Goal: Book appointment/travel/reservation

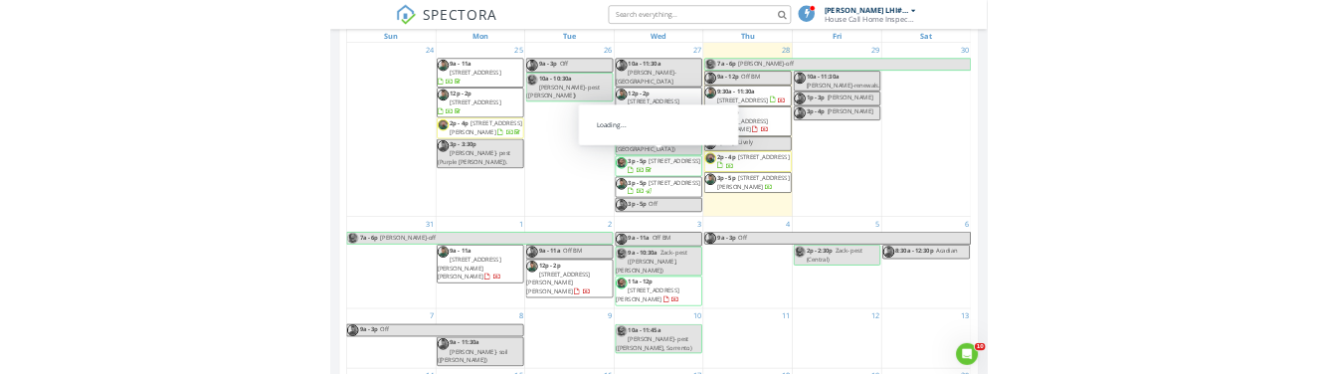
scroll to position [956, 0]
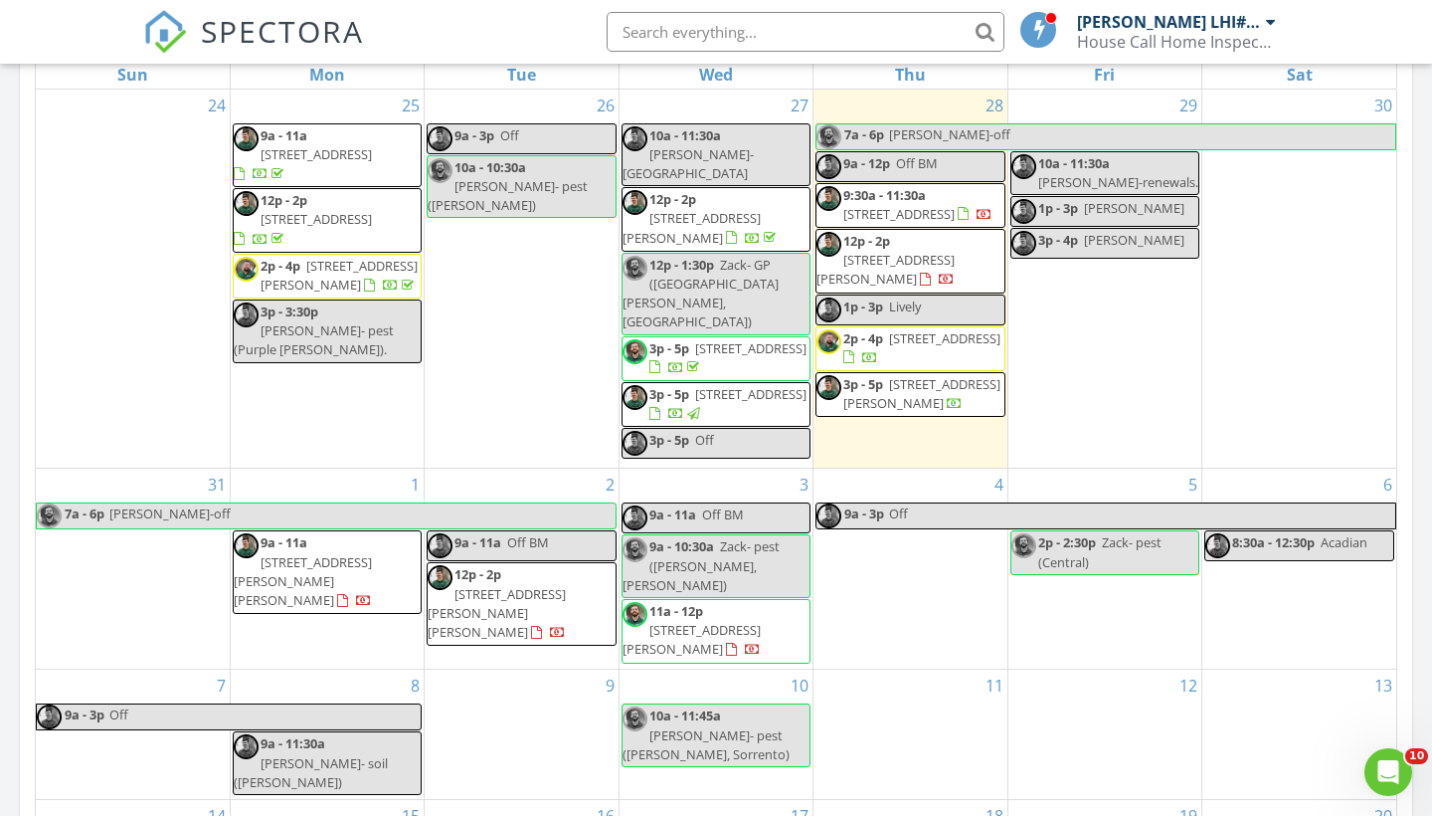
click at [495, 27] on div "SPECTORA [PERSON_NAME] LHI#10852 House Call Home Inspection Role: Inspector Cha…" at bounding box center [716, 32] width 1146 height 64
click at [726, 554] on span "Zack- pest ([PERSON_NAME], [PERSON_NAME])" at bounding box center [701, 565] width 157 height 56
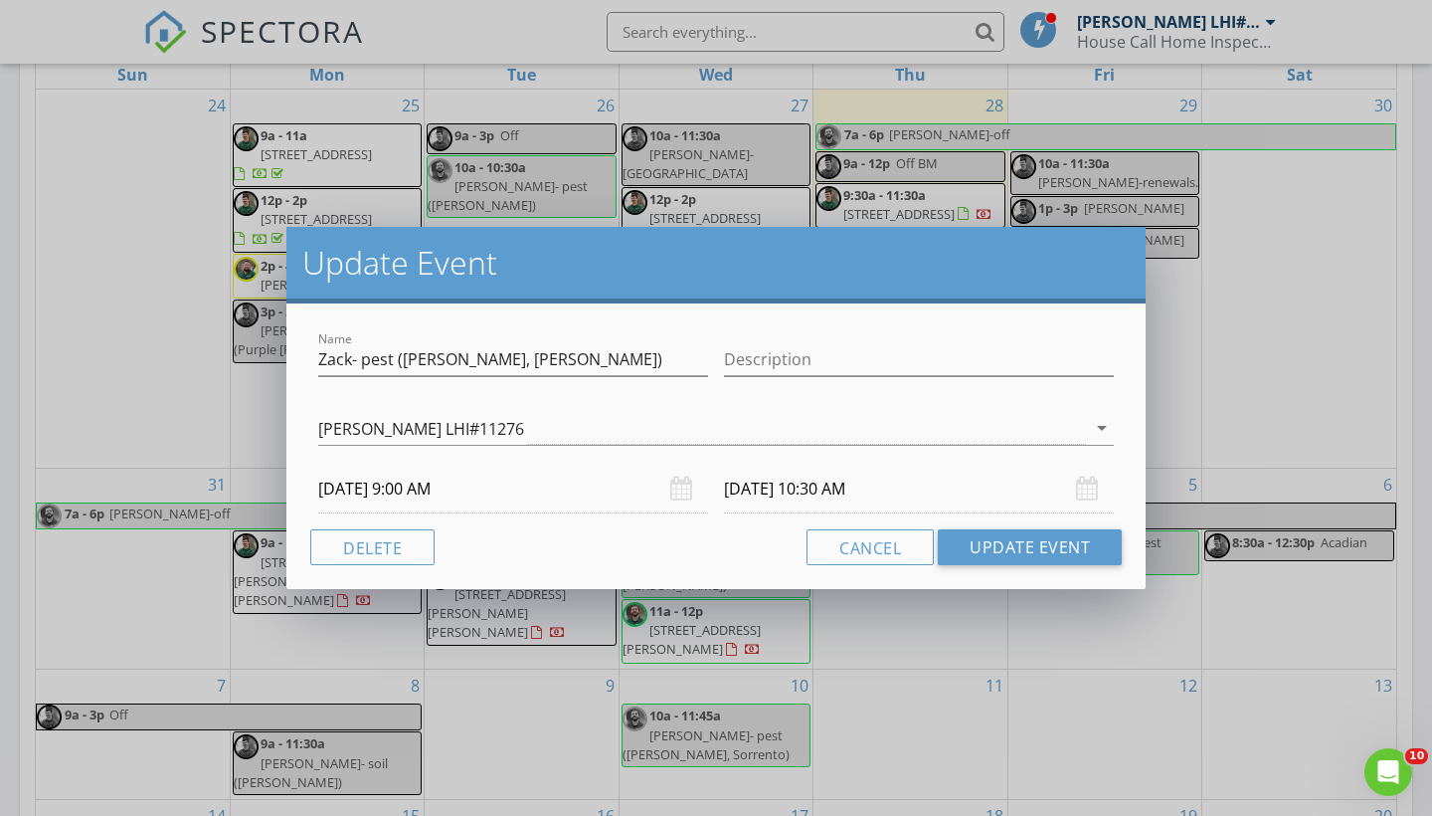
click at [763, 486] on input "[DATE] 10:30 AM" at bounding box center [919, 489] width 390 height 49
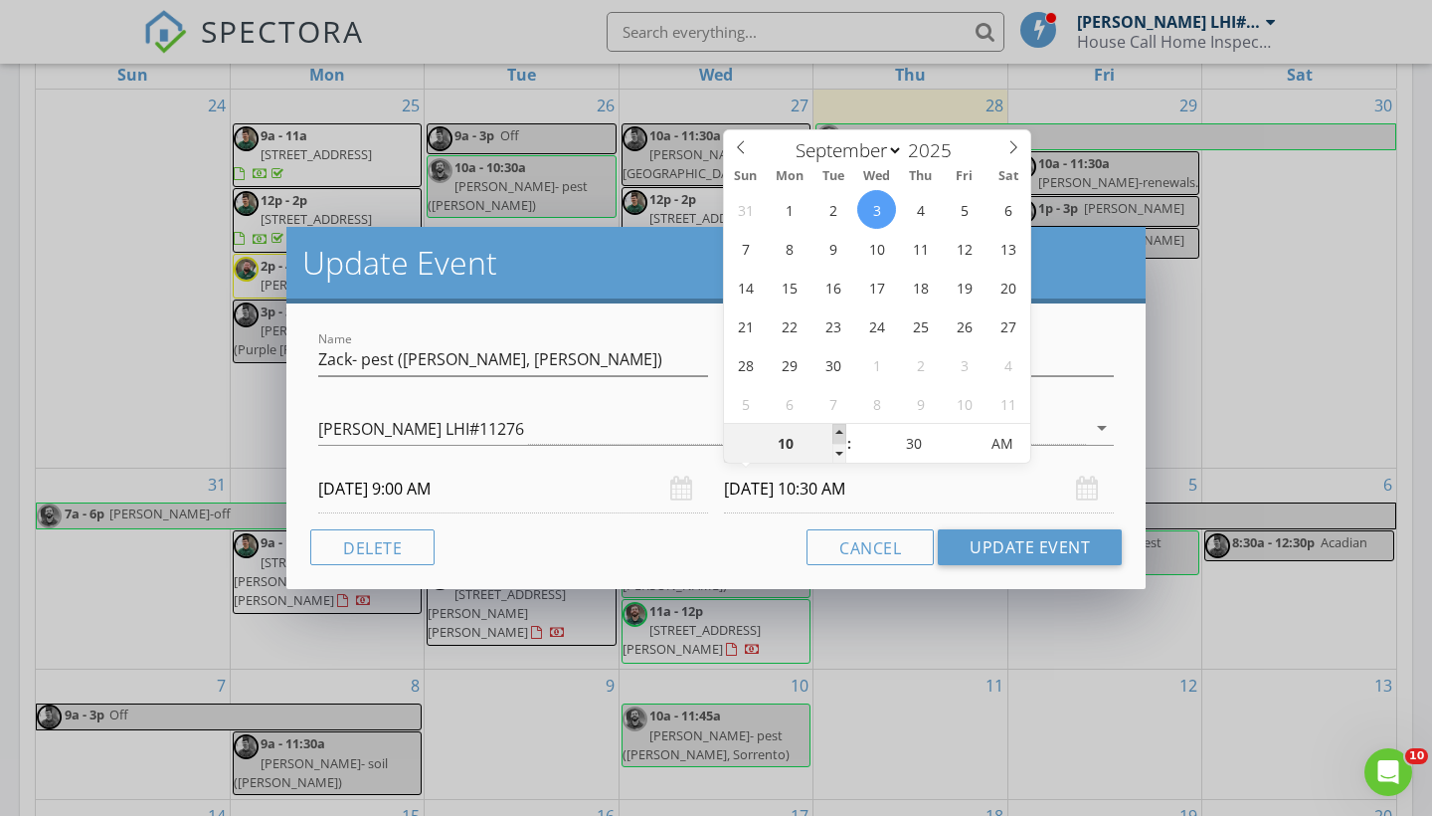
type input "11"
type input "[DATE] 11:30 AM"
click at [840, 435] on span at bounding box center [840, 434] width 14 height 20
click at [722, 549] on div "Cancel Update Event" at bounding box center [716, 547] width 812 height 36
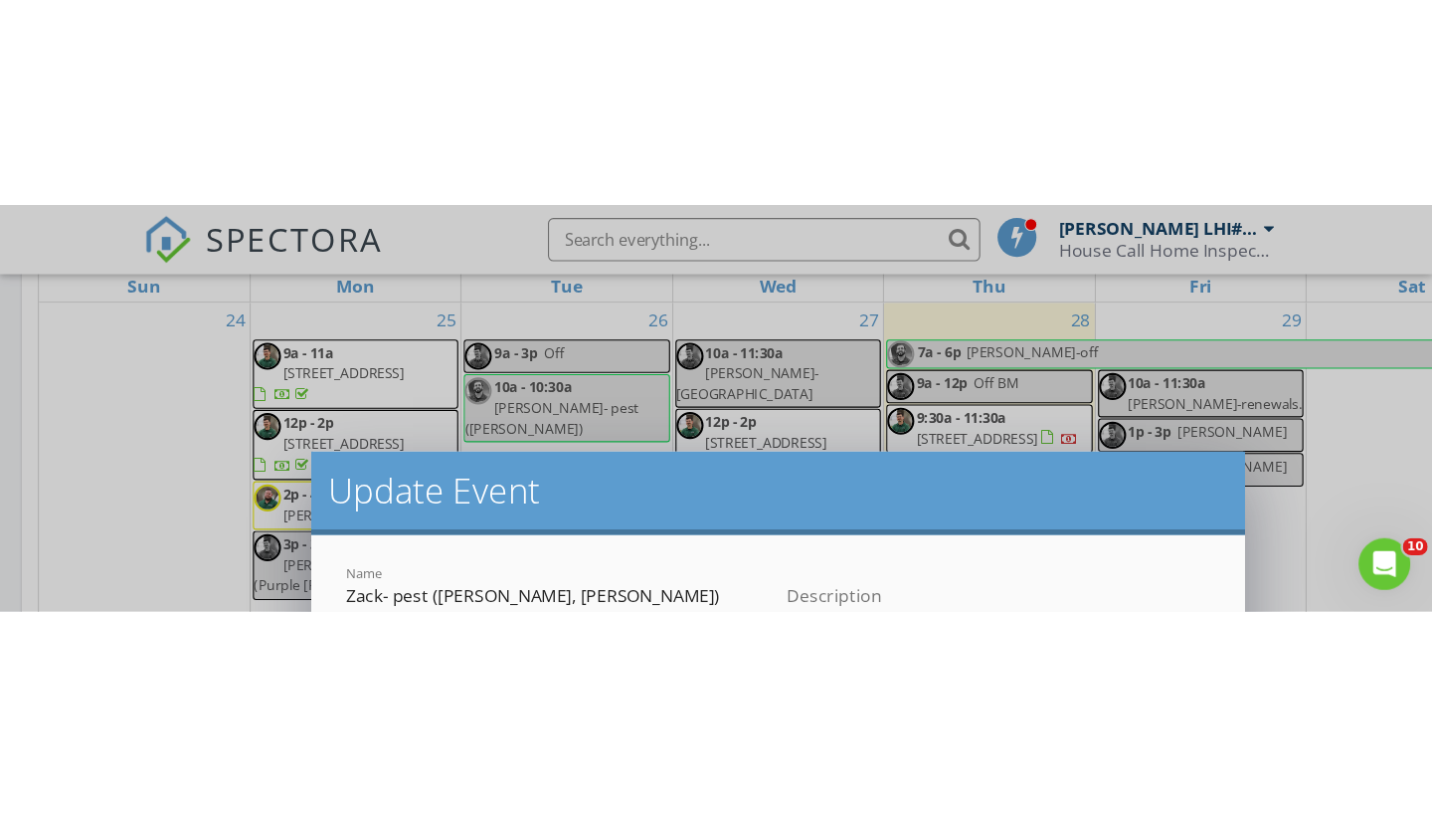
scroll to position [1811, 1433]
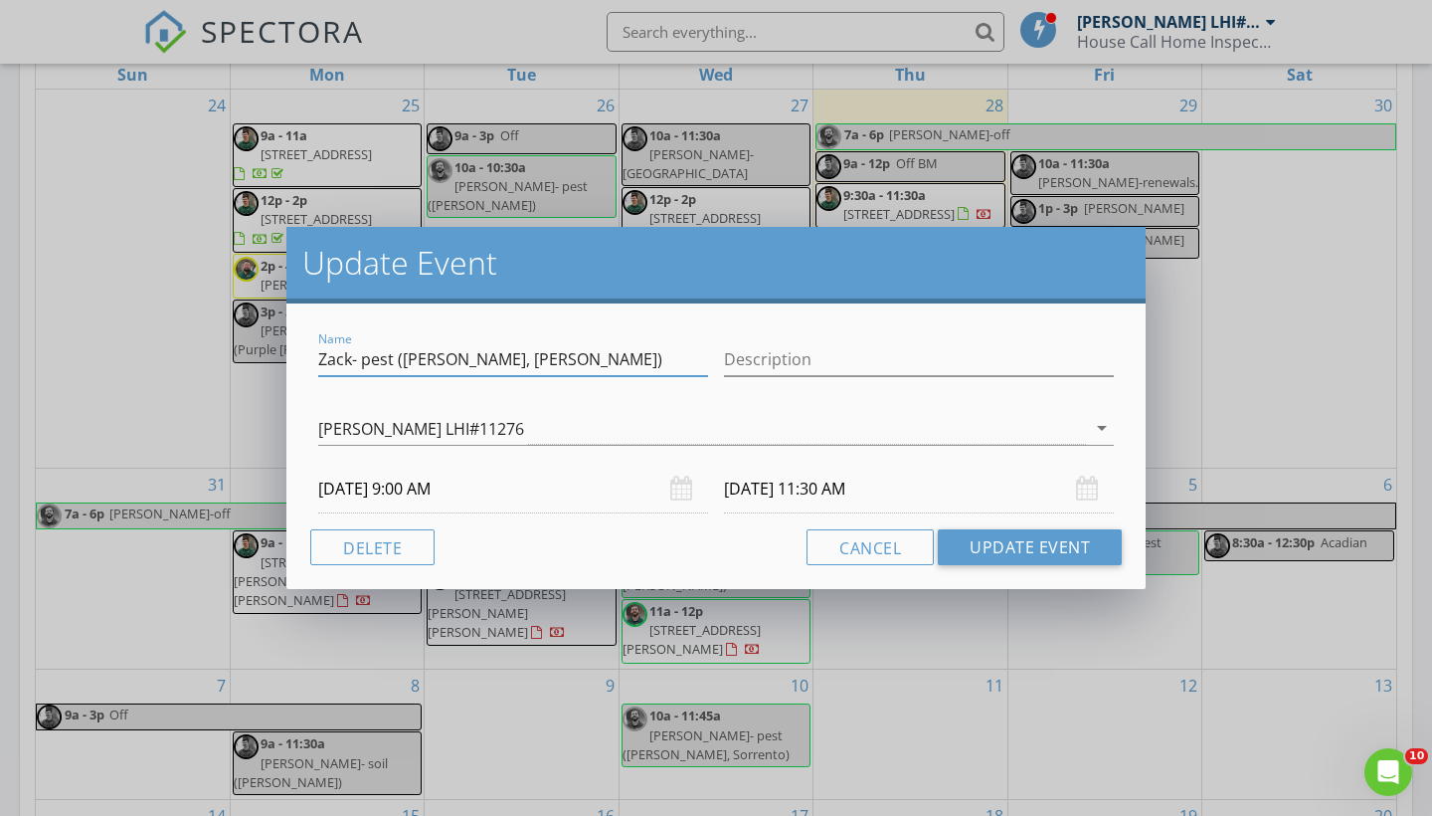
click at [540, 362] on input "Zack- pest ([PERSON_NAME], [PERSON_NAME])" at bounding box center [513, 359] width 390 height 33
type input "Zack- pest ([PERSON_NAME], [GEOGRAPHIC_DATA], [GEOGRAPHIC_DATA])"
click at [574, 545] on div "Cancel Update Event" at bounding box center [716, 547] width 812 height 36
click at [1004, 547] on button "Update Event" at bounding box center [1030, 547] width 184 height 36
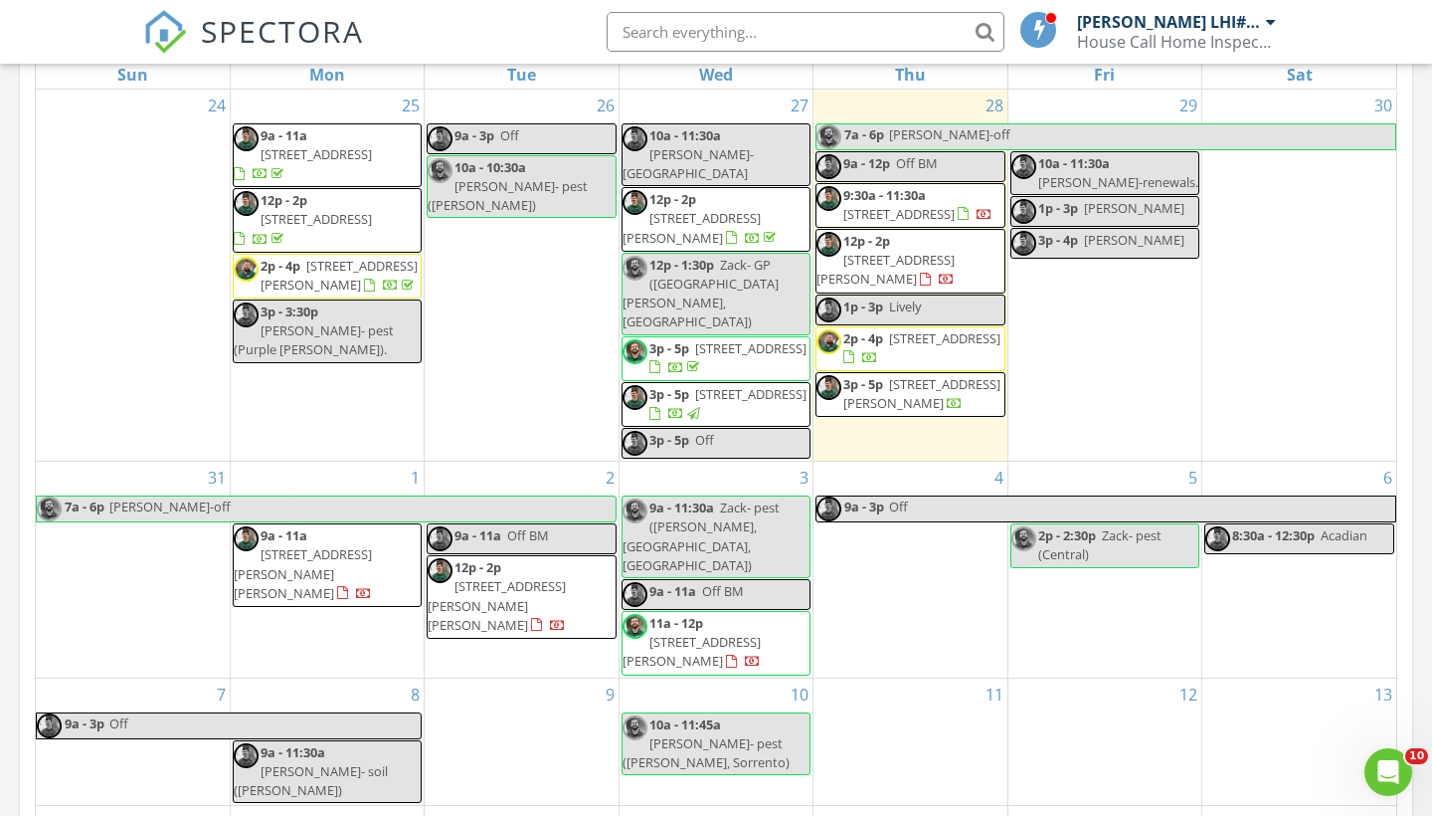
click at [772, 533] on div "9a - 11:30a Zack- [GEOGRAPHIC_DATA] ([GEOGRAPHIC_DATA], [GEOGRAPHIC_DATA], [GEO…" at bounding box center [716, 536] width 187 height 77
select select "8"
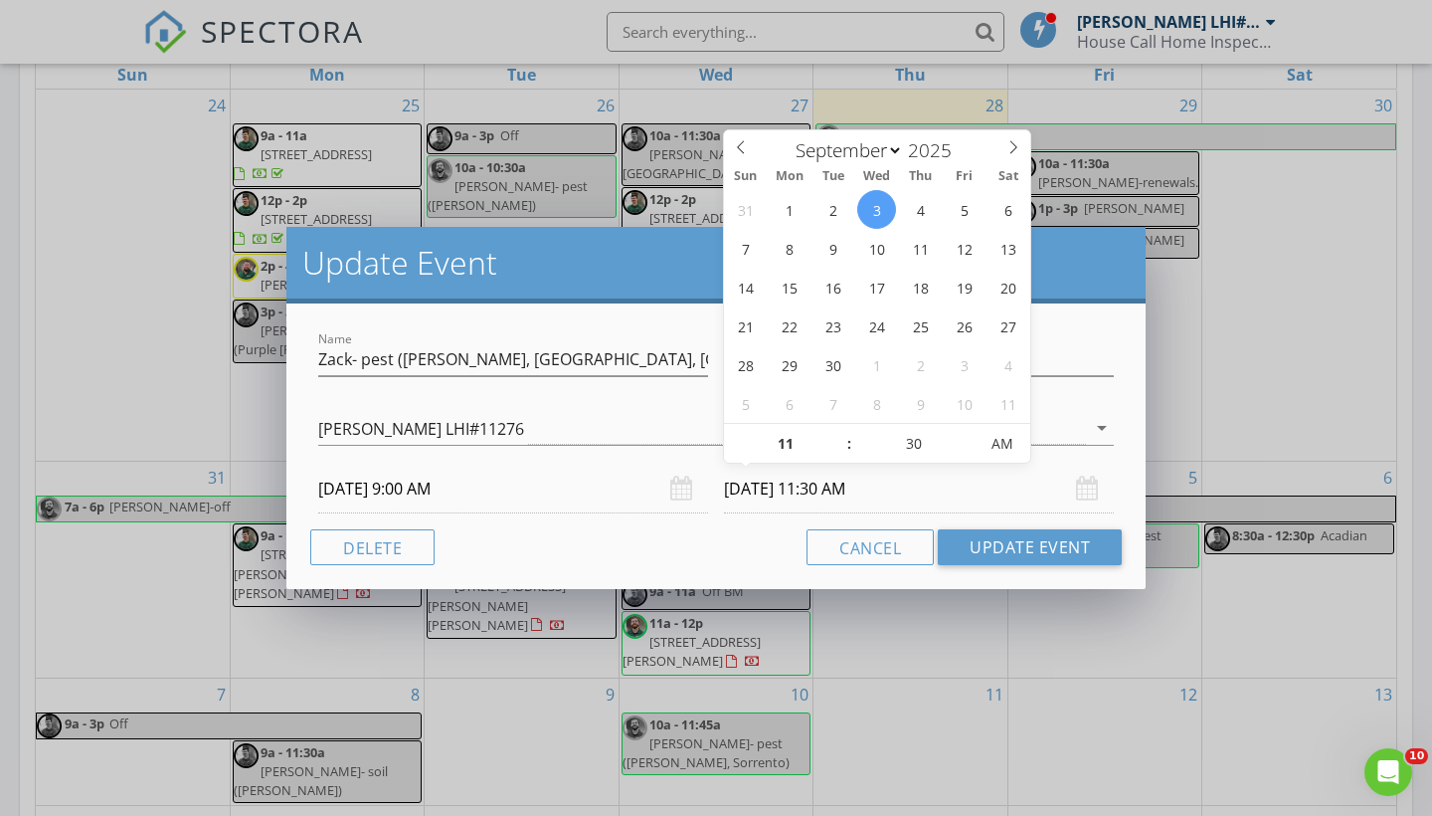
click at [821, 491] on input "[DATE] 11:30 AM" at bounding box center [919, 489] width 390 height 49
type input "10"
type input "[DATE] 10:30 AM"
click at [838, 457] on span at bounding box center [840, 454] width 14 height 20
click at [716, 549] on div "Cancel Update Event" at bounding box center [716, 547] width 812 height 36
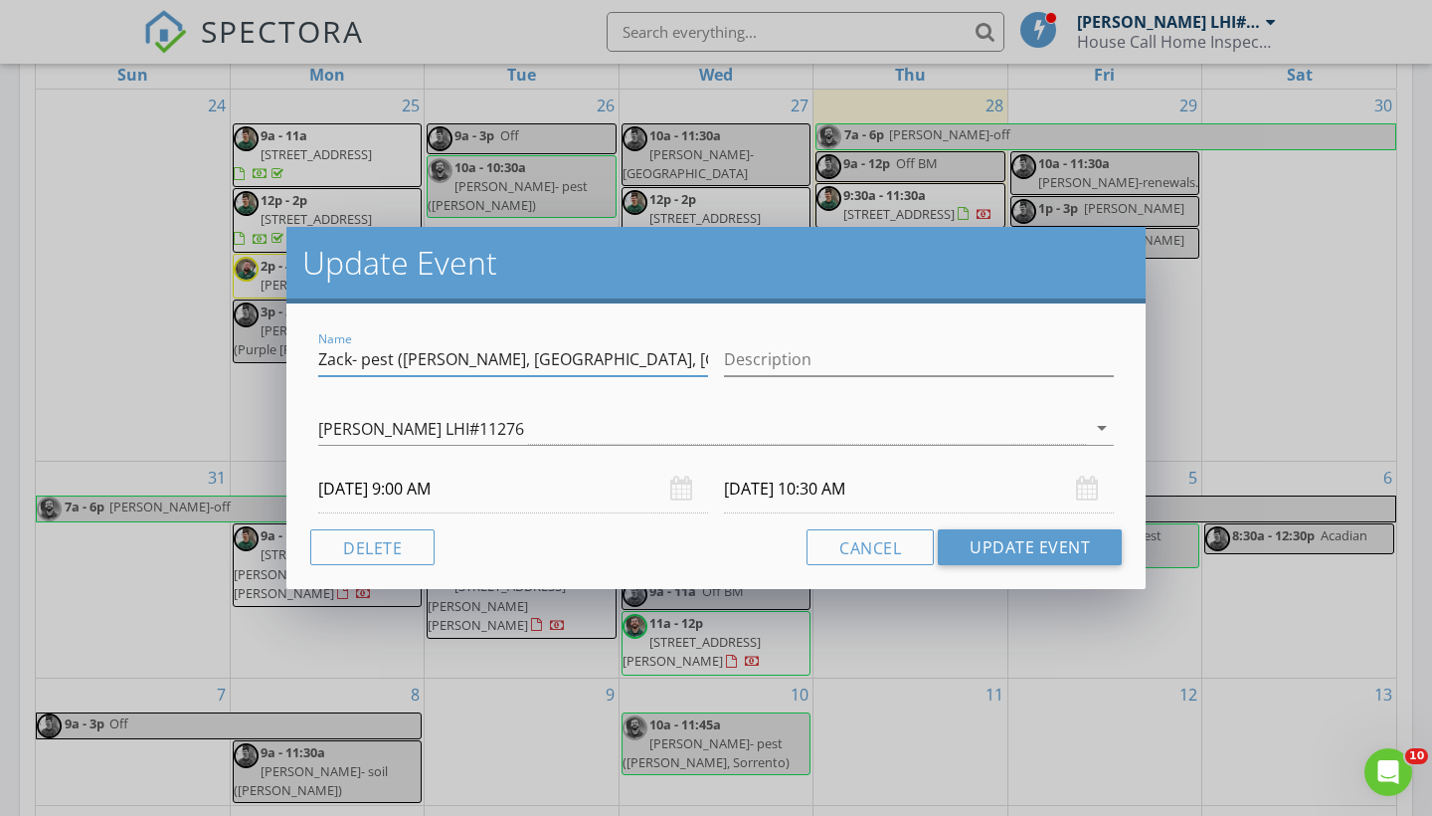
click at [627, 361] on input "Zack- pest ([PERSON_NAME], [GEOGRAPHIC_DATA], [GEOGRAPHIC_DATA])" at bounding box center [513, 359] width 390 height 33
type input "Zack- pest ([PERSON_NAME], [PERSON_NAME])"
click at [670, 538] on div "Cancel Update Event" at bounding box center [716, 547] width 812 height 36
click at [987, 550] on button "Update Event" at bounding box center [1030, 547] width 184 height 36
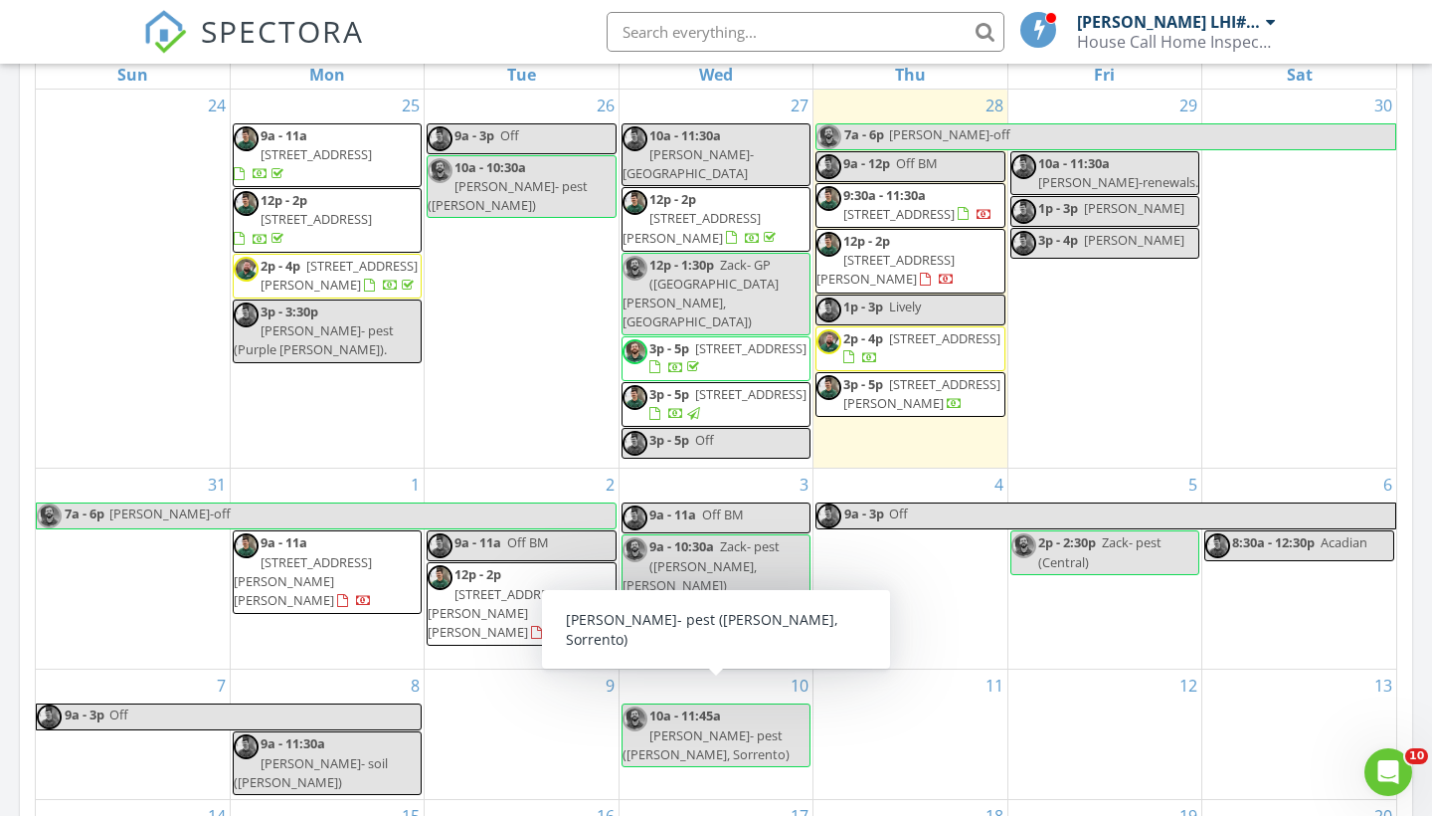
click at [720, 726] on span "[PERSON_NAME]- pest ([PERSON_NAME], Sorrento)" at bounding box center [706, 744] width 167 height 37
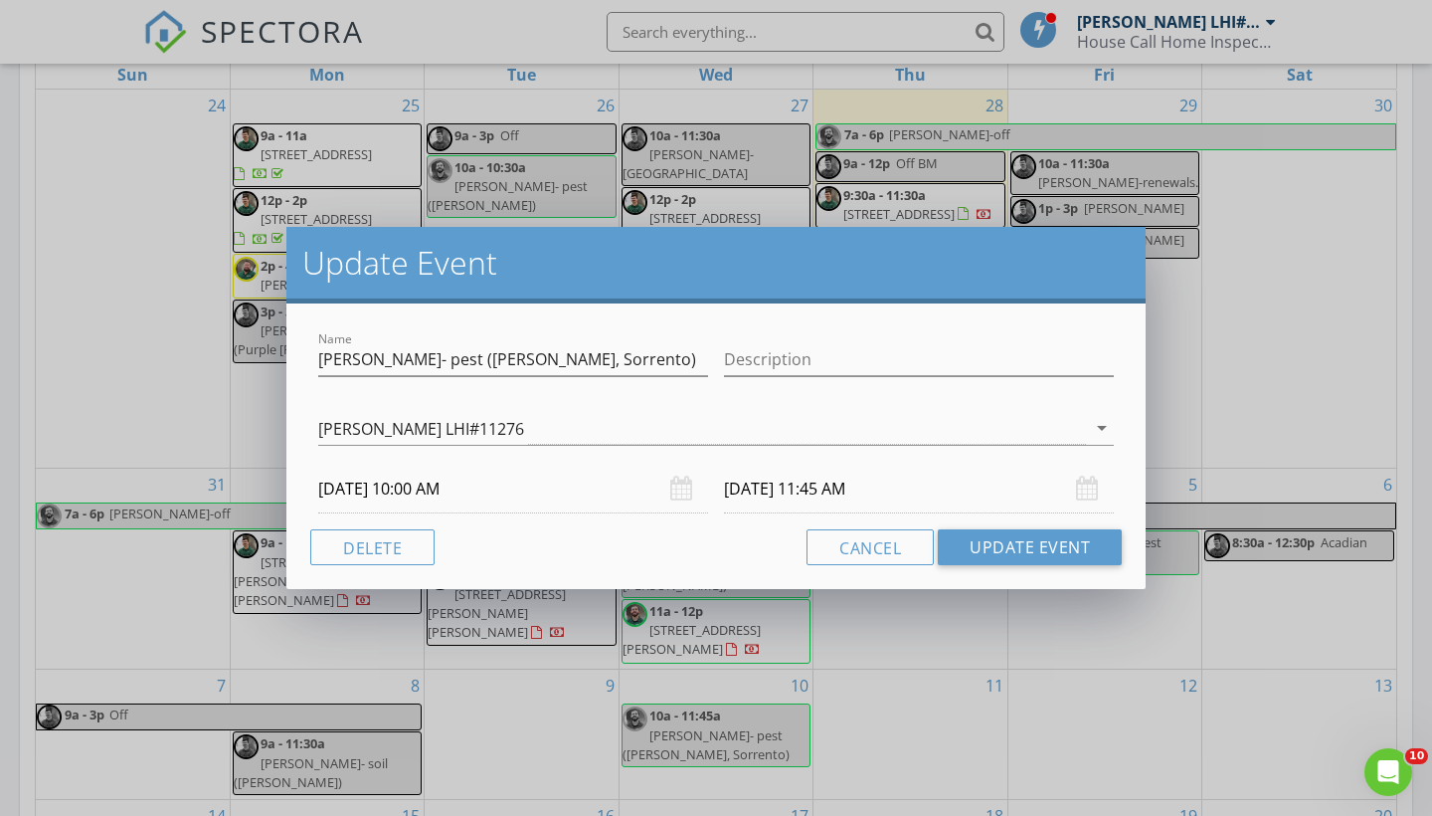
click at [435, 493] on input "[DATE] 10:00 AM" at bounding box center [513, 489] width 390 height 49
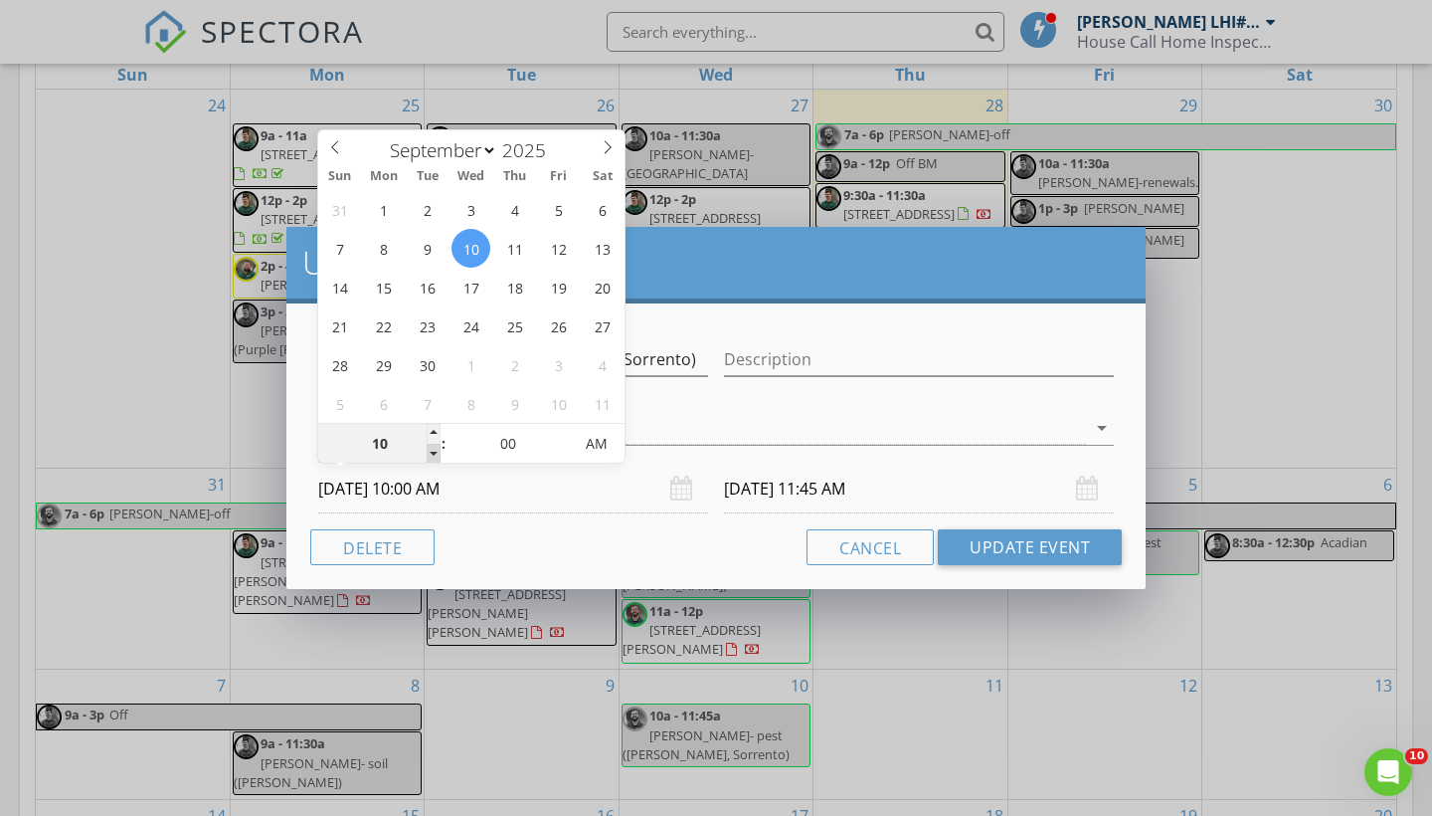
type input "09"
type input "[DATE] 9:00 AM"
click at [431, 448] on span at bounding box center [434, 454] width 14 height 20
type input "[DATE] 10:45 AM"
click at [482, 579] on div "Name [PERSON_NAME] ([PERSON_NAME], Sorrento) Description [PERSON_NAME] LHI#1127…" at bounding box center [715, 445] width 859 height 285
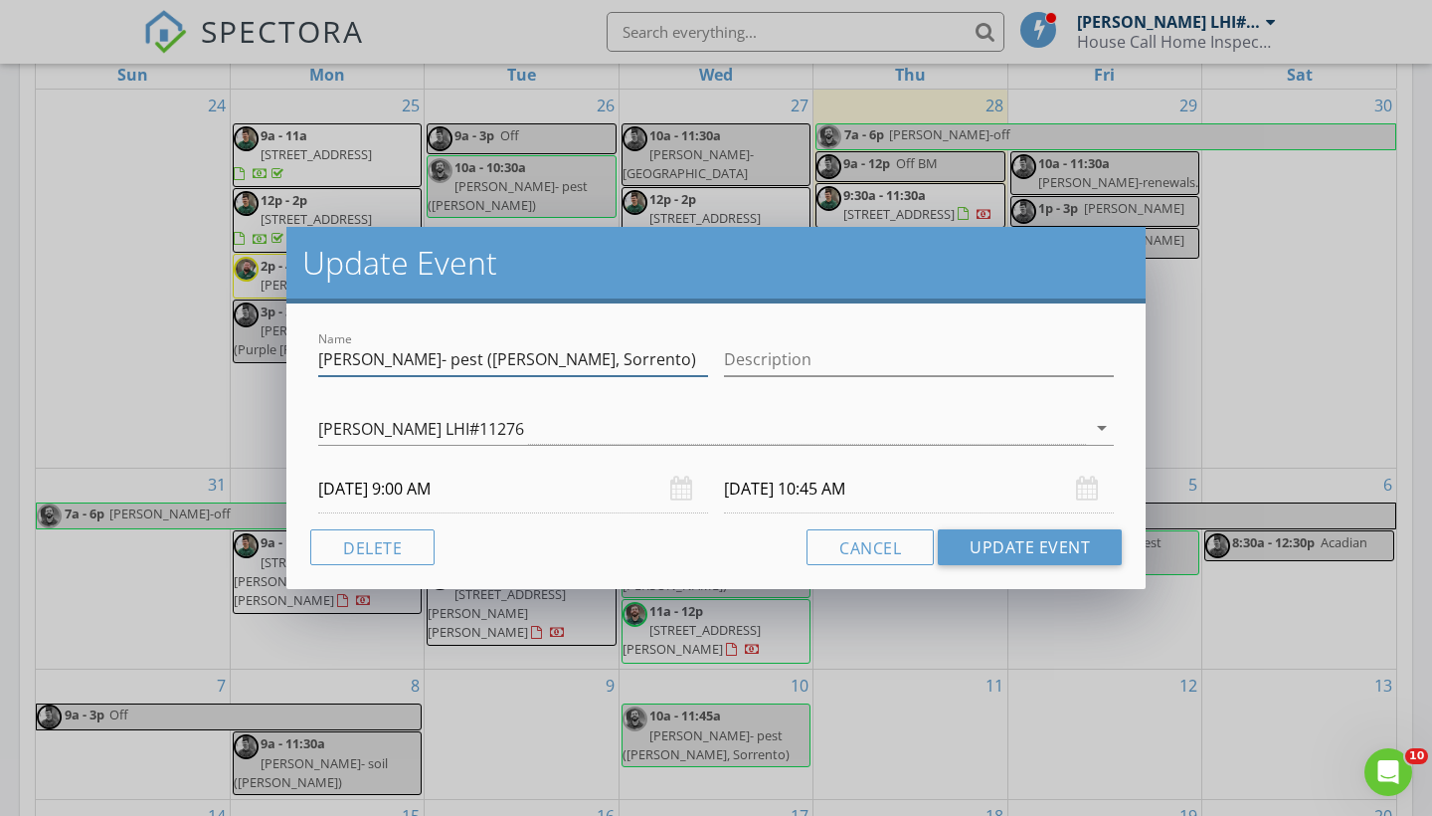
click at [403, 360] on input "[PERSON_NAME]- pest ([PERSON_NAME], Sorrento)" at bounding box center [513, 359] width 390 height 33
click at [748, 549] on div "Cancel Update Event" at bounding box center [716, 547] width 812 height 36
click at [551, 364] on input "[PERSON_NAME]- pest ([PERSON_NAME], Sorrento)" at bounding box center [513, 359] width 390 height 33
type input "Zack- pest ([PERSON_NAME], Sorrento)."
click at [569, 540] on div "Cancel Update Event" at bounding box center [716, 547] width 812 height 36
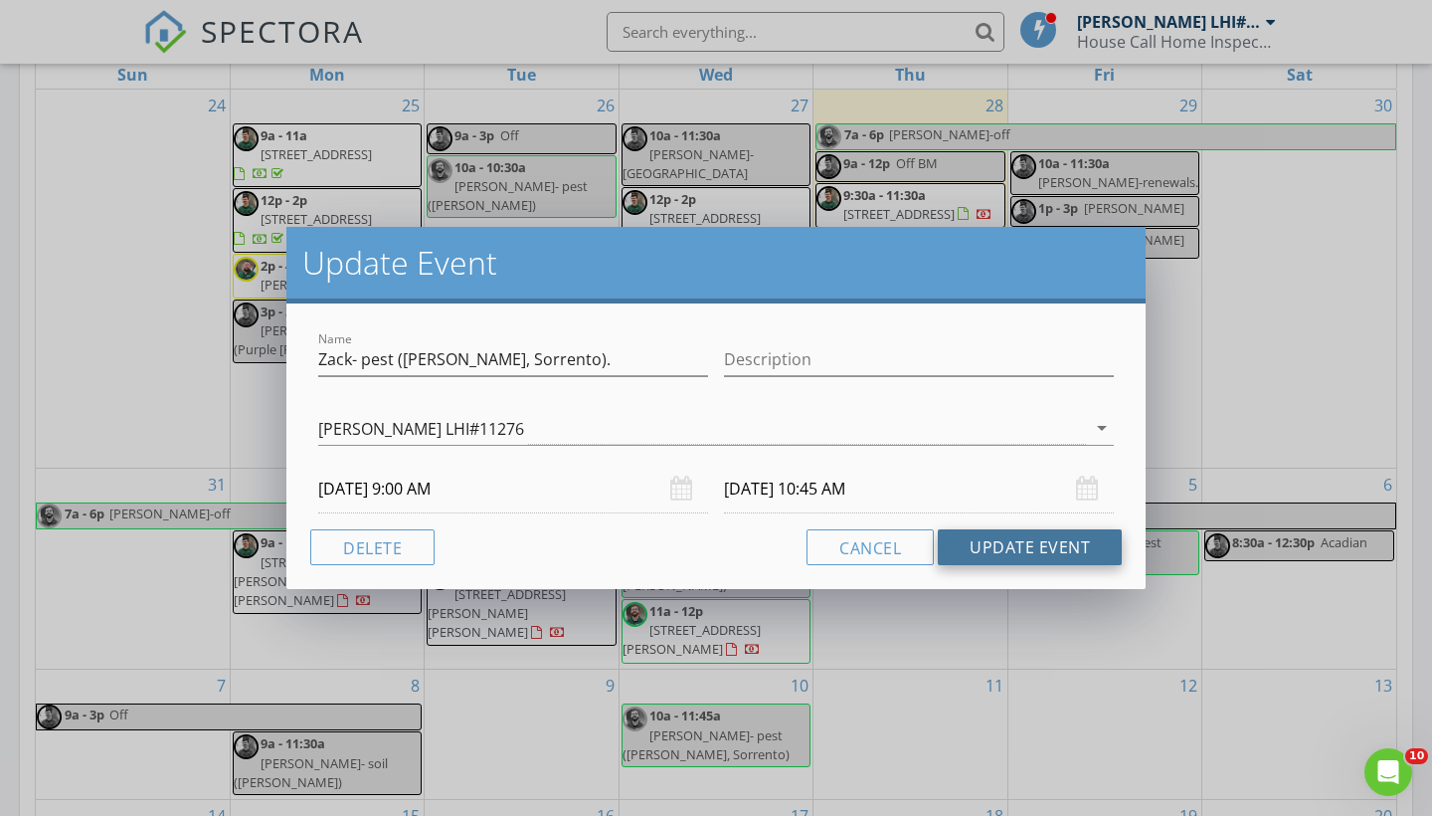
click at [1020, 540] on button "Update Event" at bounding box center [1030, 547] width 184 height 36
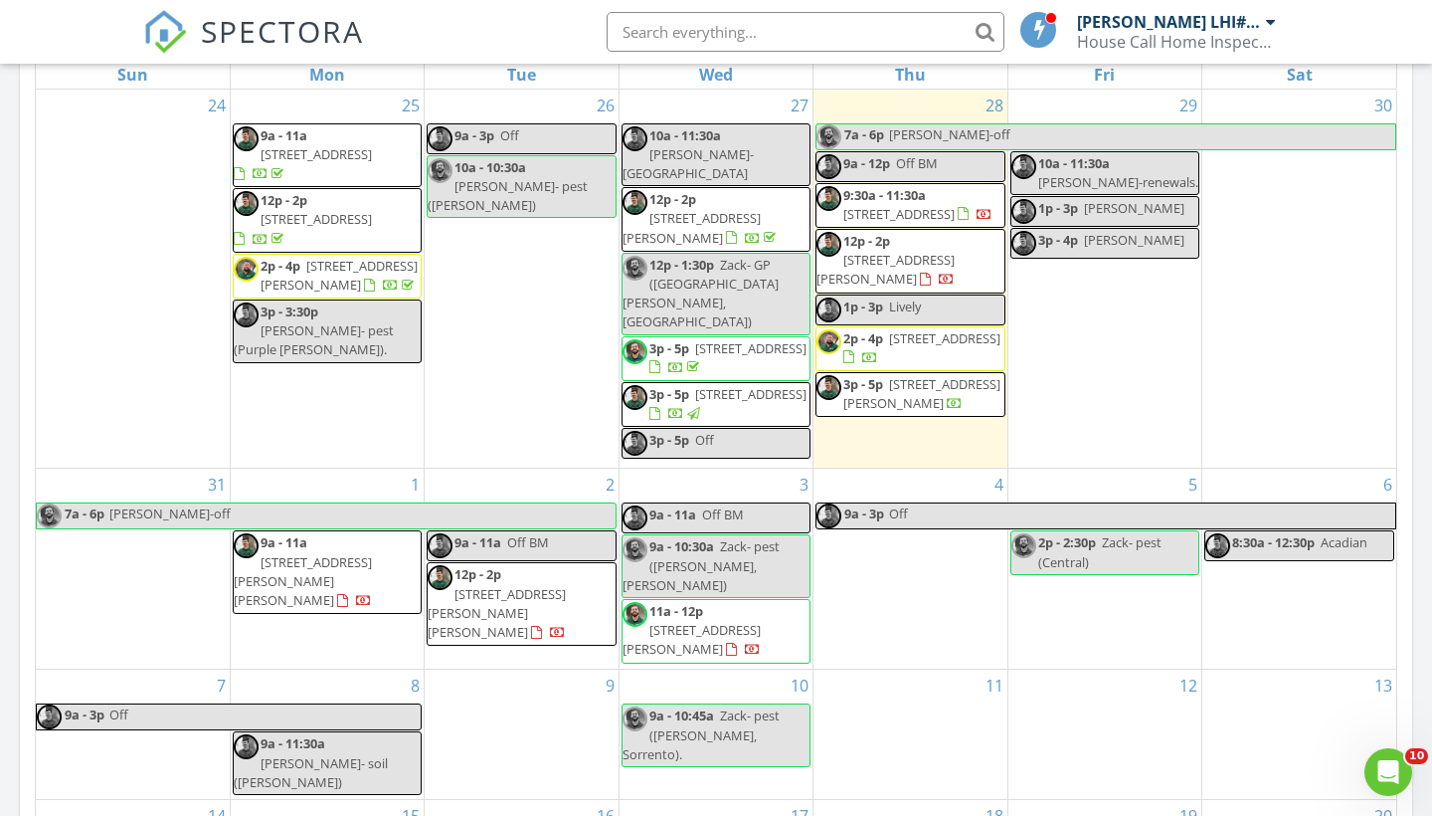
click at [707, 706] on span "9a - 10:45a" at bounding box center [682, 715] width 65 height 18
select select "8"
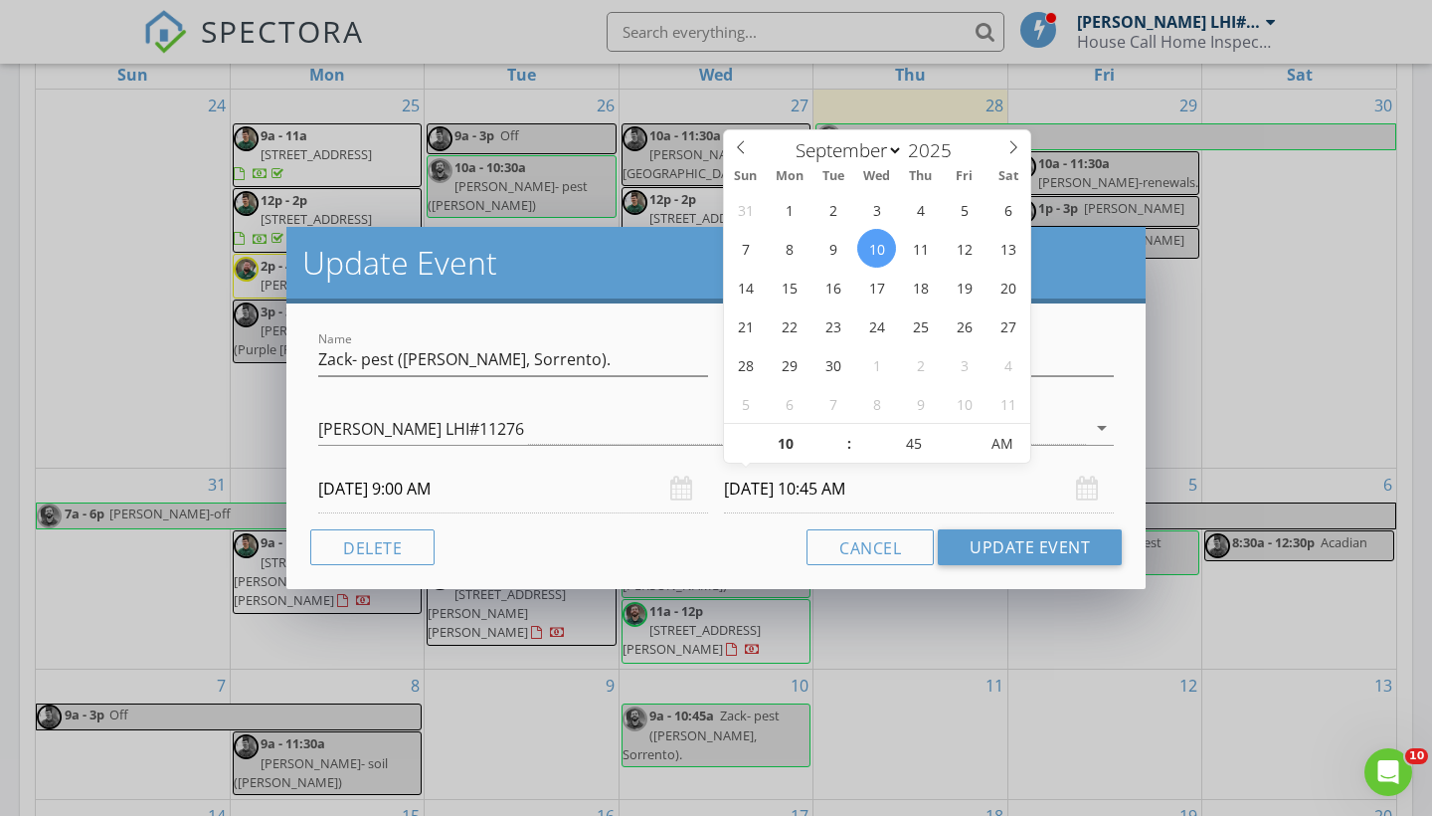
click at [849, 489] on input "[DATE] 10:45 AM" at bounding box center [919, 489] width 390 height 49
type input "11"
type input "[DATE] 11:45 AM"
click at [840, 432] on span at bounding box center [840, 434] width 14 height 20
click at [766, 552] on div "Cancel Update Event" at bounding box center [716, 547] width 812 height 36
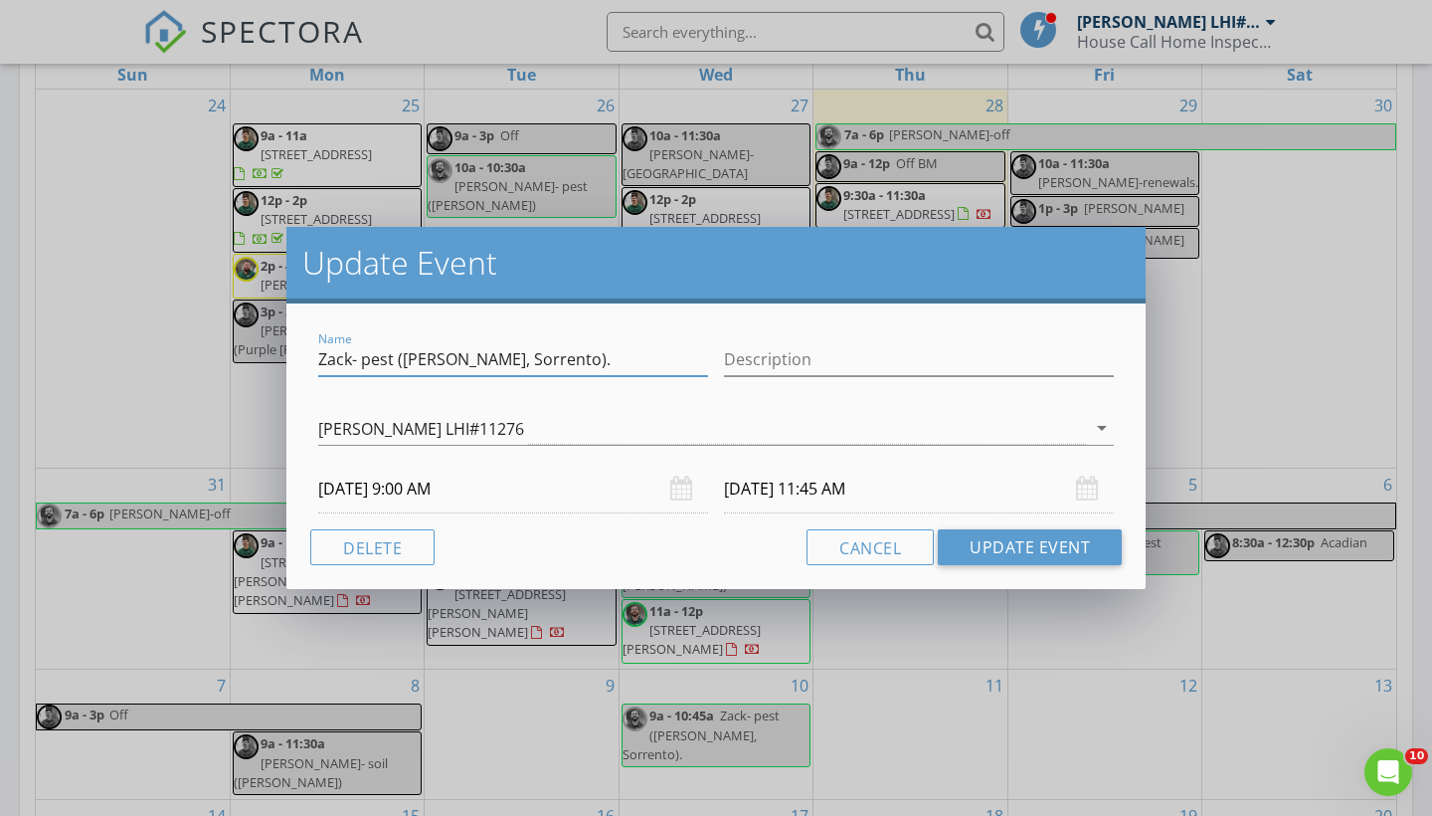
click at [558, 357] on input "Zack- pest ([PERSON_NAME], Sorrento)." at bounding box center [513, 359] width 390 height 33
type input "[PERSON_NAME]- pest ([PERSON_NAME], Sorrento)"
click at [568, 559] on div "Cancel Update Event" at bounding box center [716, 547] width 812 height 36
click at [1006, 545] on button "Update Event" at bounding box center [1030, 547] width 184 height 36
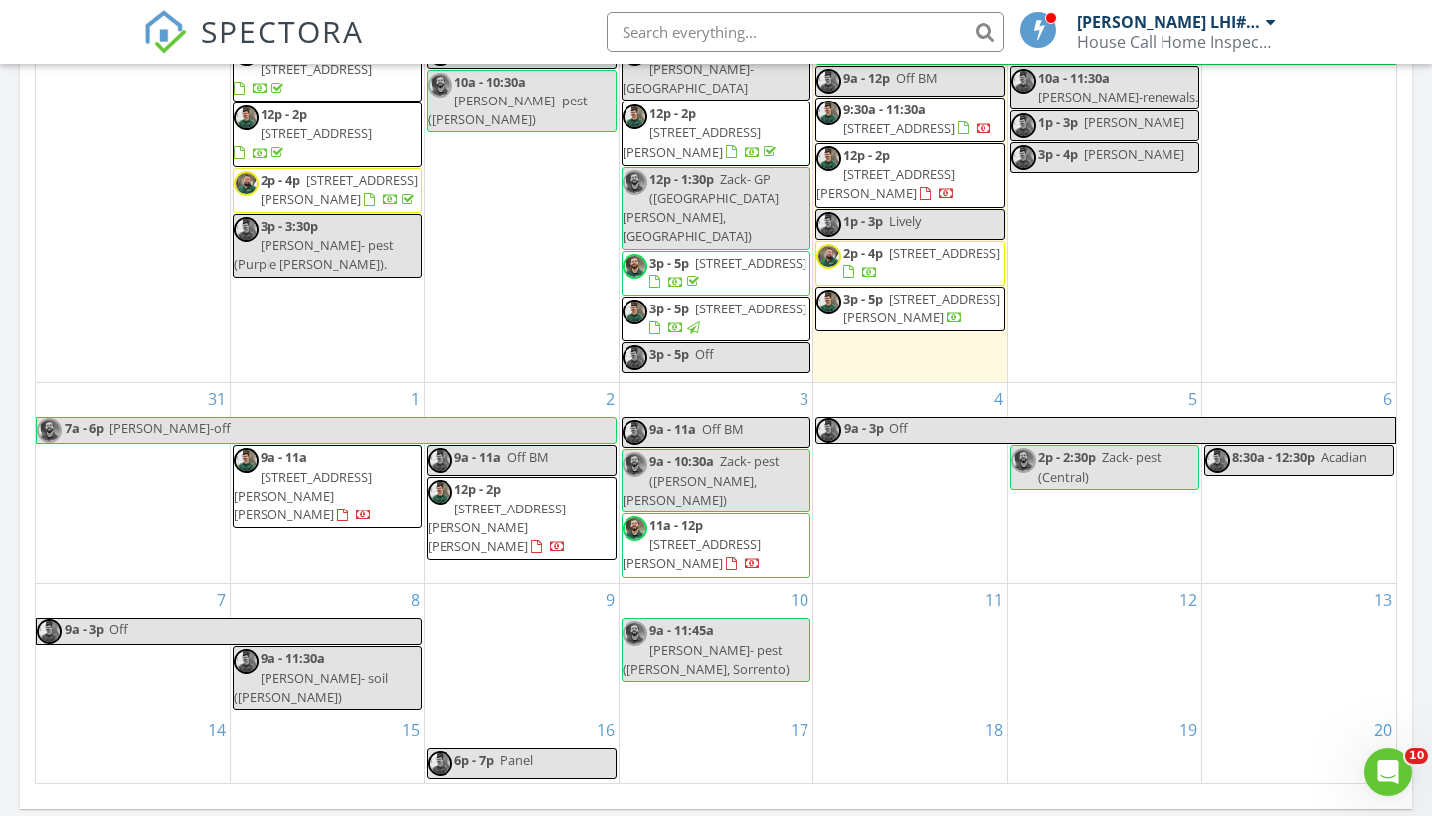
scroll to position [1042, 0]
click at [361, 717] on div "15" at bounding box center [327, 747] width 193 height 68
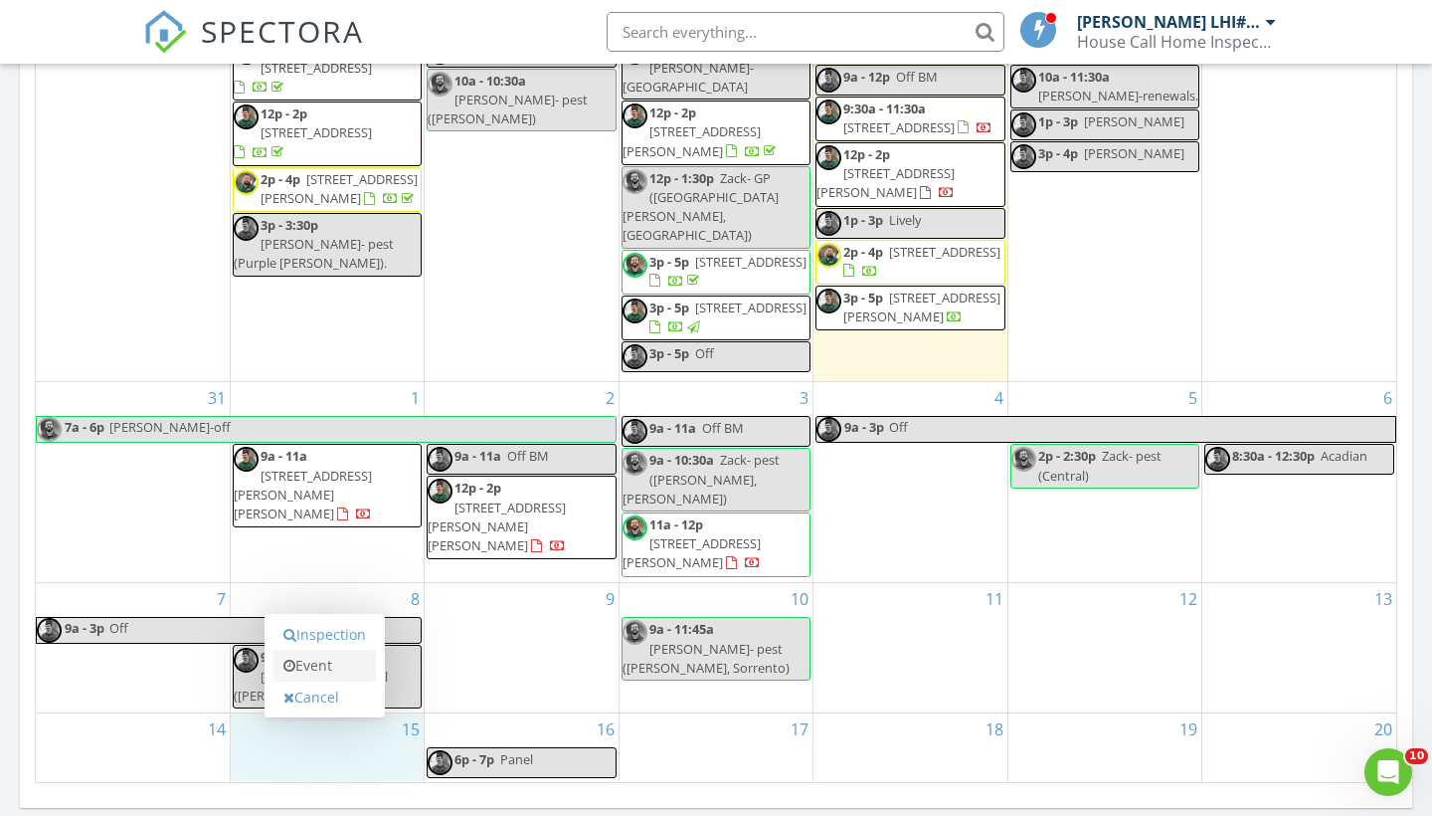
click at [344, 672] on link "Event" at bounding box center [325, 666] width 102 height 32
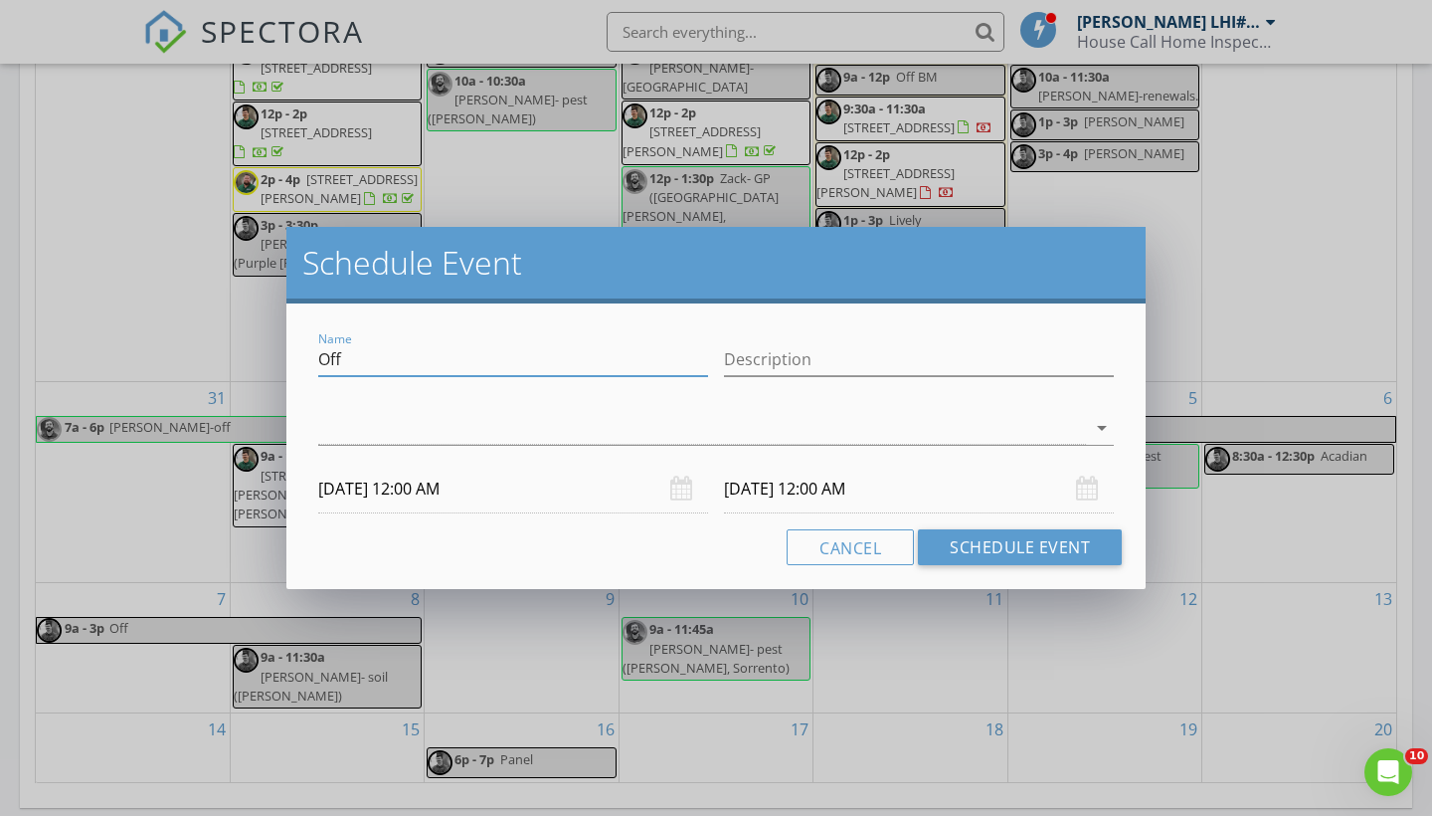
drag, startPoint x: 396, startPoint y: 357, endPoint x: 187, endPoint y: 359, distance: 208.9
click at [187, 359] on div "Schedule Event Name Off Description arrow_drop_down [DATE] 12:00 AM [DATE] 12:0…" at bounding box center [716, 408] width 1432 height 816
type input "[PERSON_NAME]-soil"
click at [373, 428] on div at bounding box center [702, 428] width 768 height 33
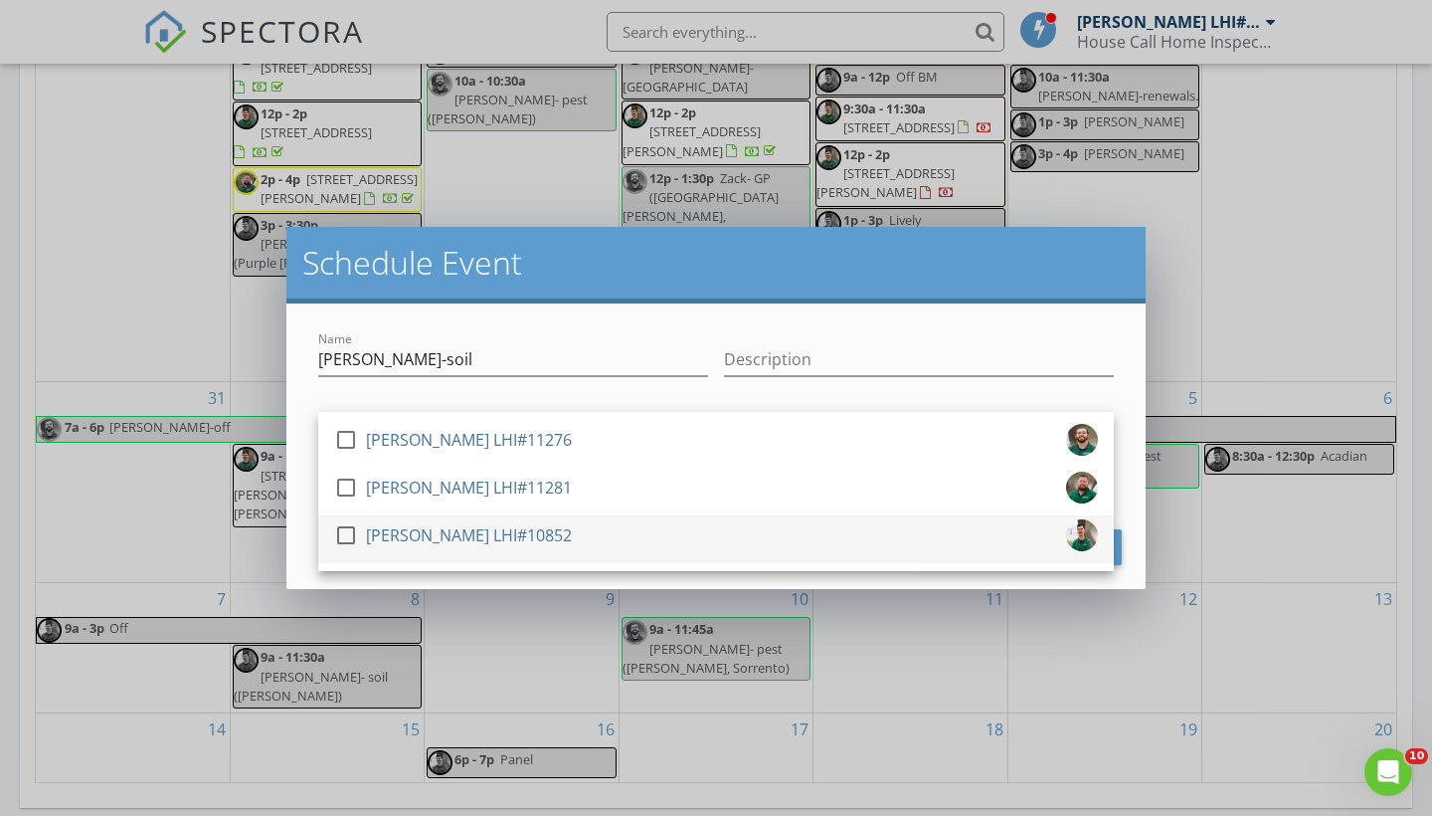
click at [414, 528] on div "[PERSON_NAME] LHI#10852" at bounding box center [469, 535] width 206 height 32
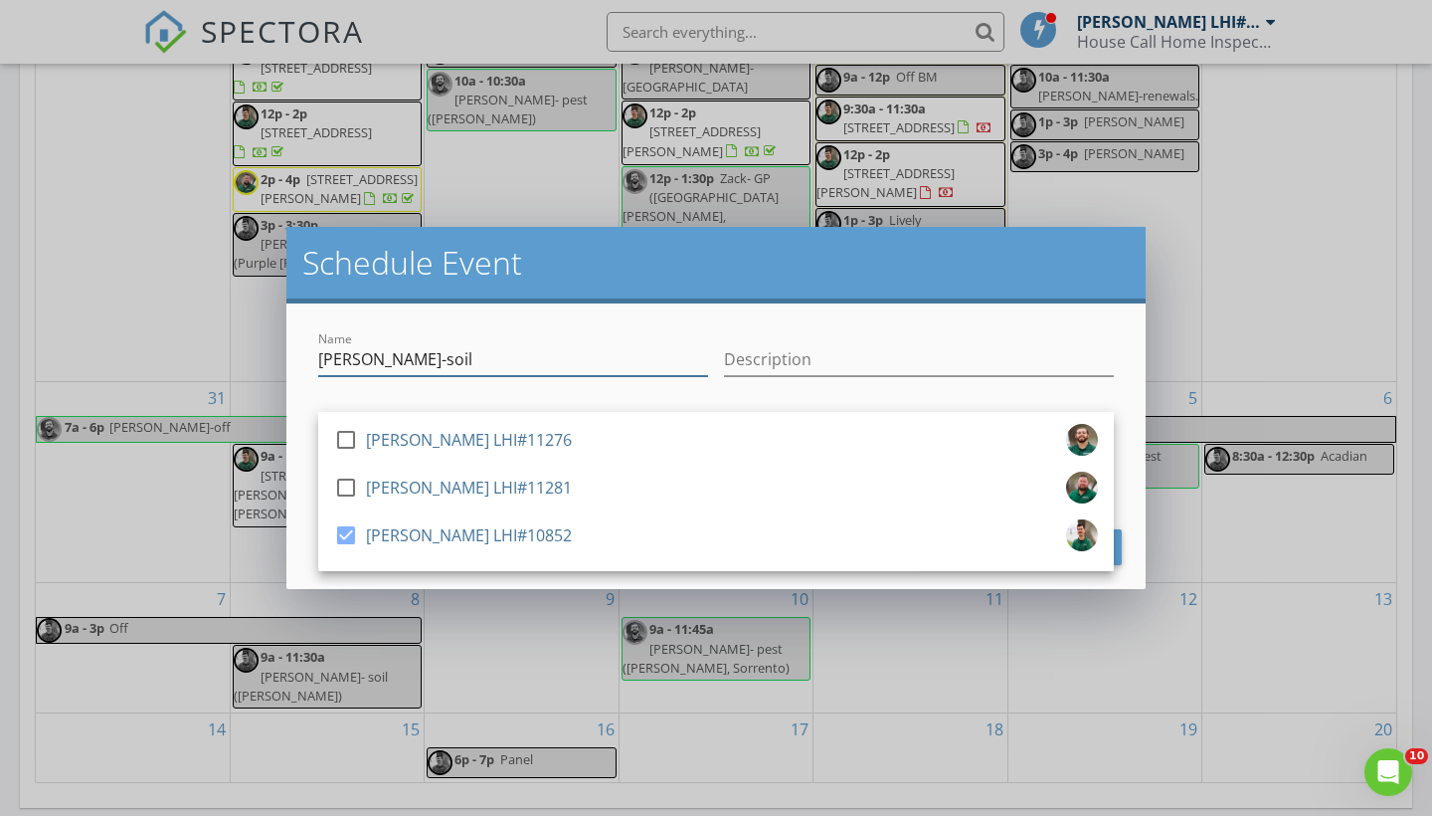
click at [545, 365] on input "[PERSON_NAME]-soil" at bounding box center [513, 359] width 390 height 33
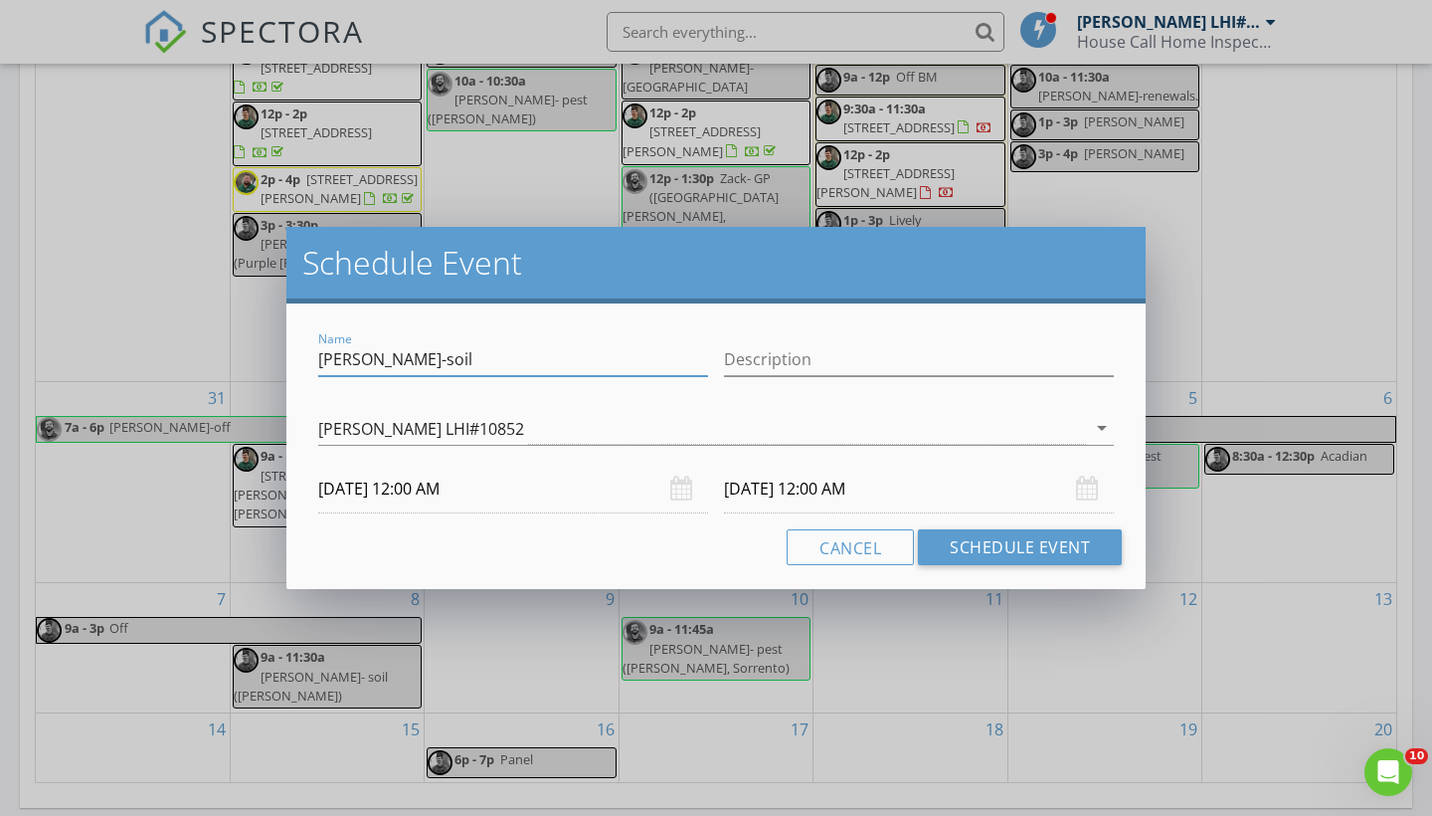
click at [399, 486] on input "[DATE] 12:00 AM" at bounding box center [513, 489] width 390 height 49
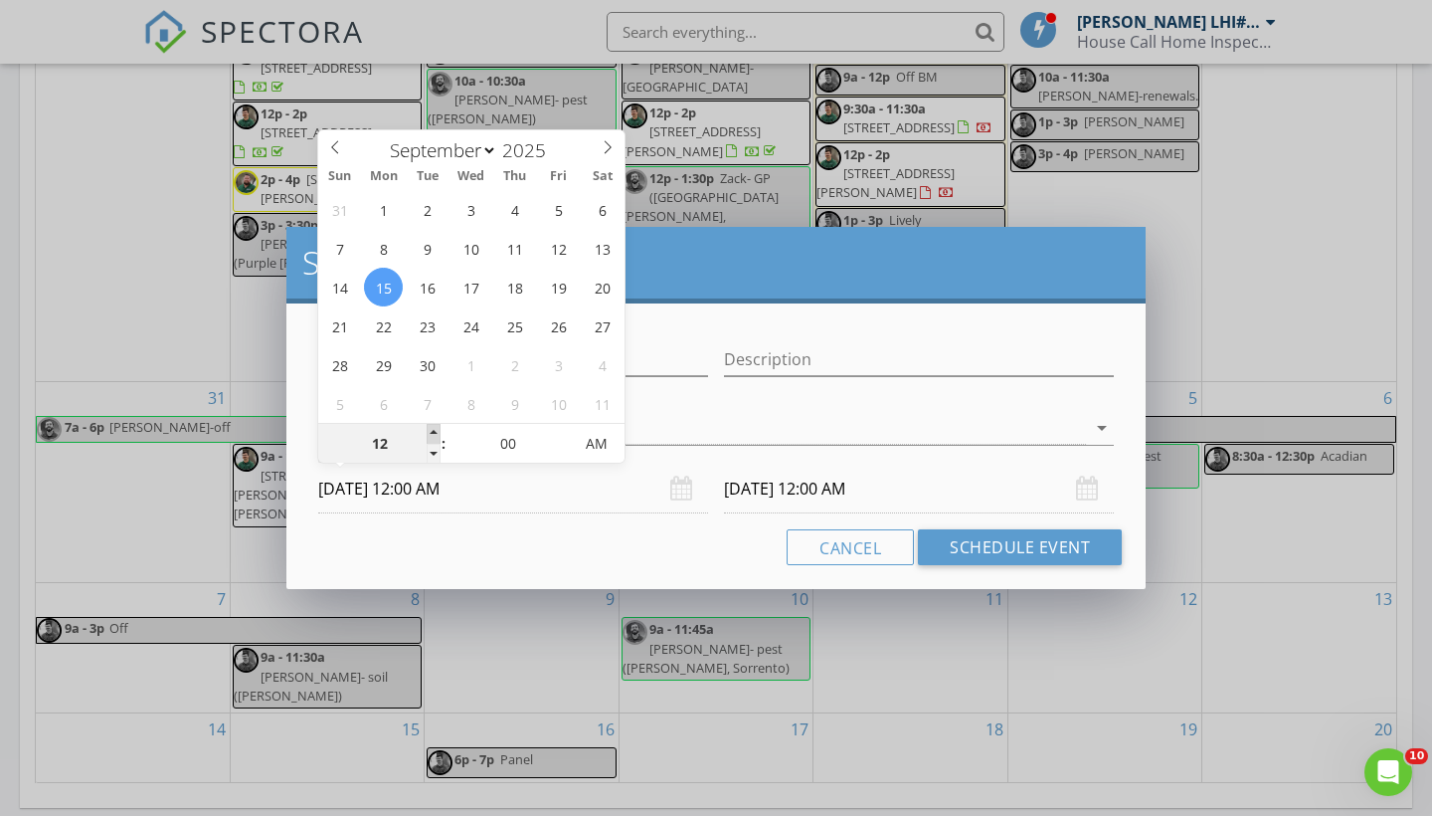
type input "01"
type input "[DATE] 1:00 AM"
click at [432, 434] on span at bounding box center [434, 434] width 14 height 20
type input "02"
type input "[DATE] 2:00 AM"
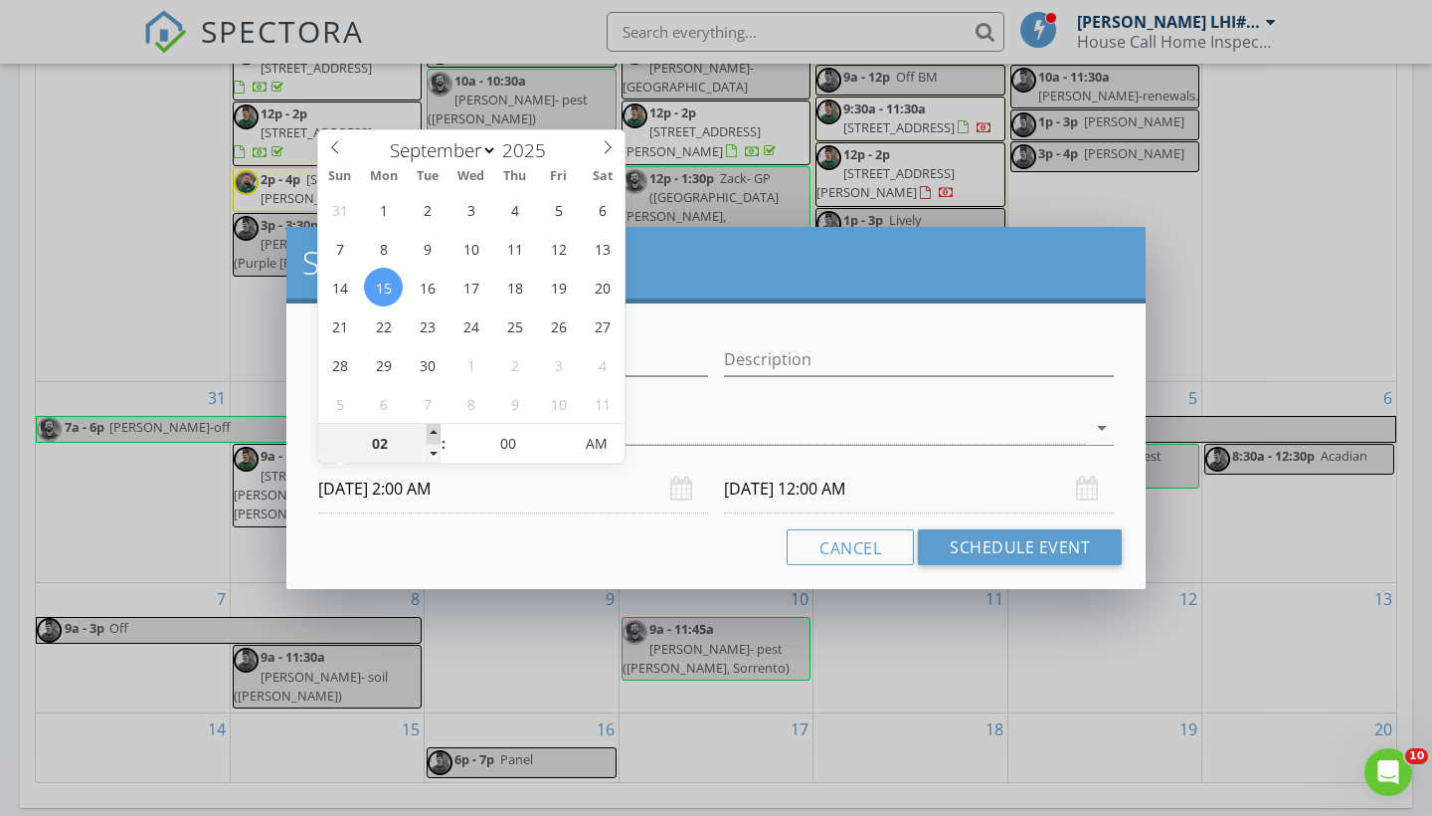
click at [432, 434] on span at bounding box center [434, 434] width 14 height 20
type input "03"
type input "[DATE] 3:00 AM"
click at [432, 434] on span at bounding box center [434, 434] width 14 height 20
type input "04"
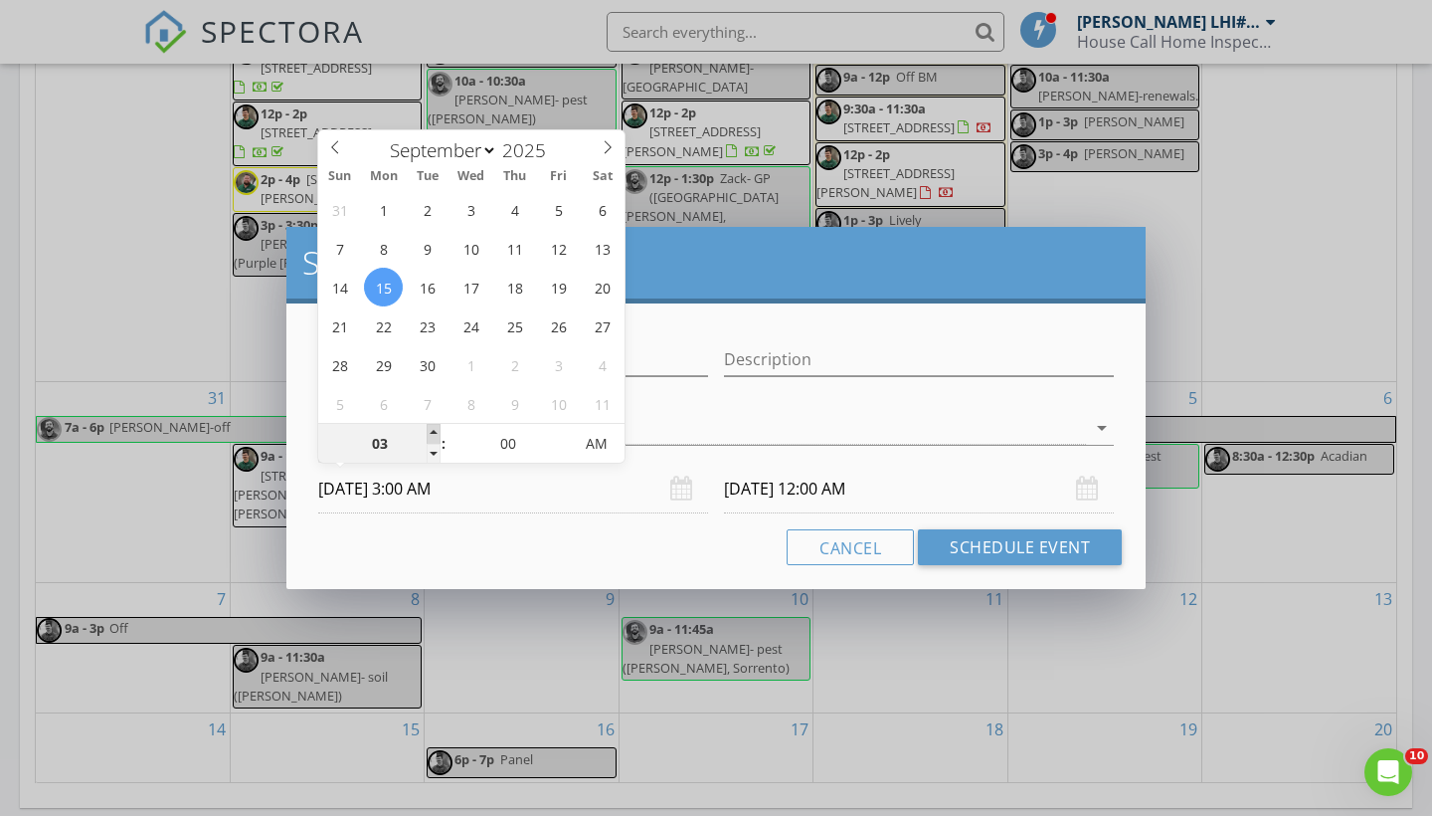
type input "[DATE] 4:00 AM"
click at [432, 434] on span at bounding box center [434, 434] width 14 height 20
type input "05"
type input "[DATE] 5:00 AM"
click at [432, 434] on span at bounding box center [434, 434] width 14 height 20
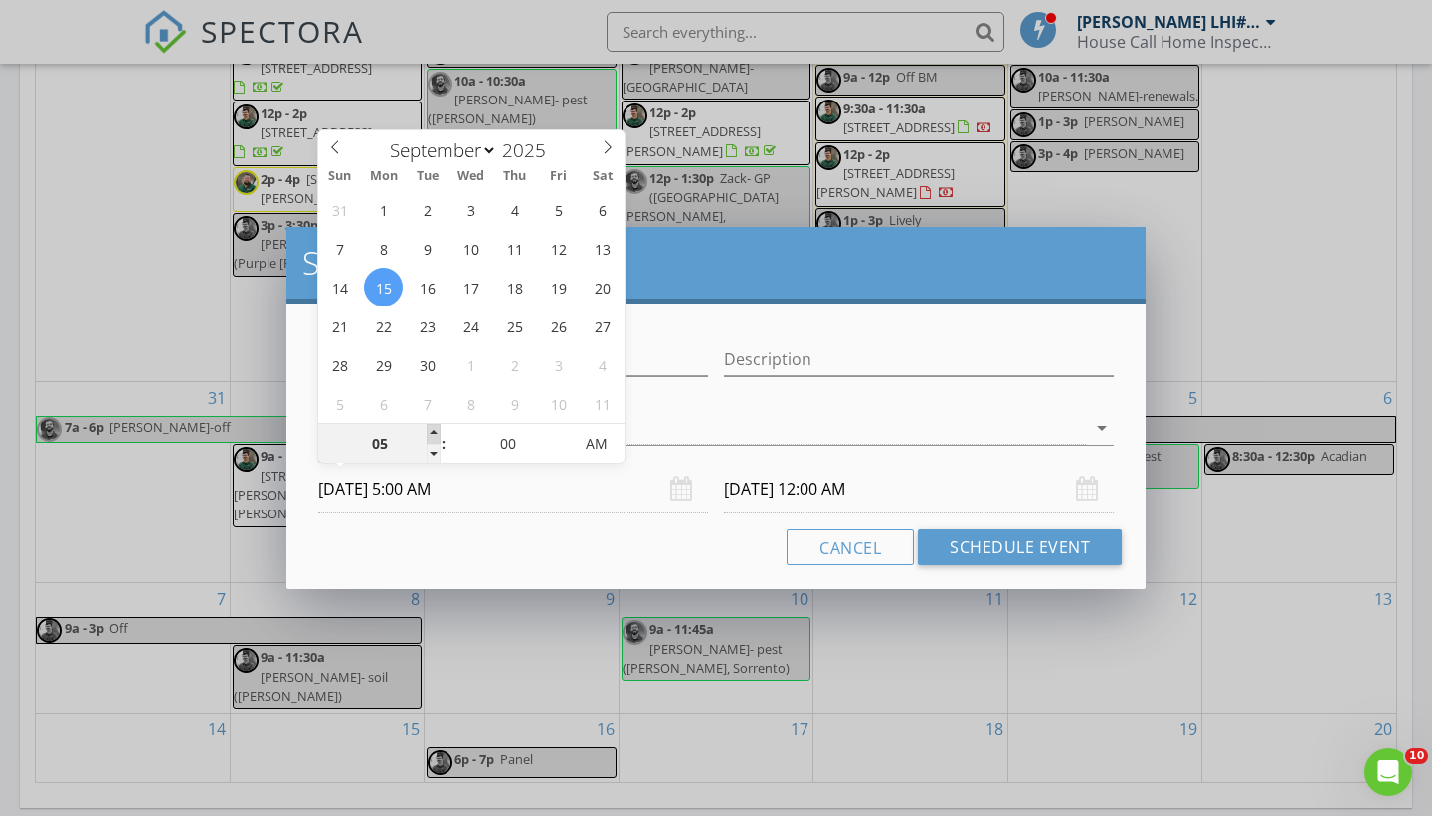
type input "06"
type input "[DATE] 6:00 AM"
click at [432, 434] on span at bounding box center [434, 434] width 14 height 20
type input "07"
type input "[DATE] 7:00 AM"
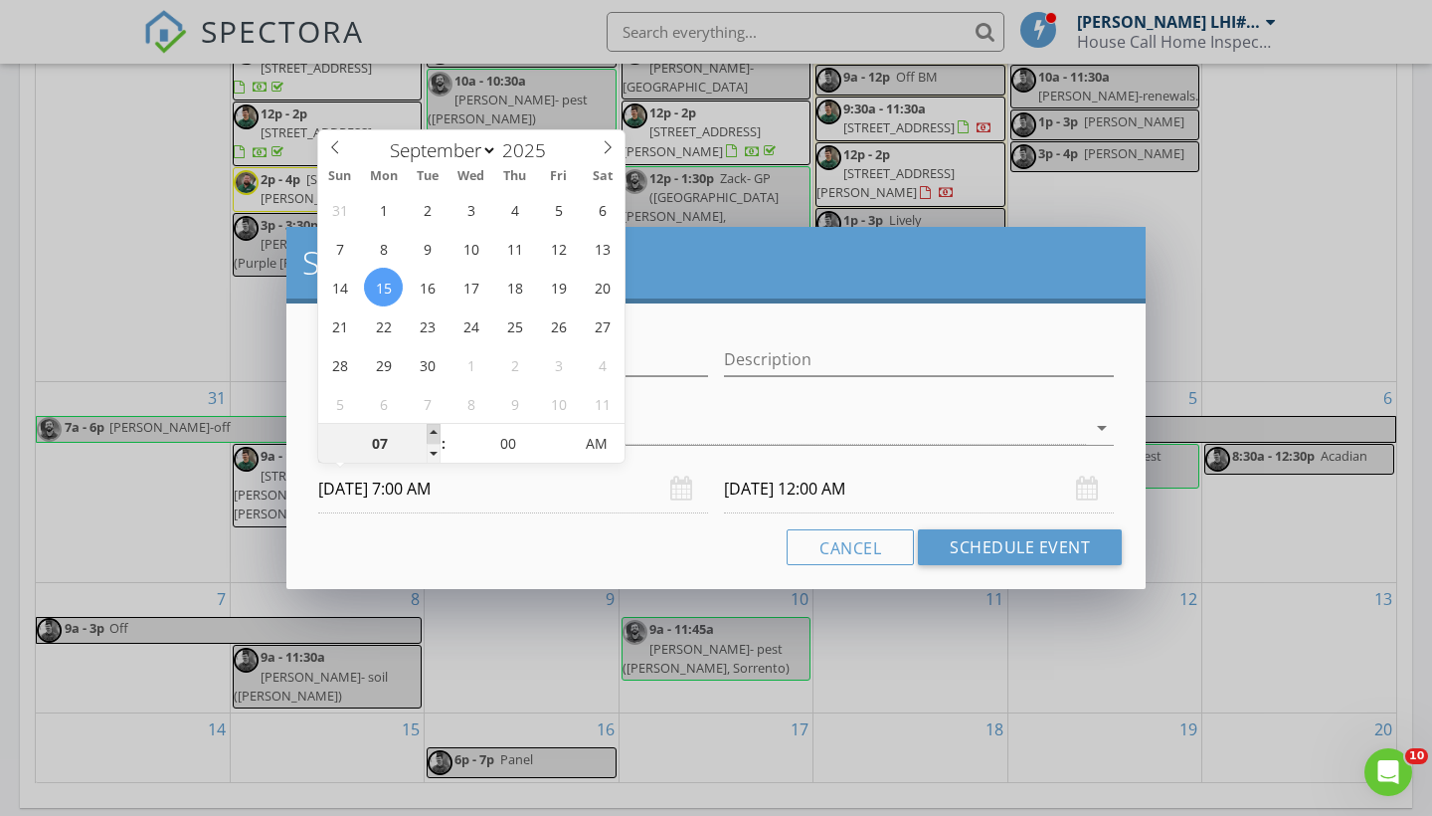
click at [432, 434] on span at bounding box center [434, 434] width 14 height 20
type input "08"
type input "[DATE] 8:00 AM"
click at [432, 434] on span at bounding box center [434, 434] width 14 height 20
type input "08"
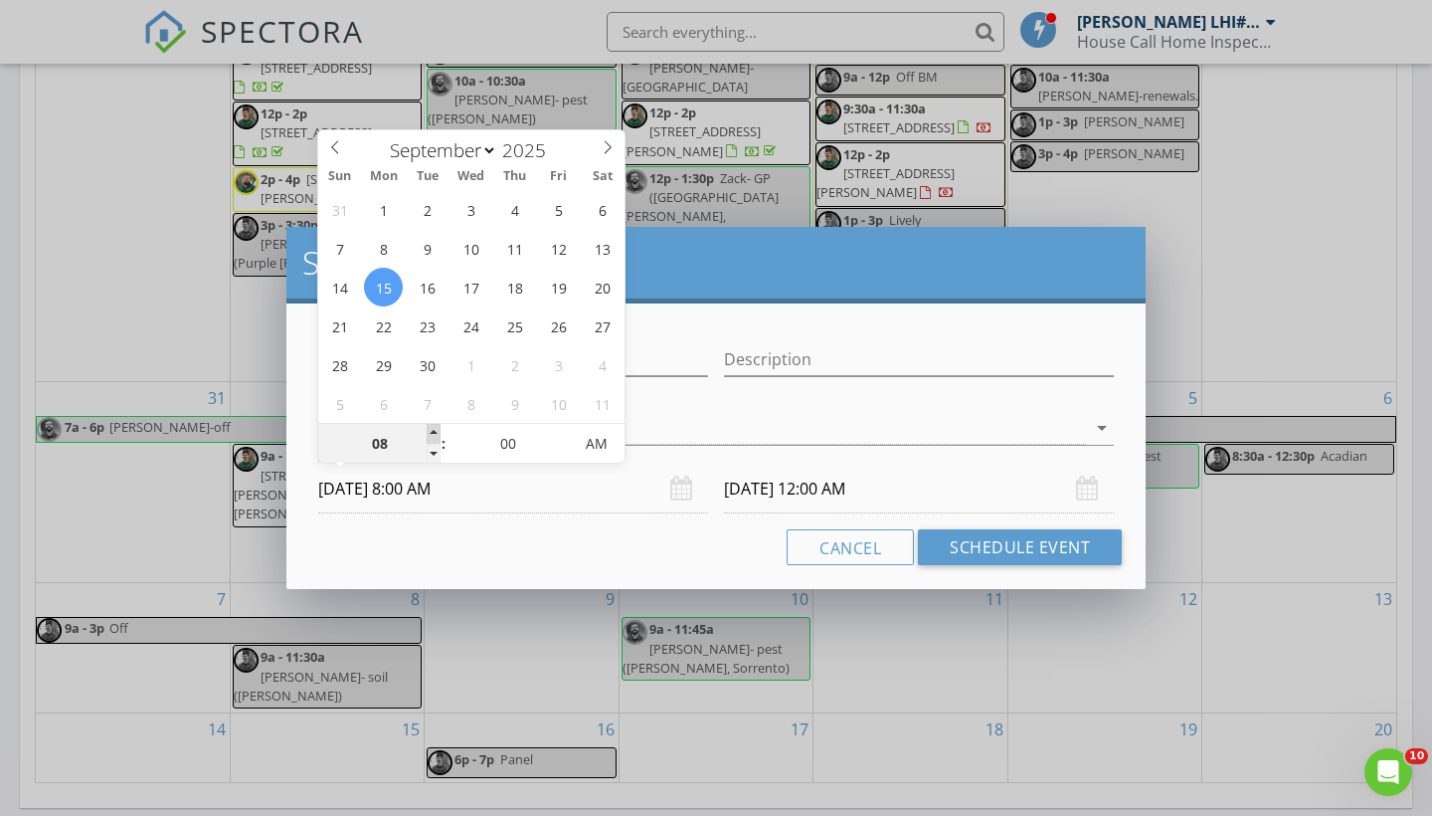
type input "[DATE] 8:00 AM"
type input "09"
type input "[DATE] 9:00 AM"
click at [432, 434] on span at bounding box center [434, 434] width 14 height 20
type input "09"
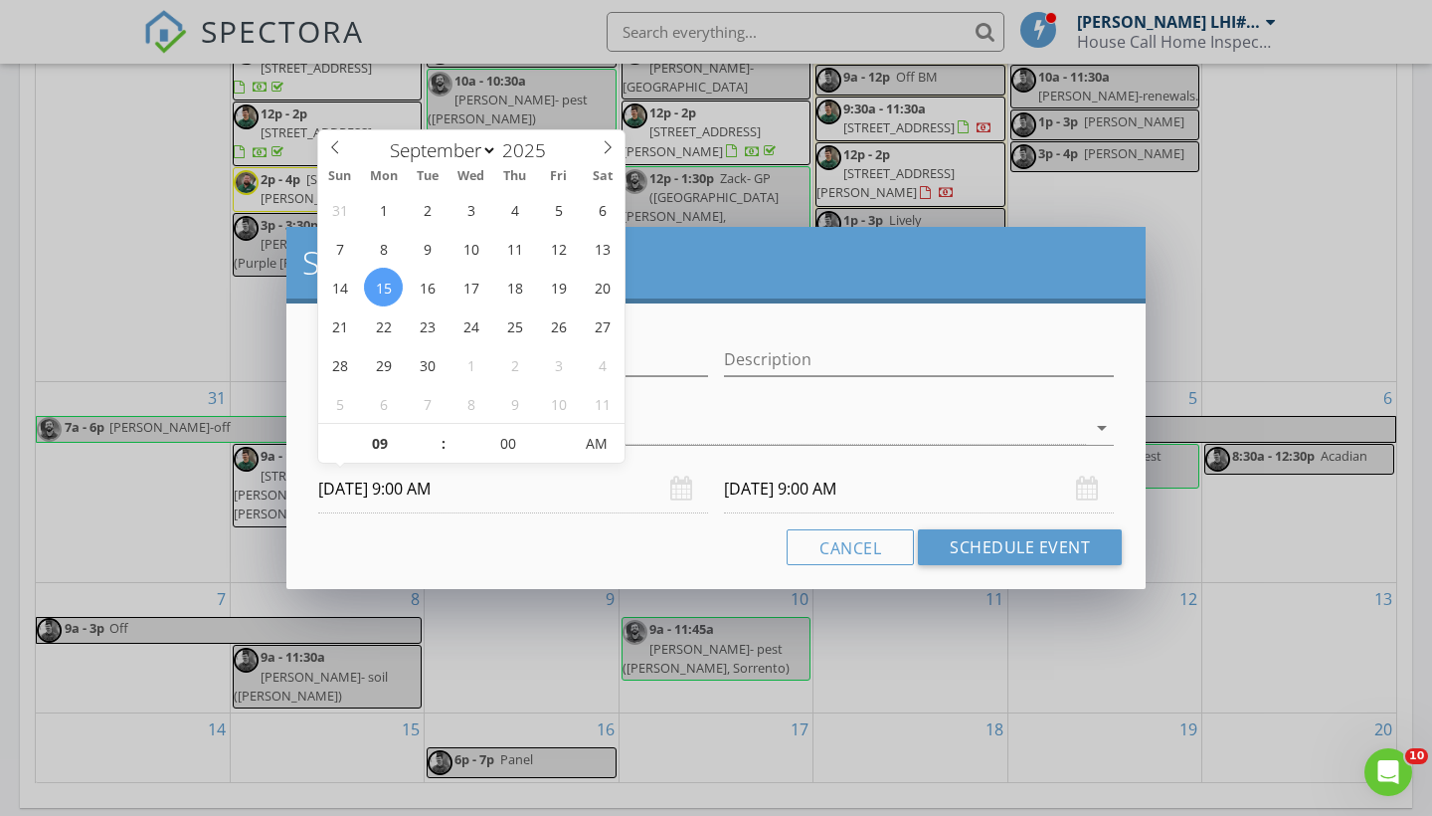
click at [437, 530] on div "Cancel Schedule Event" at bounding box center [716, 547] width 812 height 36
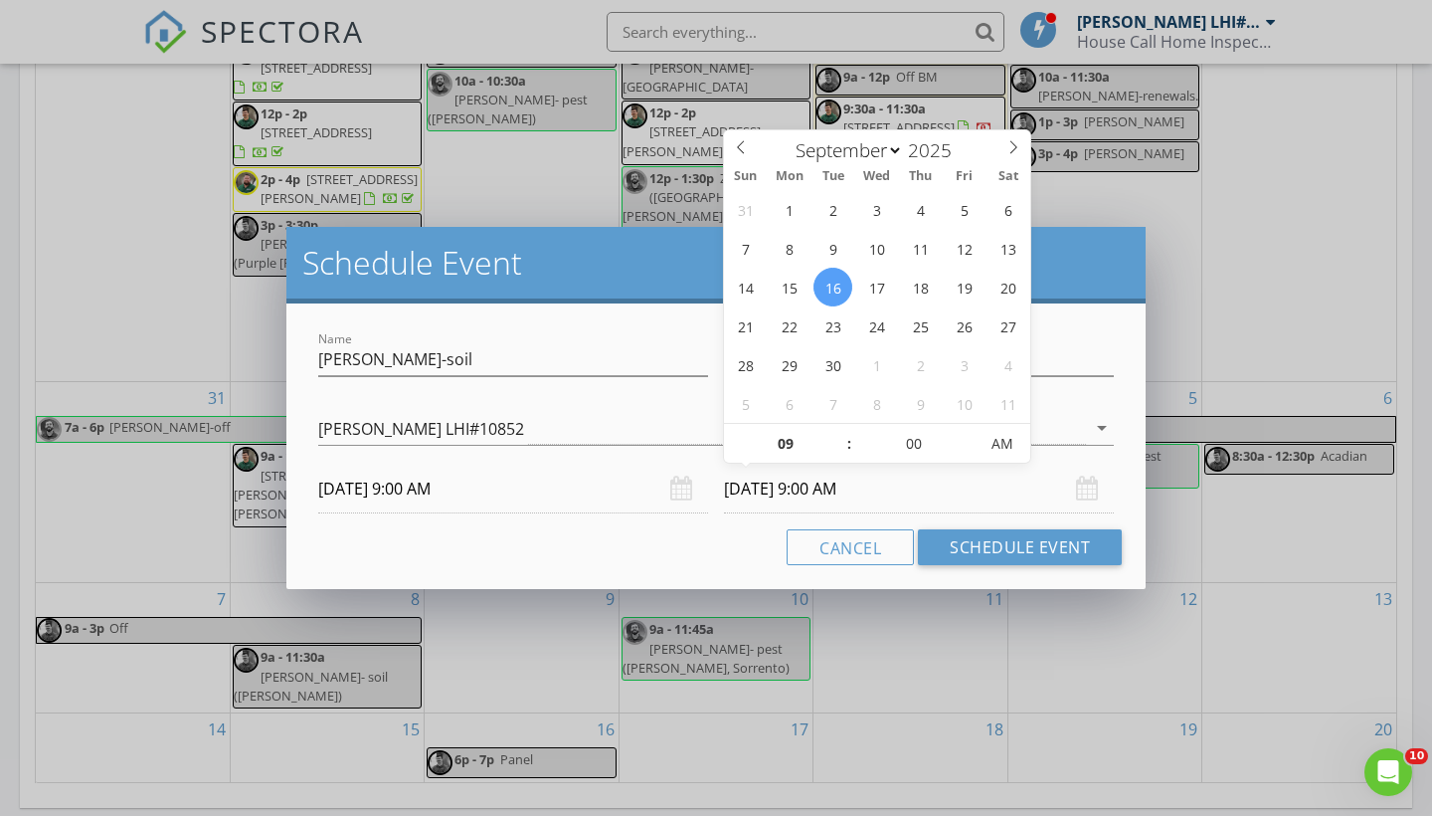
click at [778, 482] on input "[DATE] 9:00 AM" at bounding box center [919, 489] width 390 height 49
type input "[DATE] 9:00 AM"
type input "10"
type input "[DATE] 10:00 AM"
click at [840, 434] on span at bounding box center [840, 434] width 14 height 20
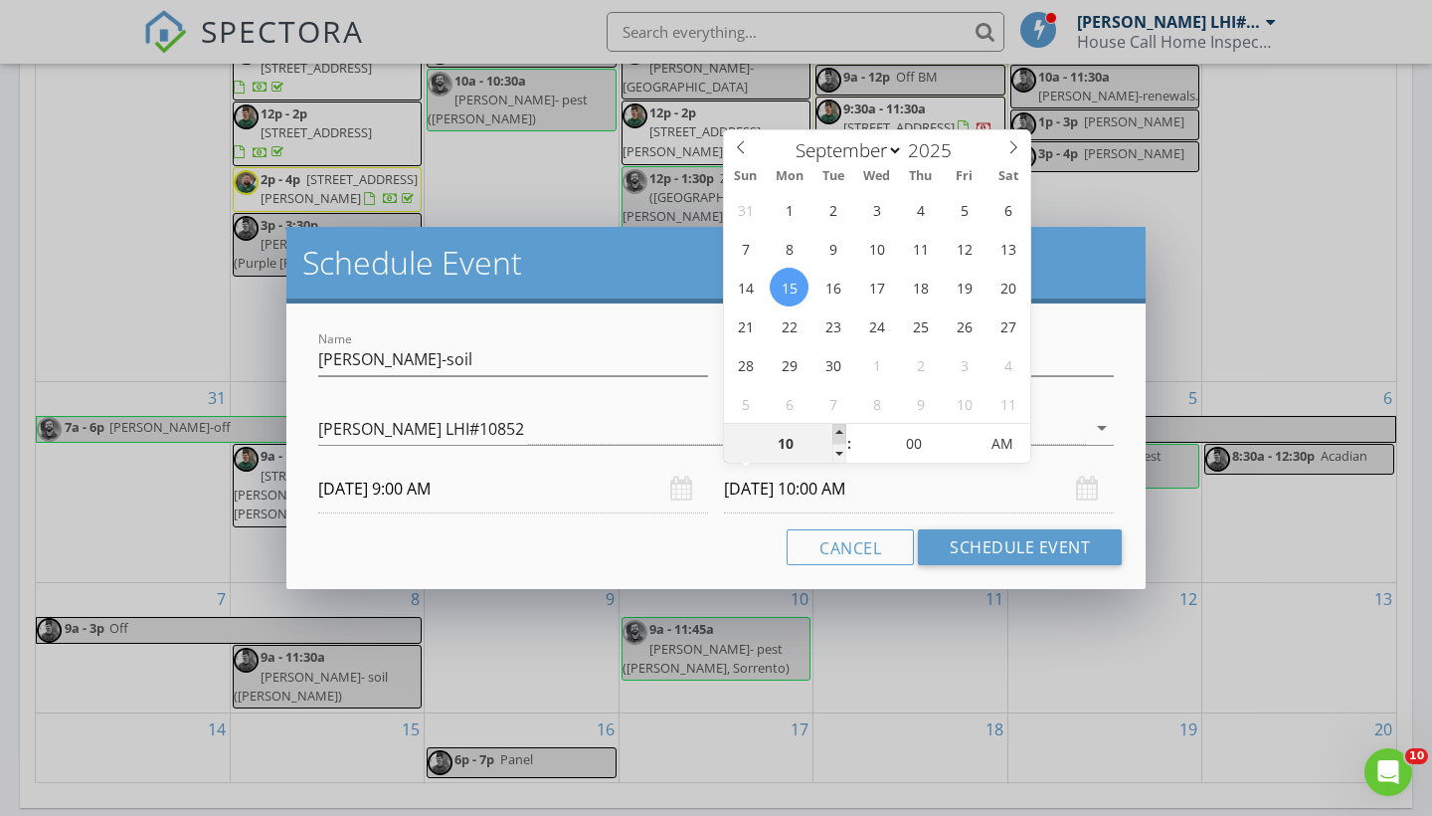
type input "11"
type input "[DATE] 11:00 AM"
click at [840, 434] on span at bounding box center [840, 434] width 14 height 20
type input "05"
type input "[DATE] 11:05 AM"
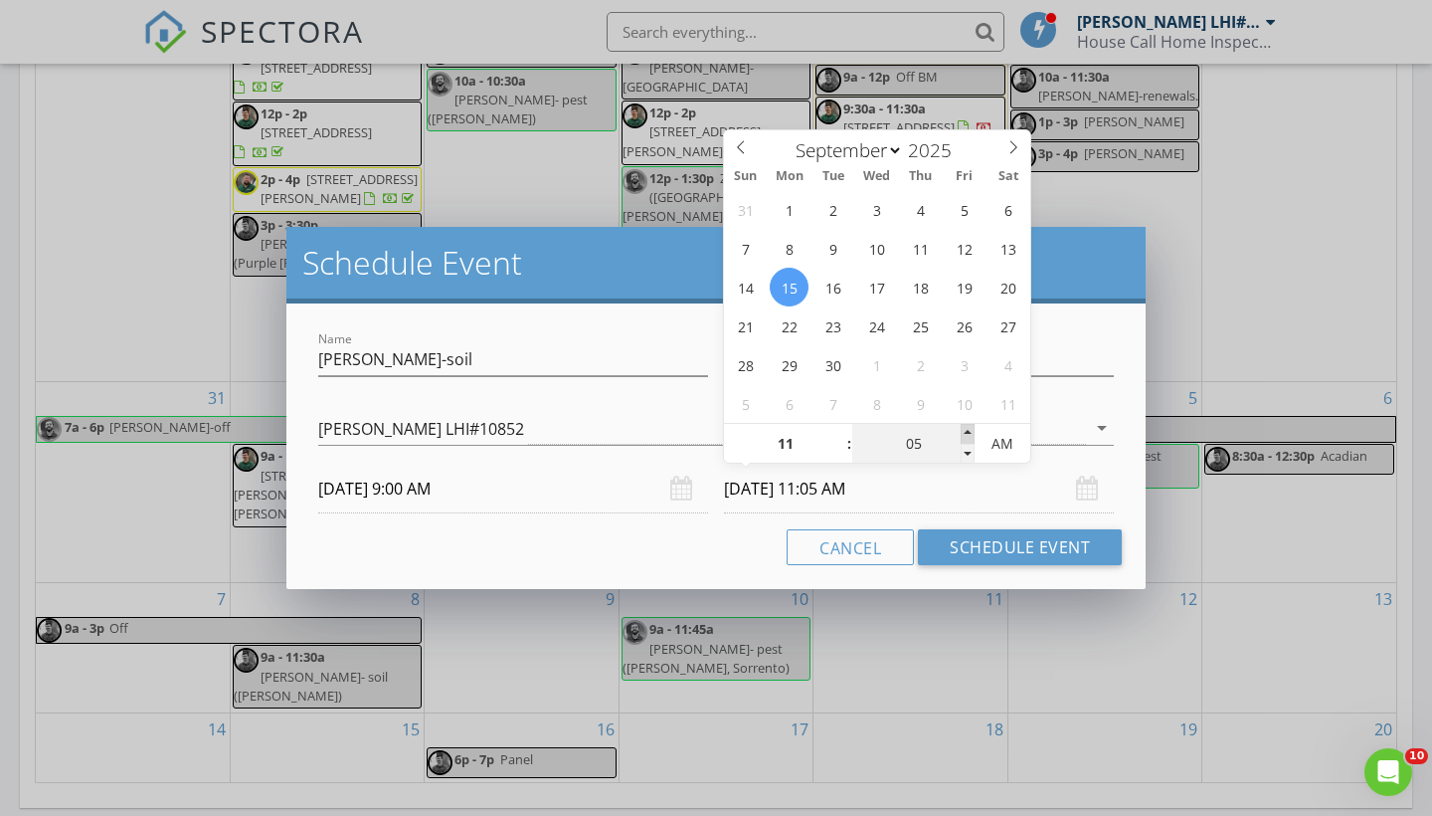
click at [968, 437] on span at bounding box center [968, 434] width 14 height 20
type input "10"
type input "[DATE] 11:10 AM"
click at [968, 437] on span at bounding box center [968, 434] width 14 height 20
type input "15"
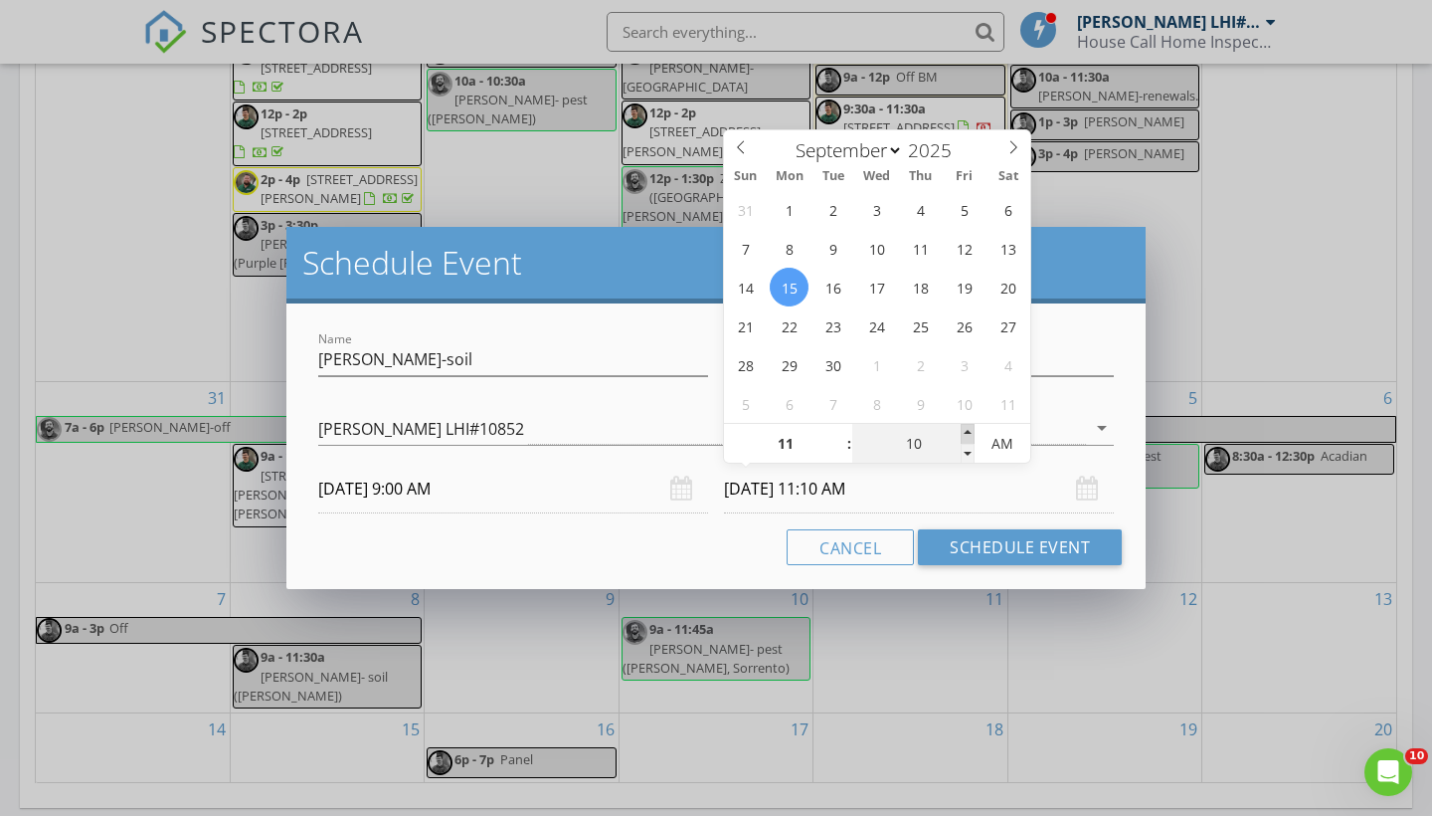
type input "[DATE] 11:15 AM"
click at [968, 437] on span at bounding box center [968, 434] width 14 height 20
type input "20"
type input "[DATE] 11:20 AM"
click at [968, 437] on span at bounding box center [968, 434] width 14 height 20
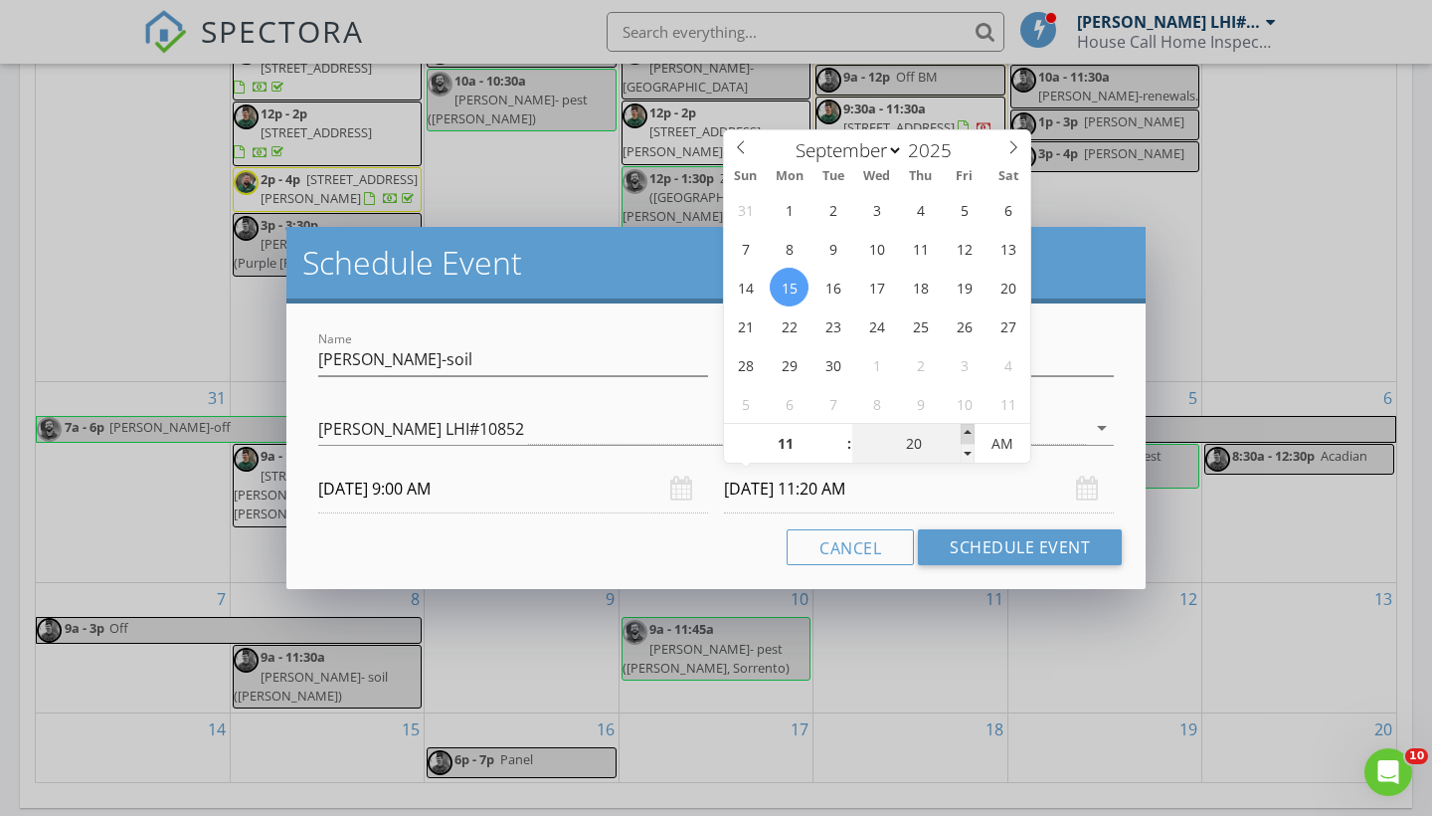
type input "25"
type input "[DATE] 11:25 AM"
click at [968, 437] on span at bounding box center [968, 434] width 14 height 20
type input "30"
type input "[DATE] 11:30 AM"
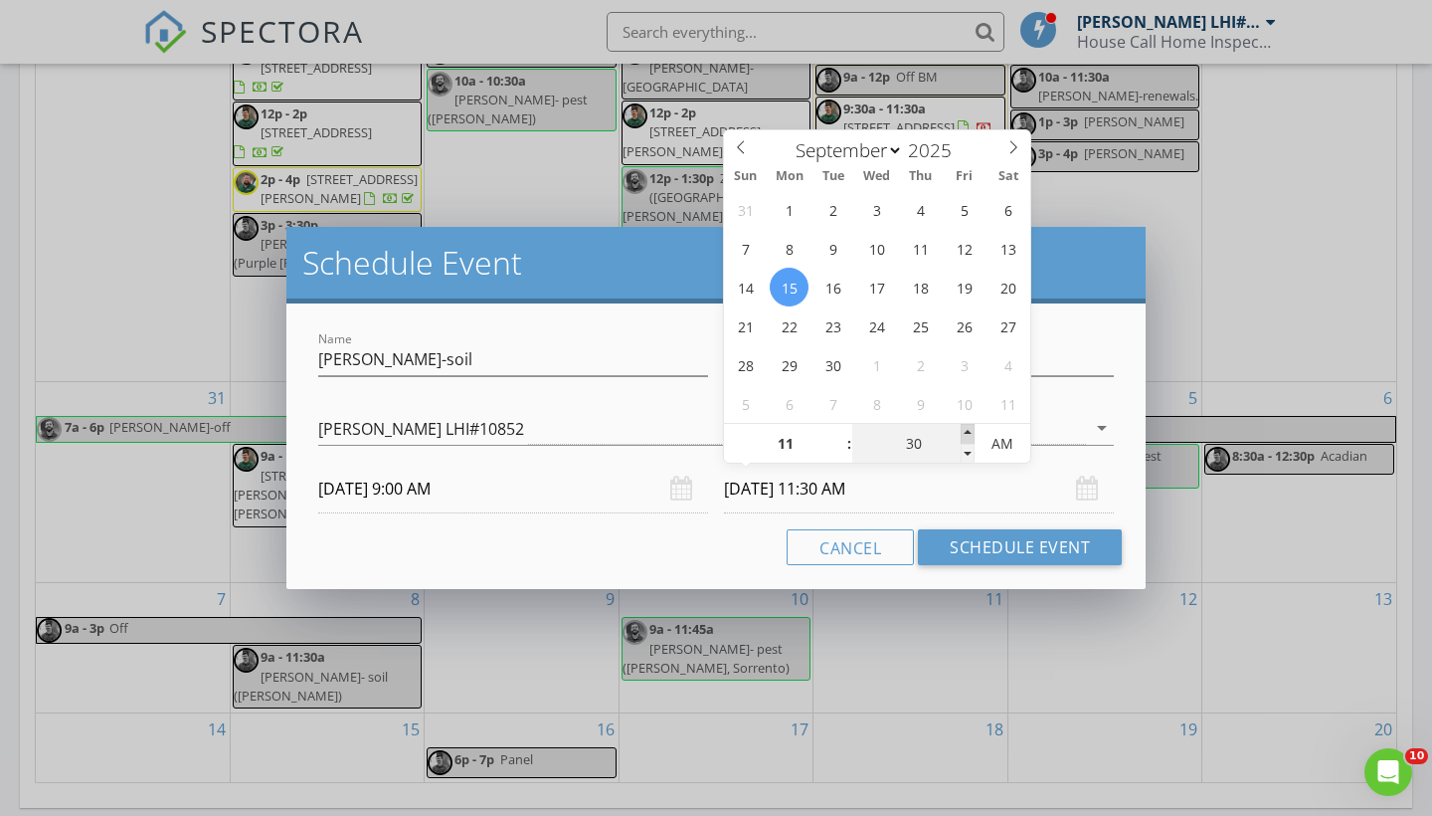
click at [968, 437] on span at bounding box center [968, 434] width 14 height 20
click at [665, 572] on div "Name [PERSON_NAME]-soil Description check_box_outline_blank [PERSON_NAME] LHI#1…" at bounding box center [715, 445] width 859 height 285
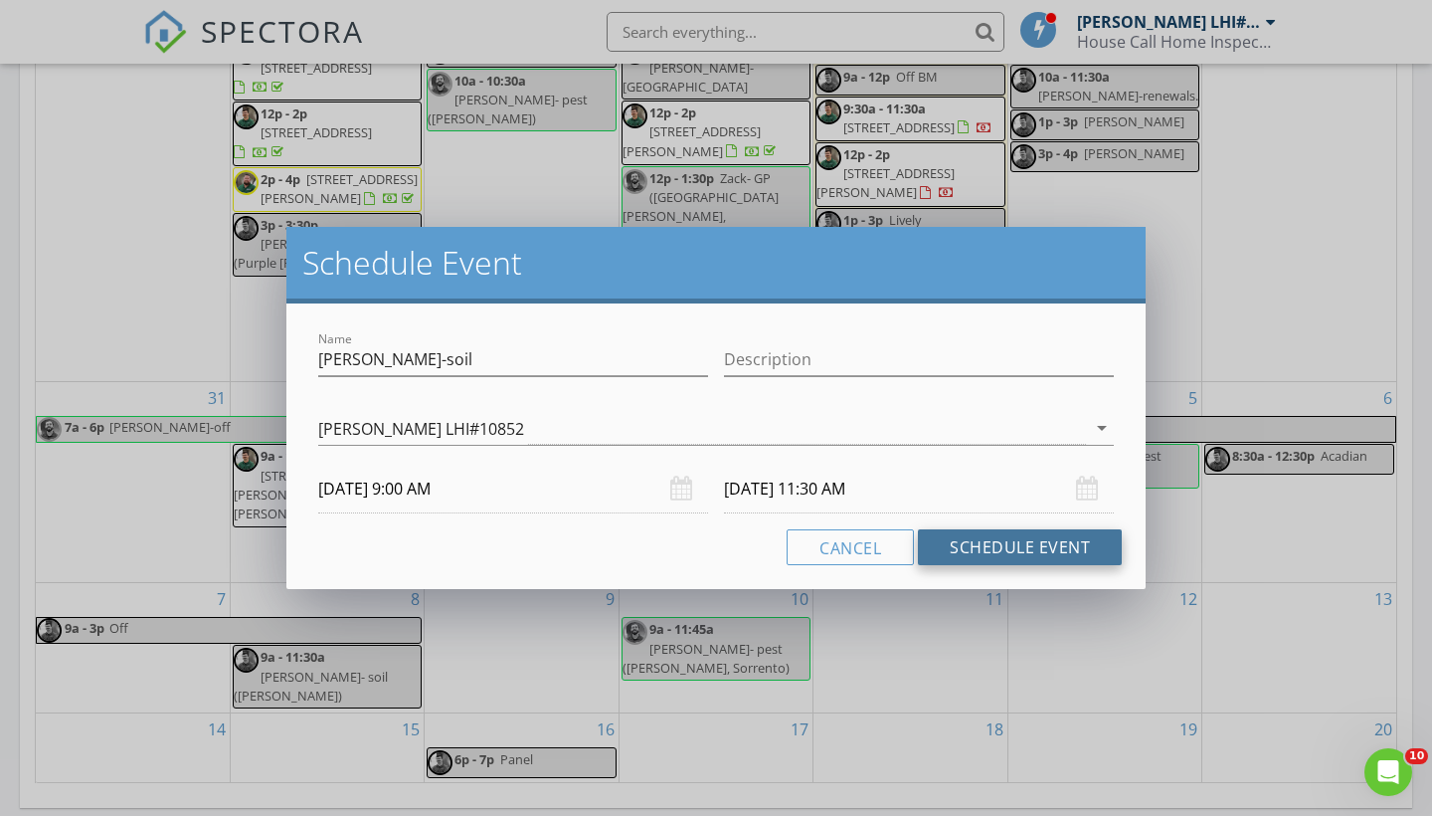
click at [1003, 551] on button "Schedule Event" at bounding box center [1020, 547] width 204 height 36
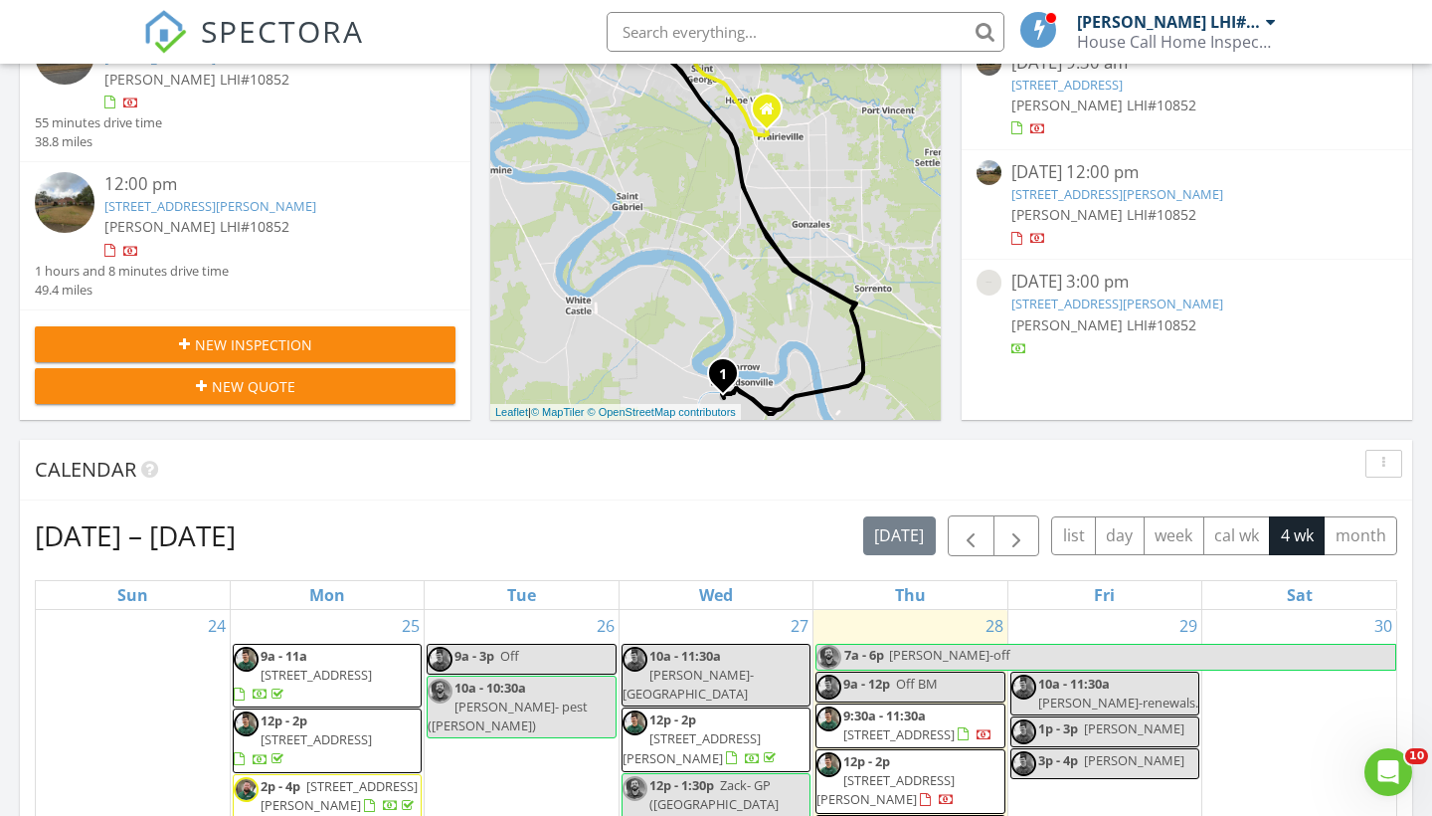
scroll to position [461, 0]
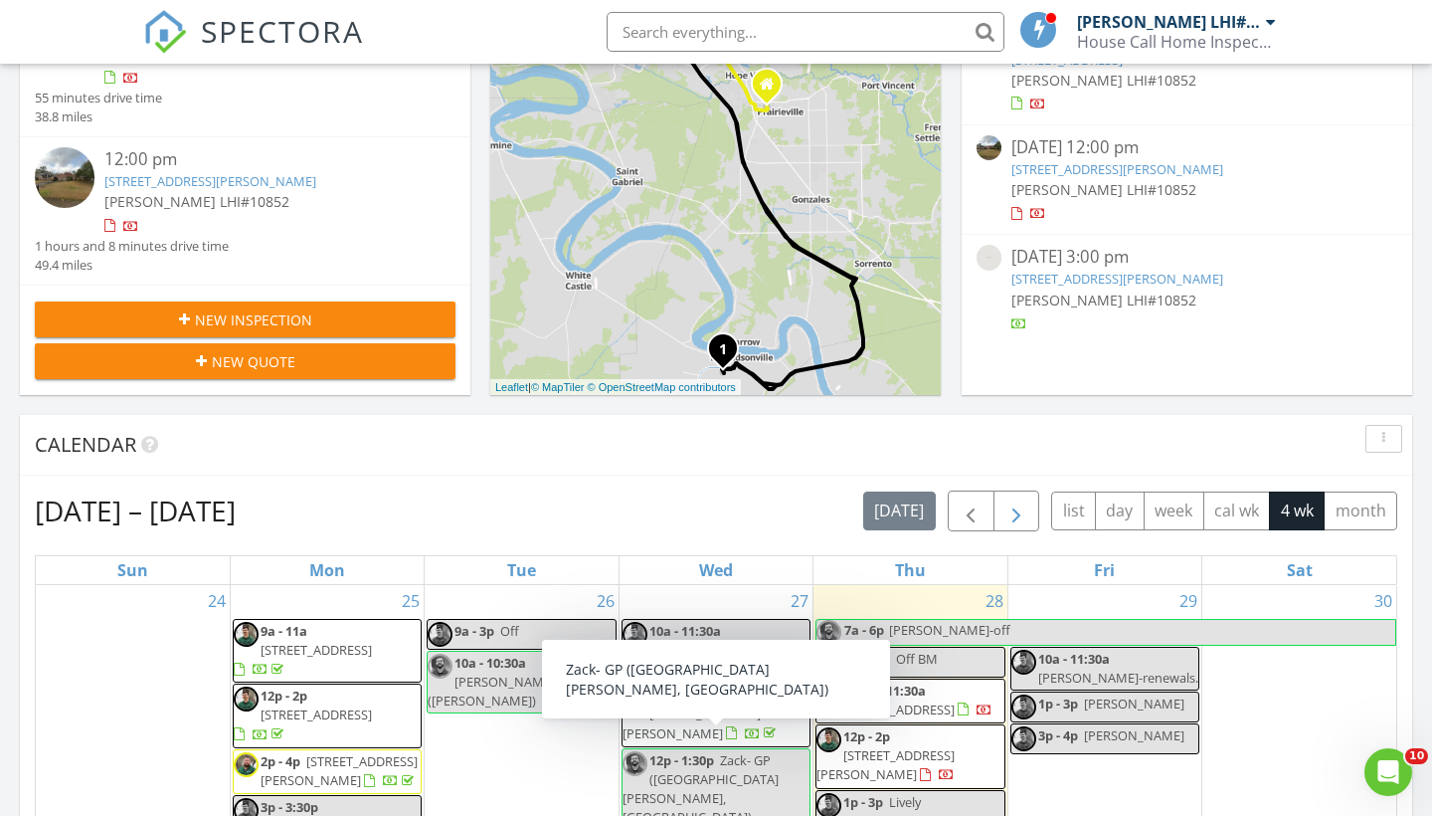
click at [1009, 515] on span "button" at bounding box center [1017, 511] width 24 height 24
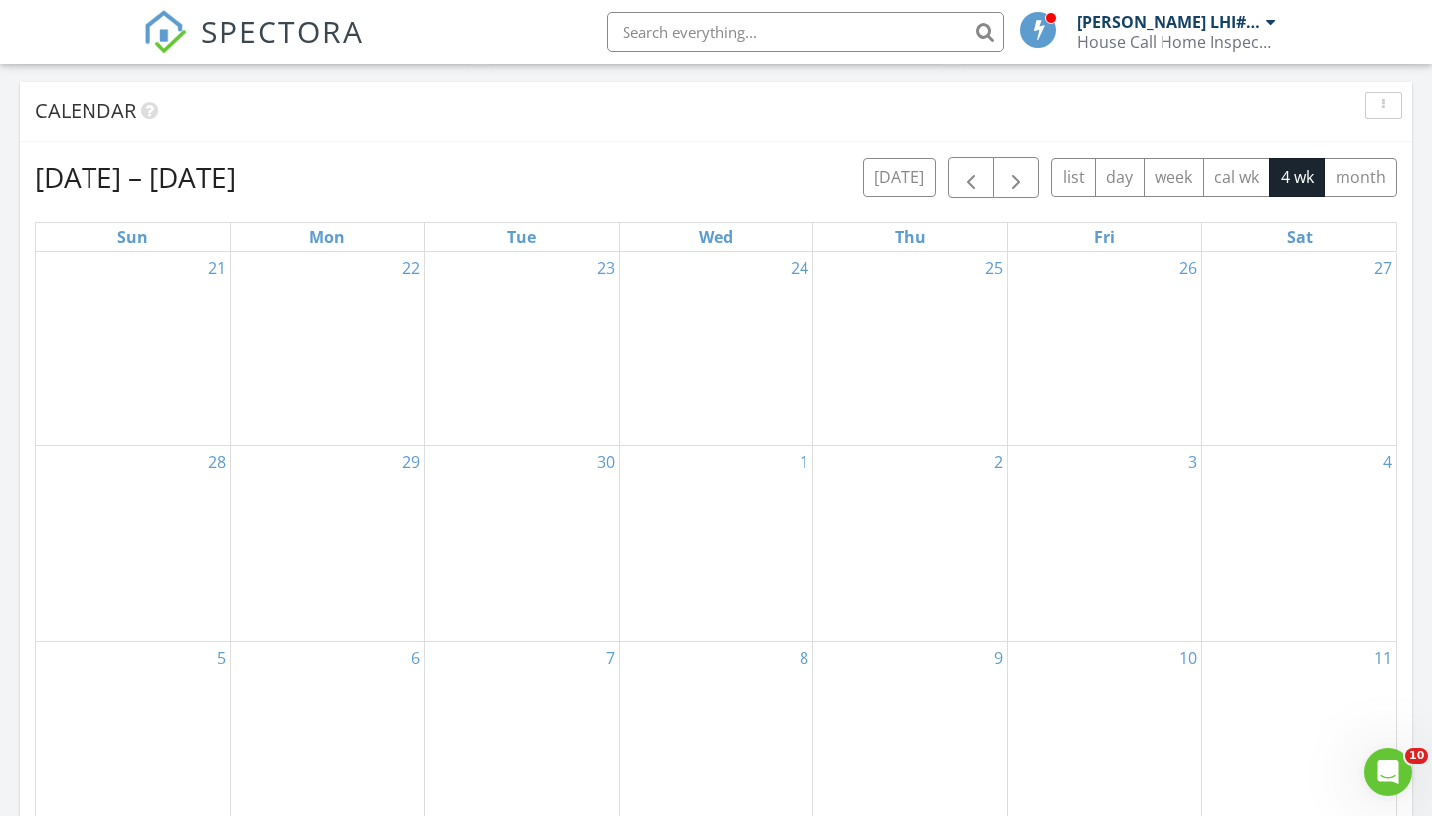
scroll to position [849, 0]
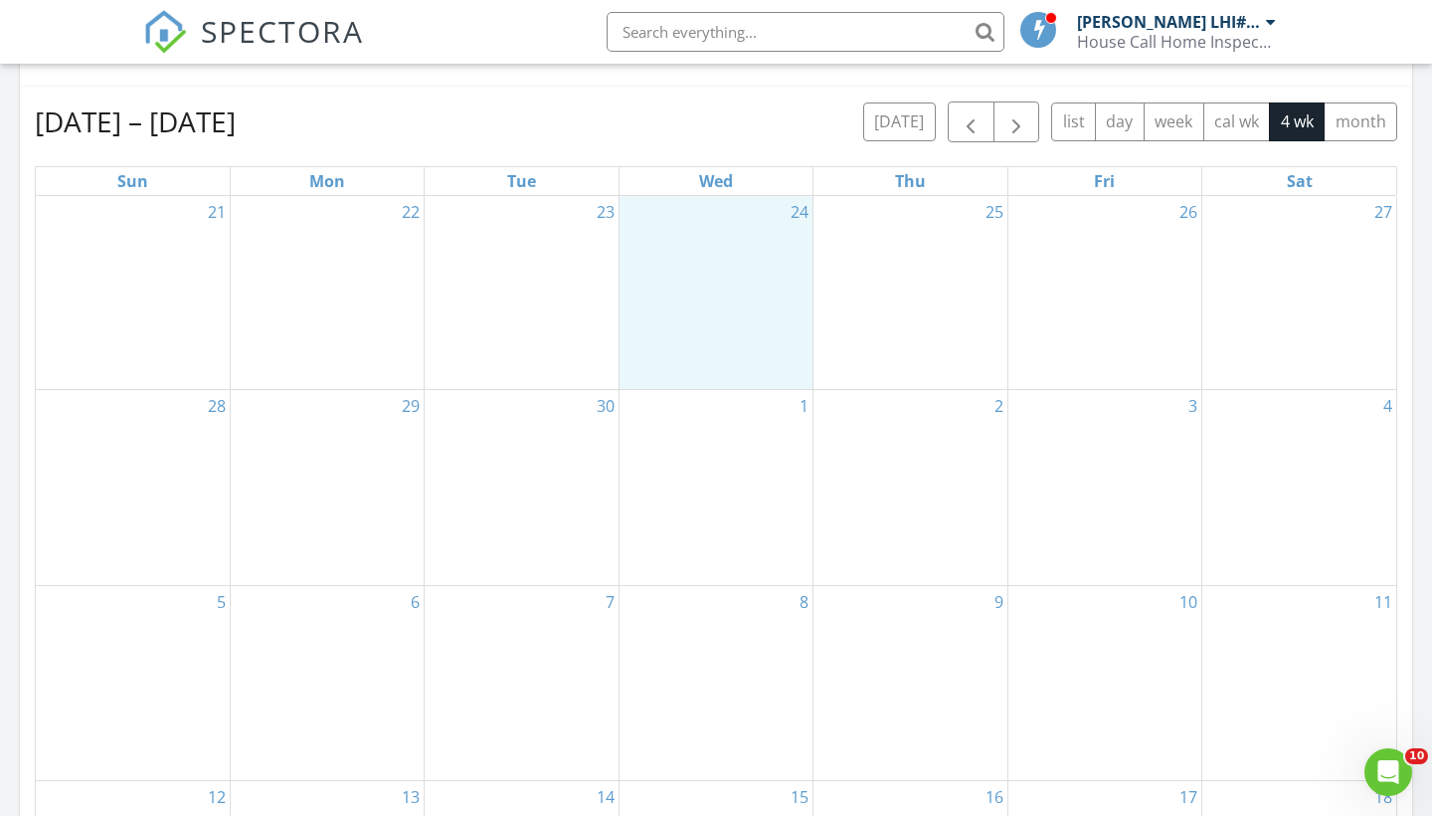
click at [678, 266] on div "24" at bounding box center [716, 293] width 193 height 194
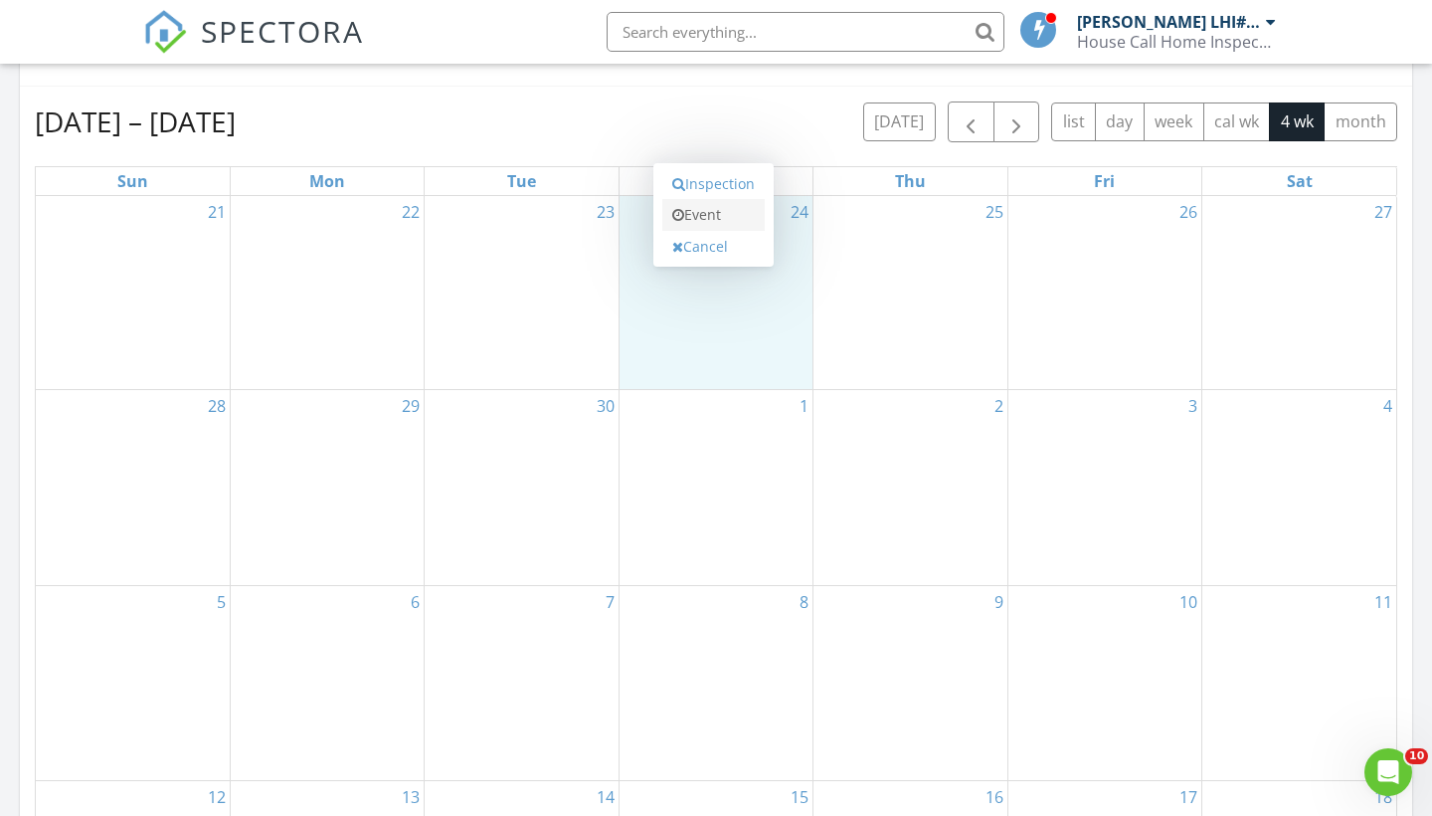
click at [699, 217] on link "Event" at bounding box center [713, 215] width 102 height 32
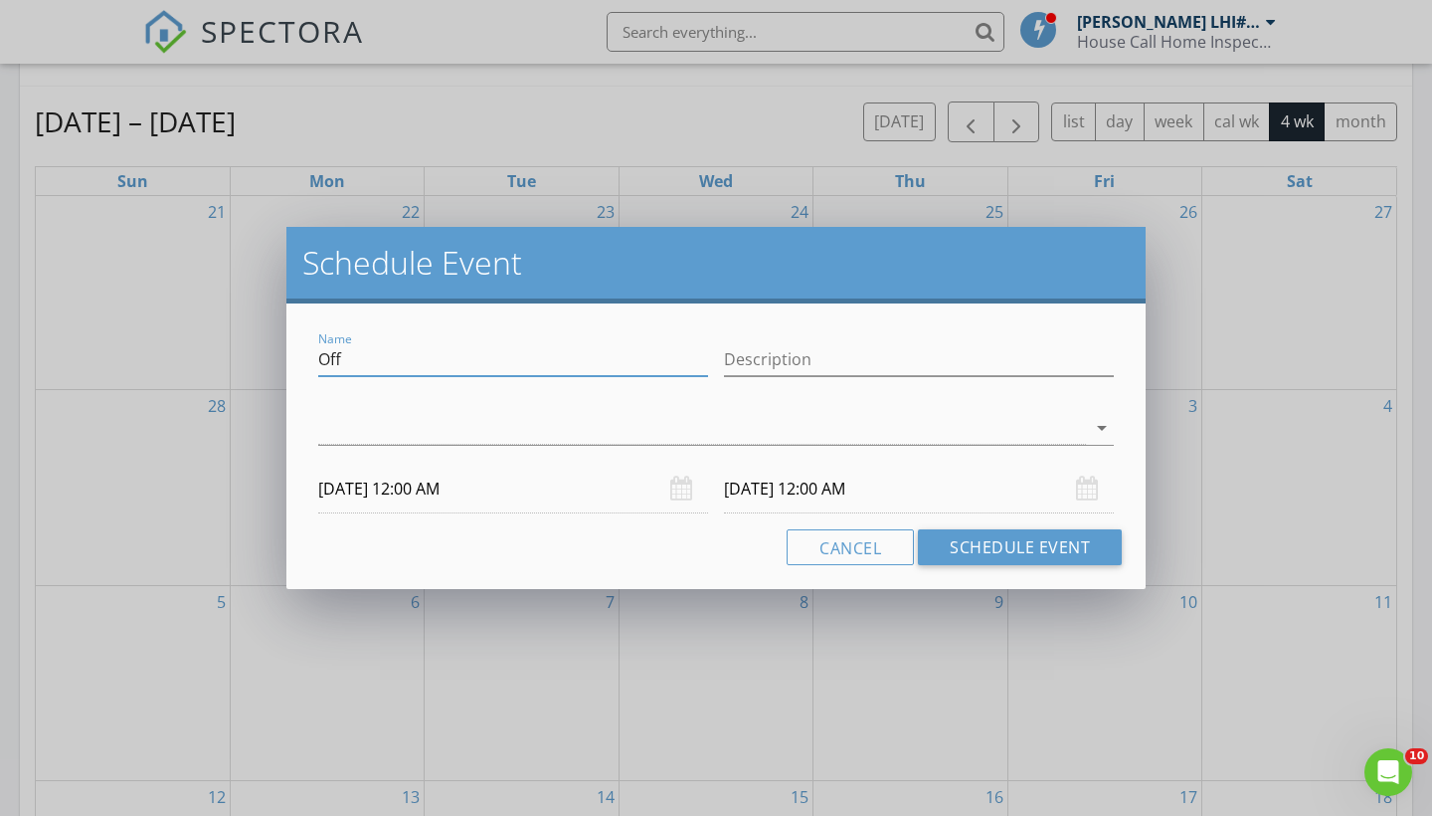
drag, startPoint x: 371, startPoint y: 357, endPoint x: 289, endPoint y: 357, distance: 81.6
click at [289, 357] on div "Name Off Description arrow_drop_down [DATE] 12:00 AM [DATE] 12:00 AM Cancel Sch…" at bounding box center [715, 445] width 859 height 285
click at [451, 357] on input "[PERSON_NAME]- Mosq ([PERSON_NAME])" at bounding box center [513, 359] width 390 height 33
type input "[PERSON_NAME] ([PERSON_NAME])"
click at [546, 435] on div at bounding box center [702, 428] width 768 height 33
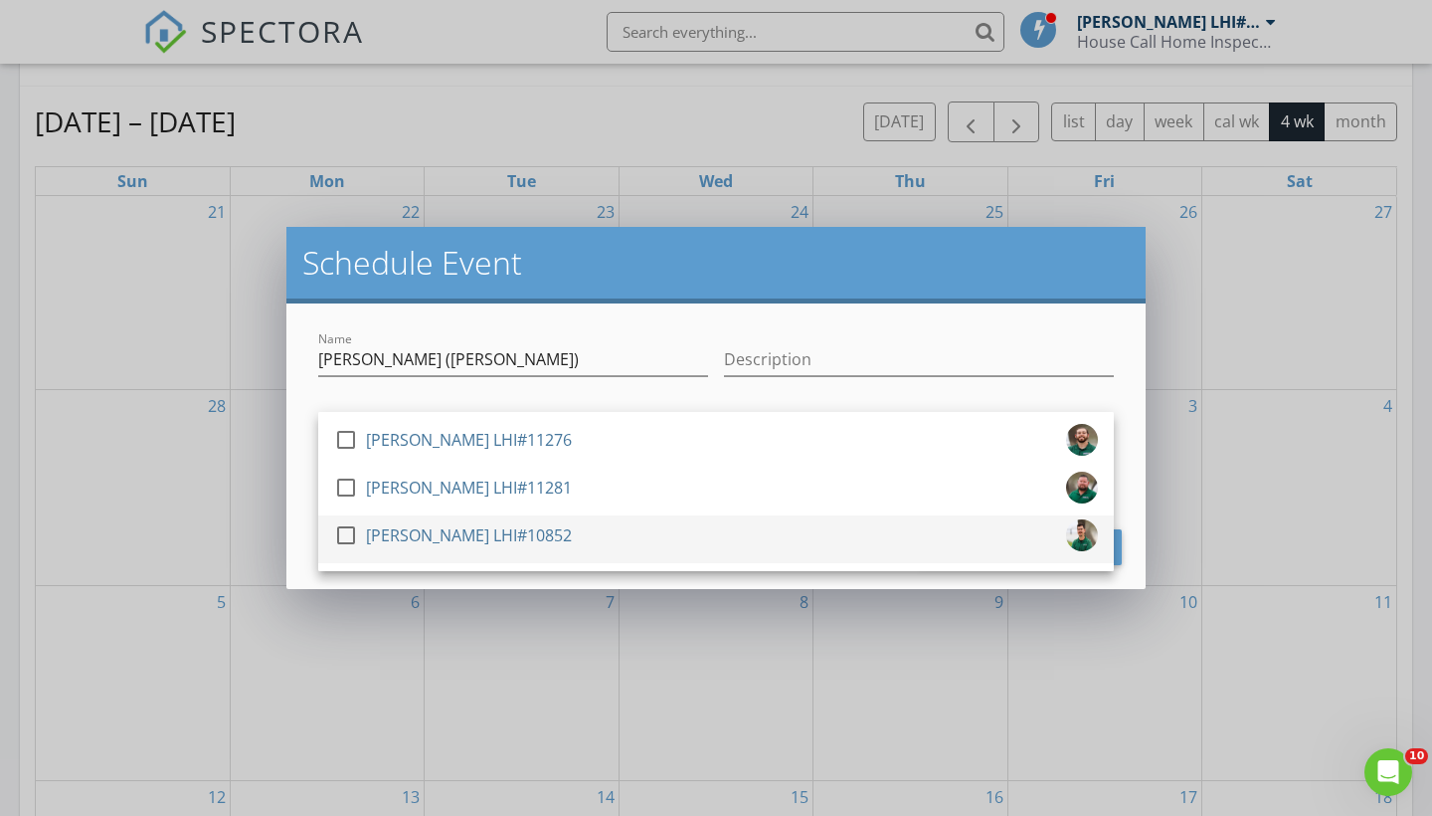
click at [524, 525] on div "[PERSON_NAME] LHI#10852" at bounding box center [469, 535] width 206 height 32
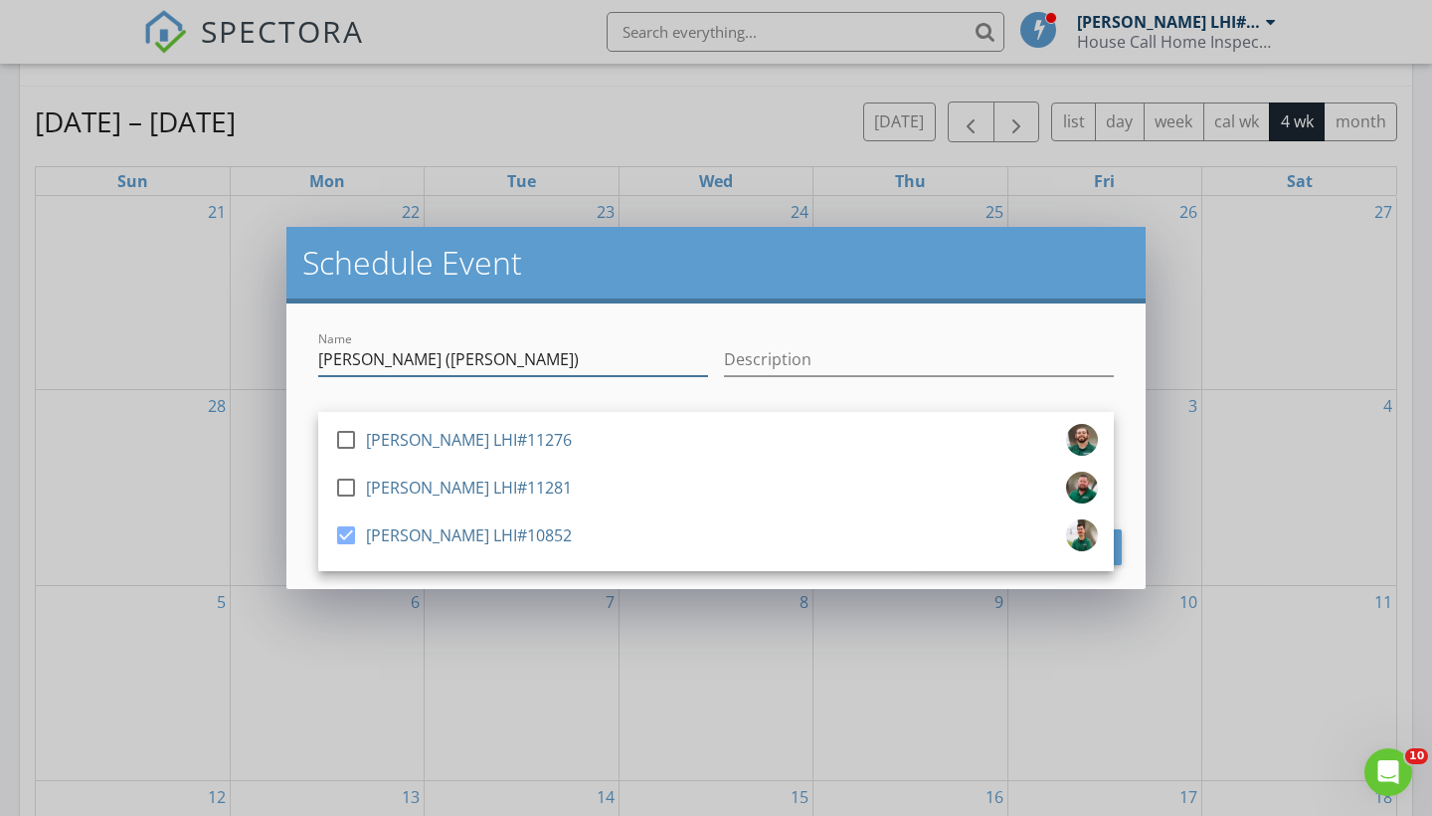
click at [679, 348] on input "[PERSON_NAME] ([PERSON_NAME])" at bounding box center [513, 359] width 390 height 33
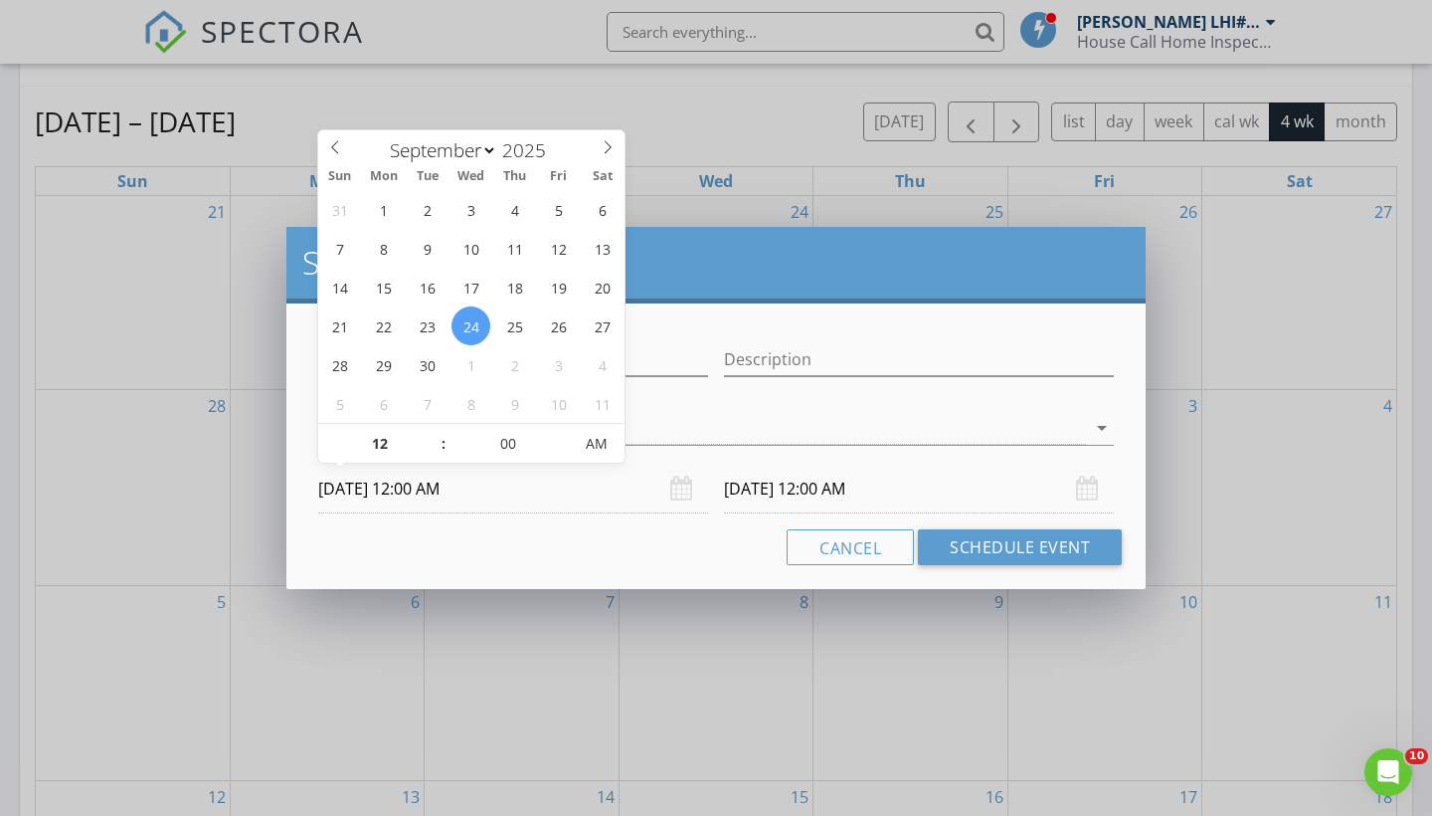
click at [483, 486] on input "[DATE] 12:00 AM" at bounding box center [513, 489] width 390 height 49
type input "11"
type input "[DATE] 11:00 PM"
click at [429, 454] on span at bounding box center [434, 454] width 14 height 20
type input "[DATE] 11:00 PM"
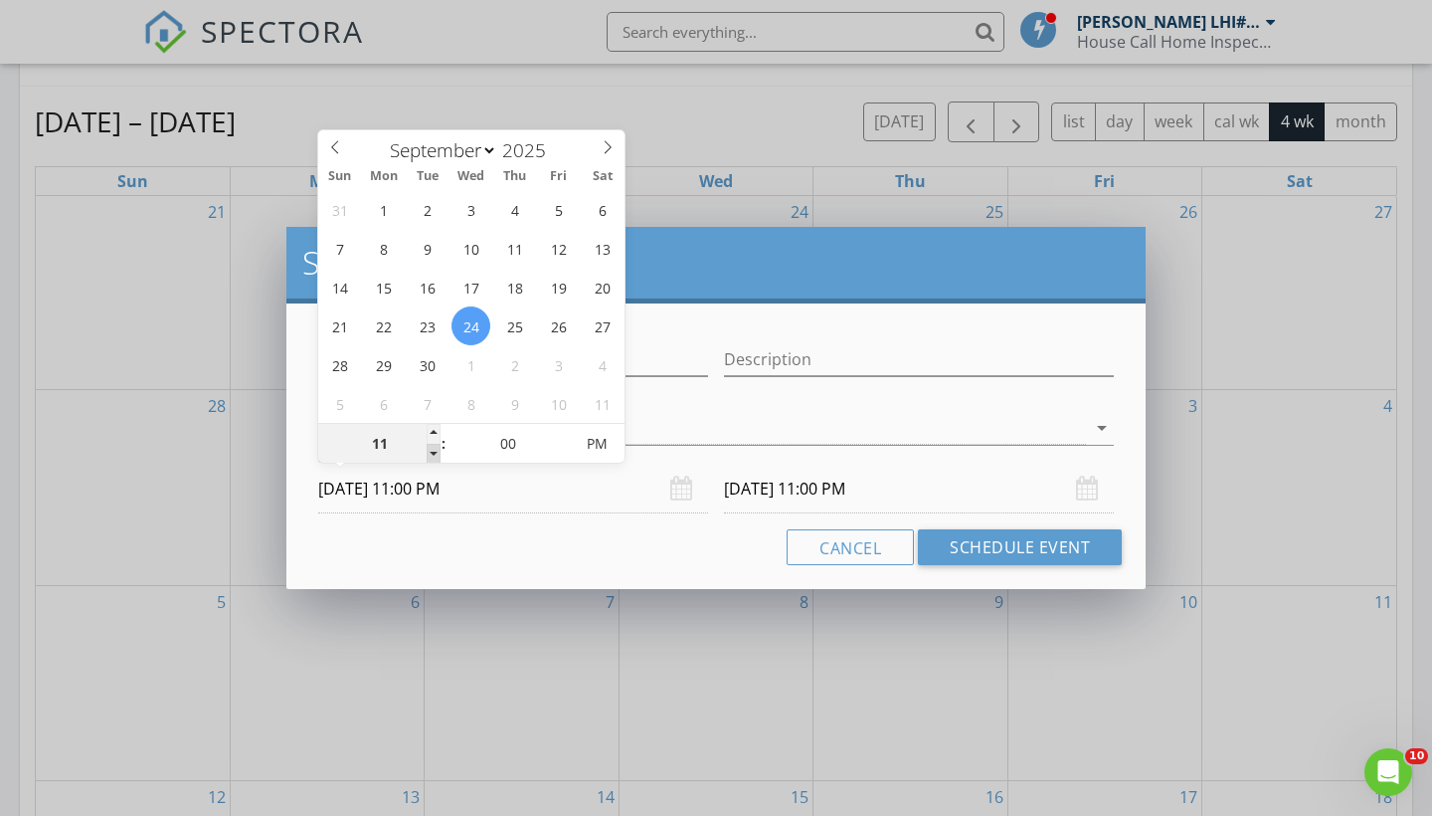
type input "10"
type input "[DATE] 10:00 PM"
click at [429, 454] on span at bounding box center [434, 454] width 14 height 20
type input "[DATE] 10:00 PM"
type input "11"
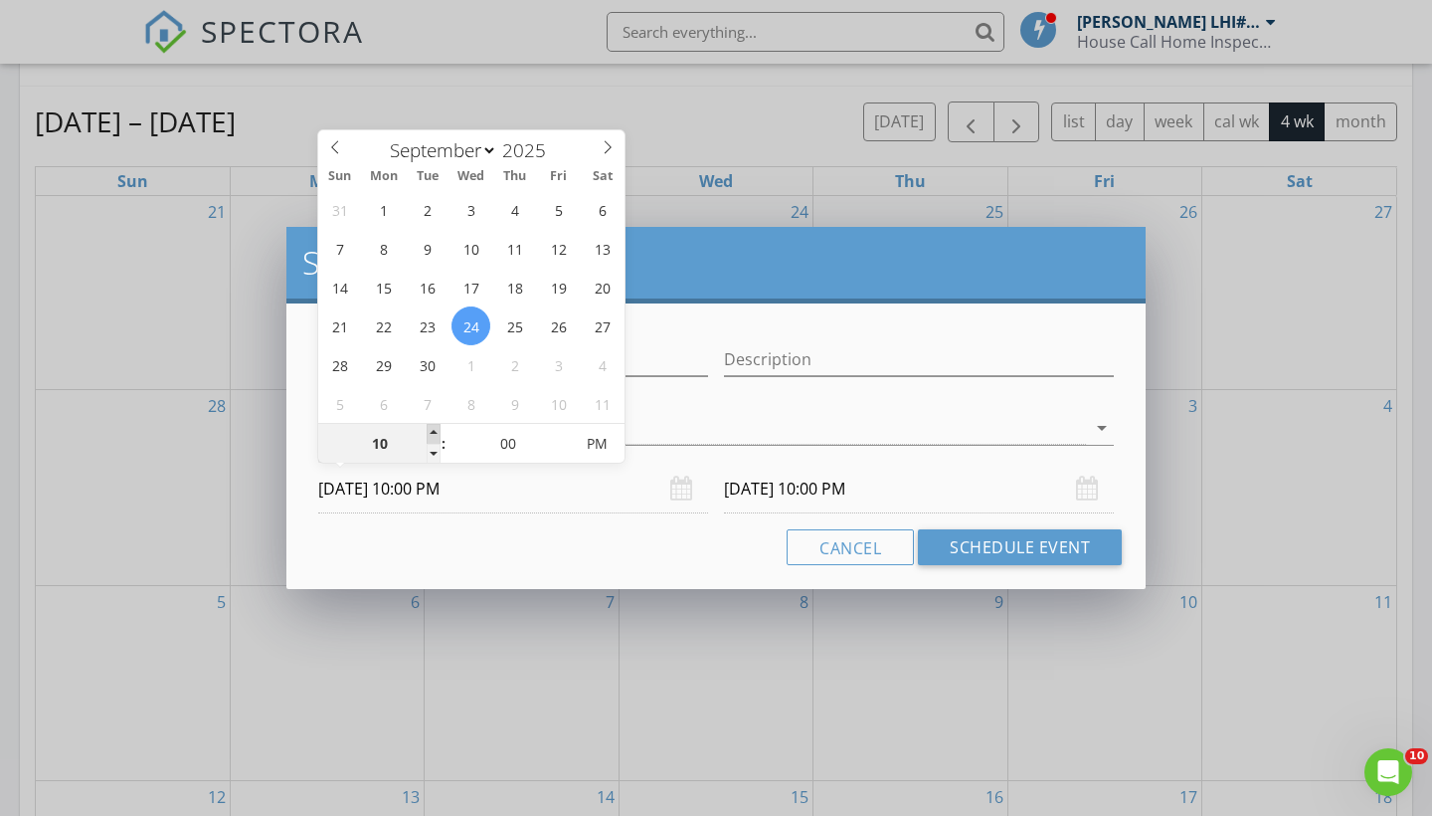
type input "[DATE] 11:00 PM"
click at [430, 432] on span at bounding box center [434, 434] width 14 height 20
type input "12"
type input "[DATE] 12:00 AM"
click at [430, 432] on span at bounding box center [434, 434] width 14 height 20
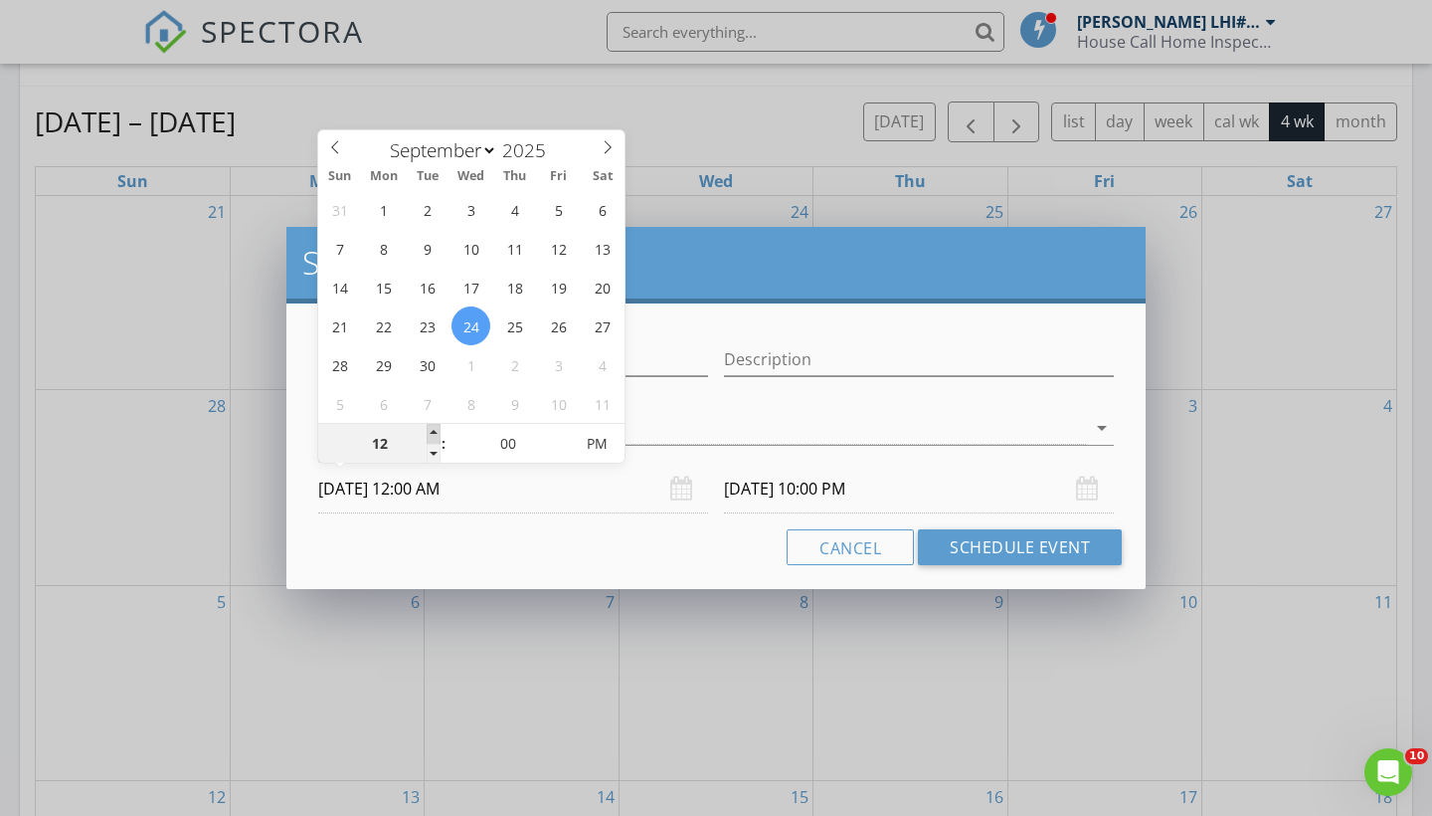
type input "01"
type input "[DATE] 1:00 AM"
click at [430, 432] on span at bounding box center [434, 434] width 14 height 20
type input "[DATE] 1:00 AM"
type input "02"
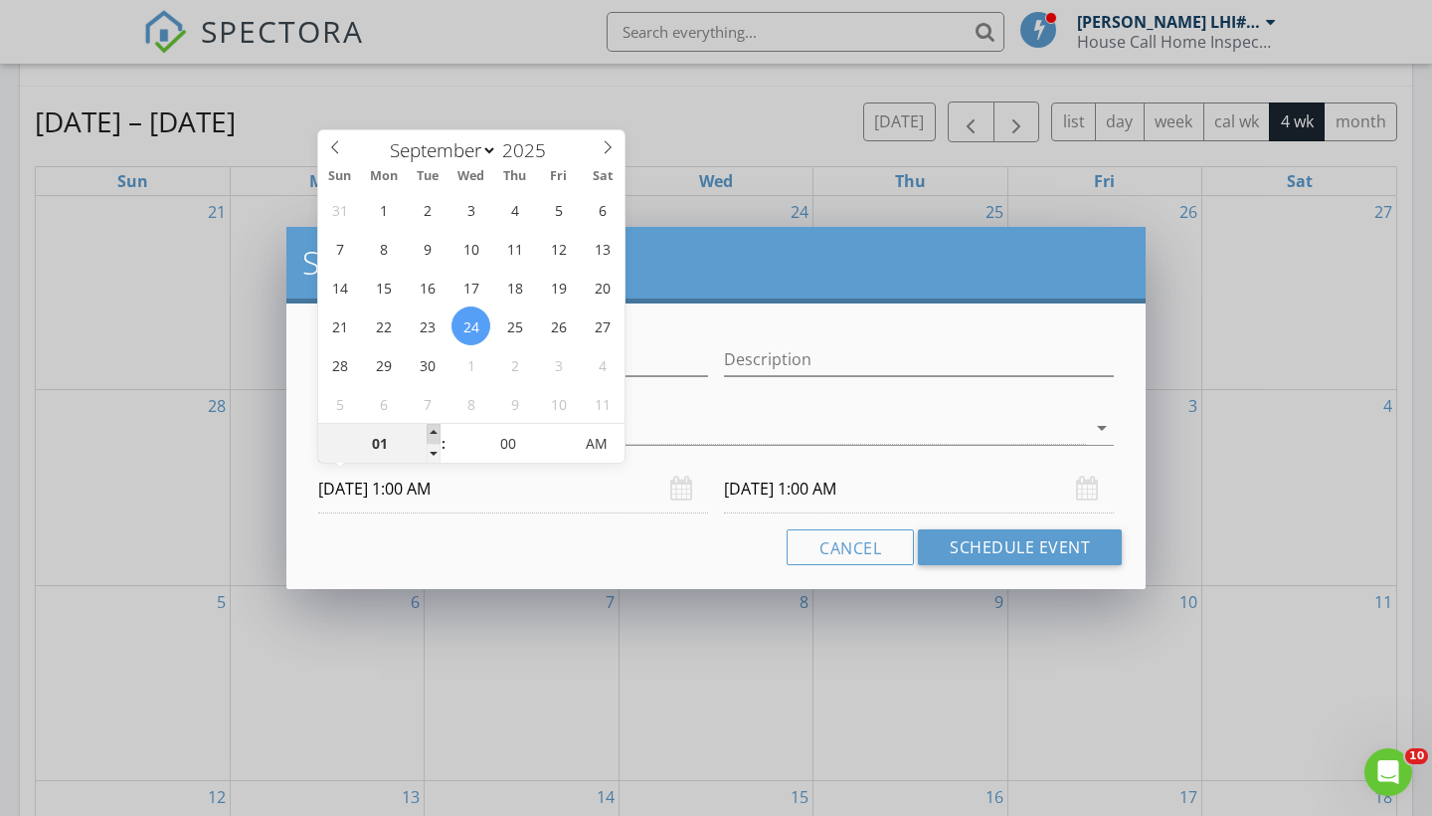
type input "[DATE] 2:00 AM"
click at [430, 432] on span at bounding box center [434, 434] width 14 height 20
type input "03"
type input "[DATE] 3:00 AM"
click at [430, 432] on span at bounding box center [434, 434] width 14 height 20
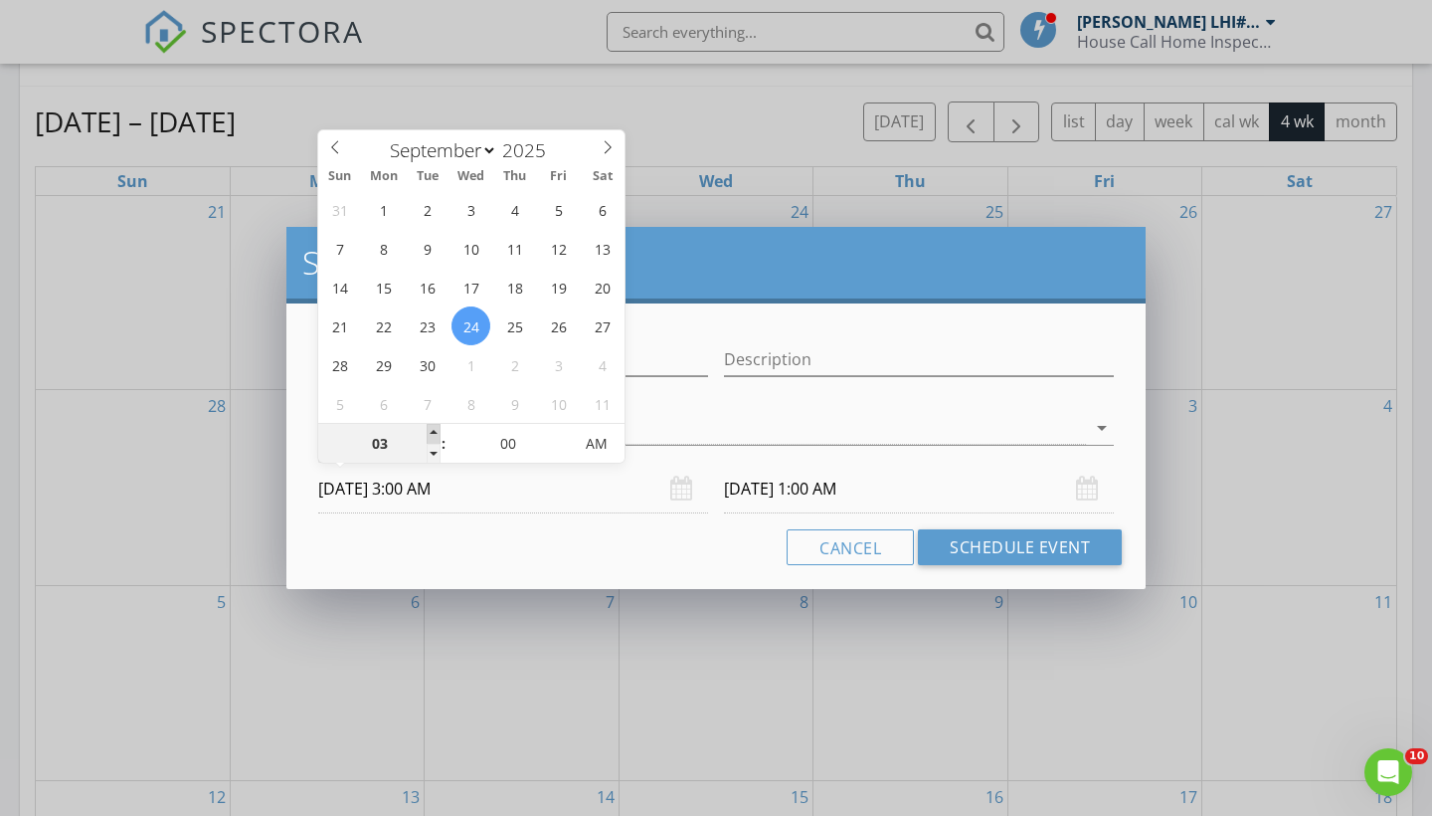
type input "04"
type input "[DATE] 4:00 AM"
click at [430, 432] on span at bounding box center [434, 434] width 14 height 20
type input "05"
type input "[DATE] 5:00 AM"
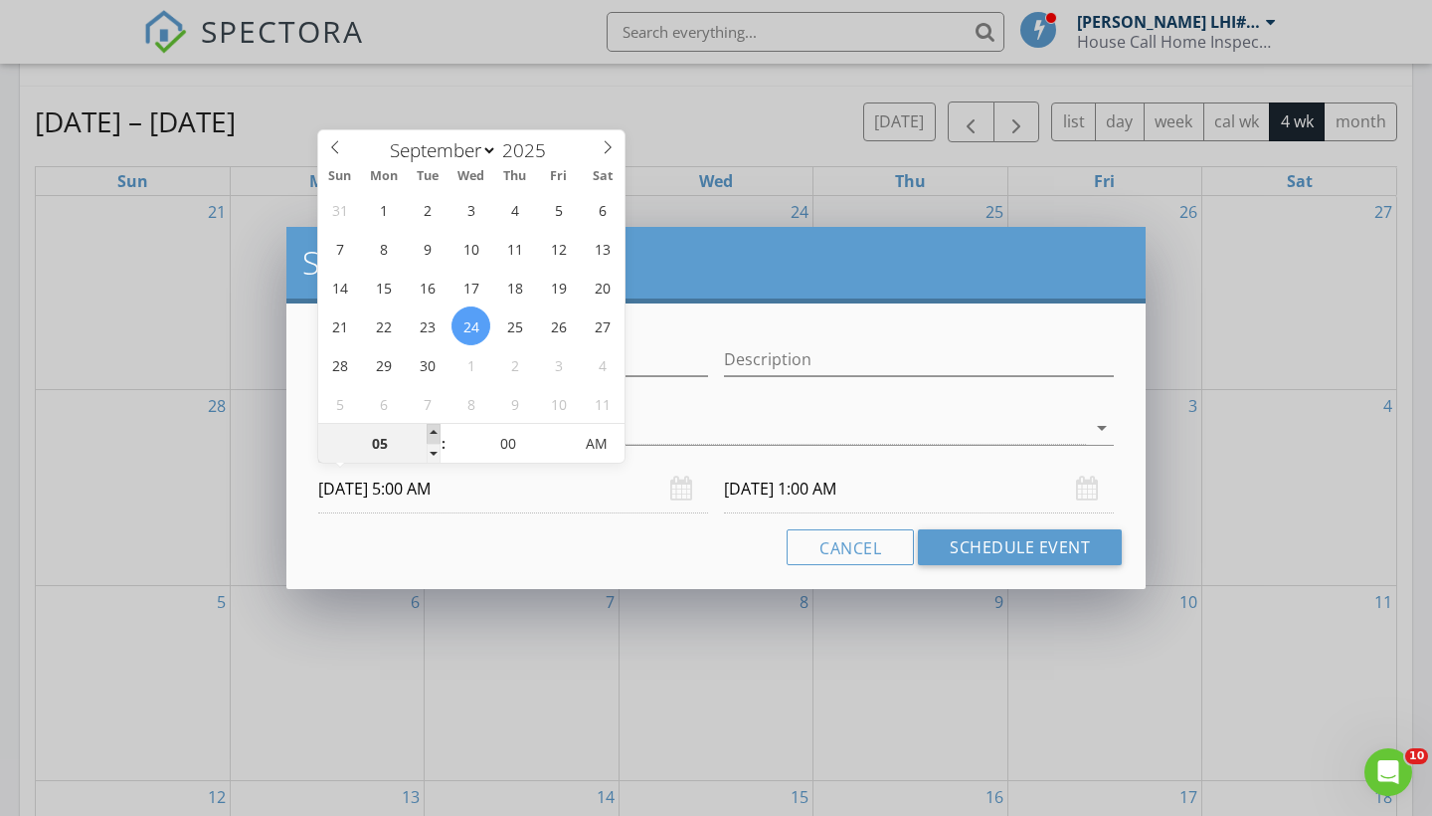
click at [430, 432] on span at bounding box center [434, 434] width 14 height 20
type input "06"
type input "[DATE] 6:00 AM"
click at [430, 432] on span at bounding box center [434, 434] width 14 height 20
type input "07"
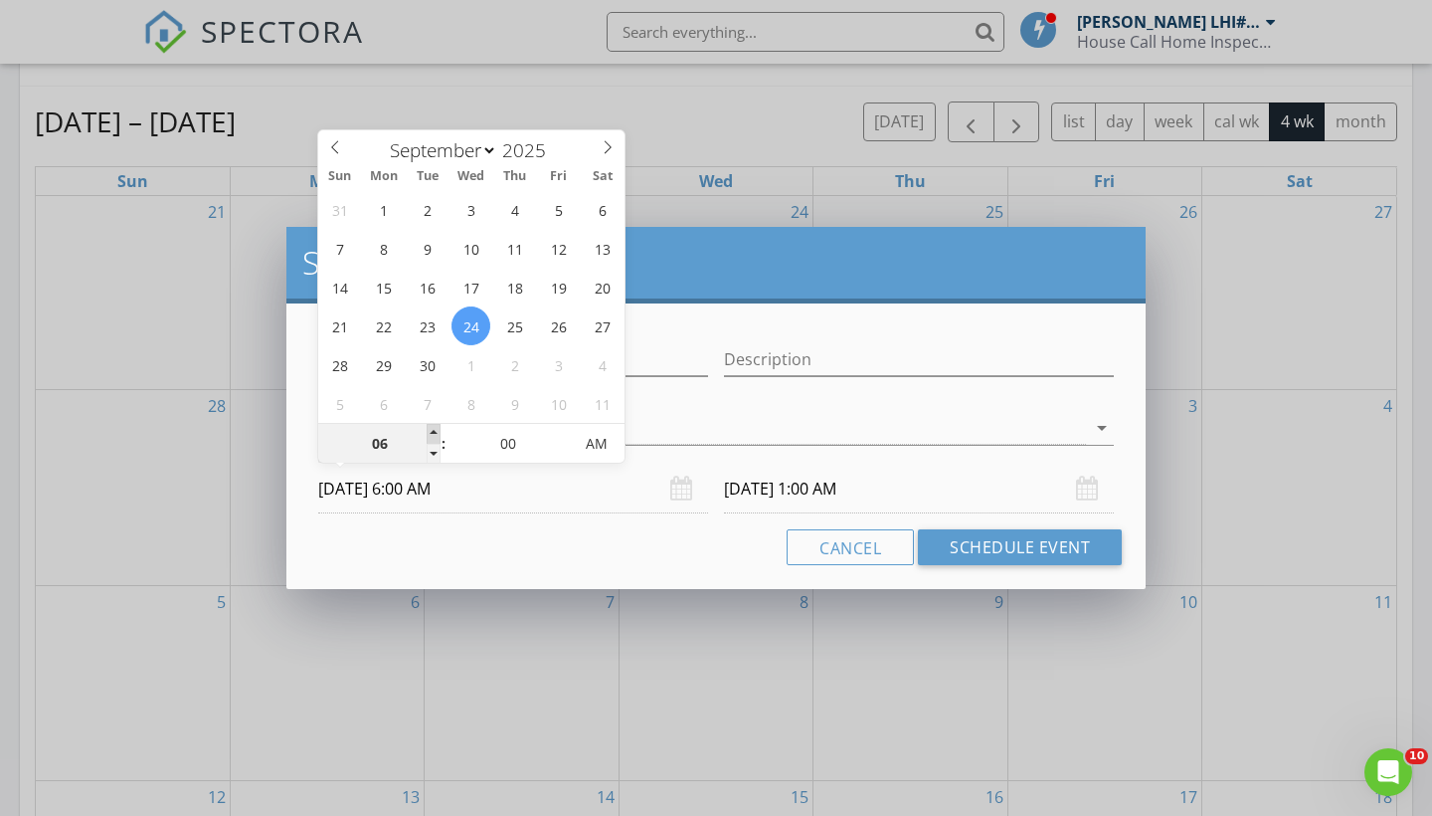
type input "[DATE] 7:00 AM"
click at [430, 432] on span at bounding box center [434, 434] width 14 height 20
type input "08"
type input "[DATE] 8:00 AM"
click at [430, 432] on span at bounding box center [434, 434] width 14 height 20
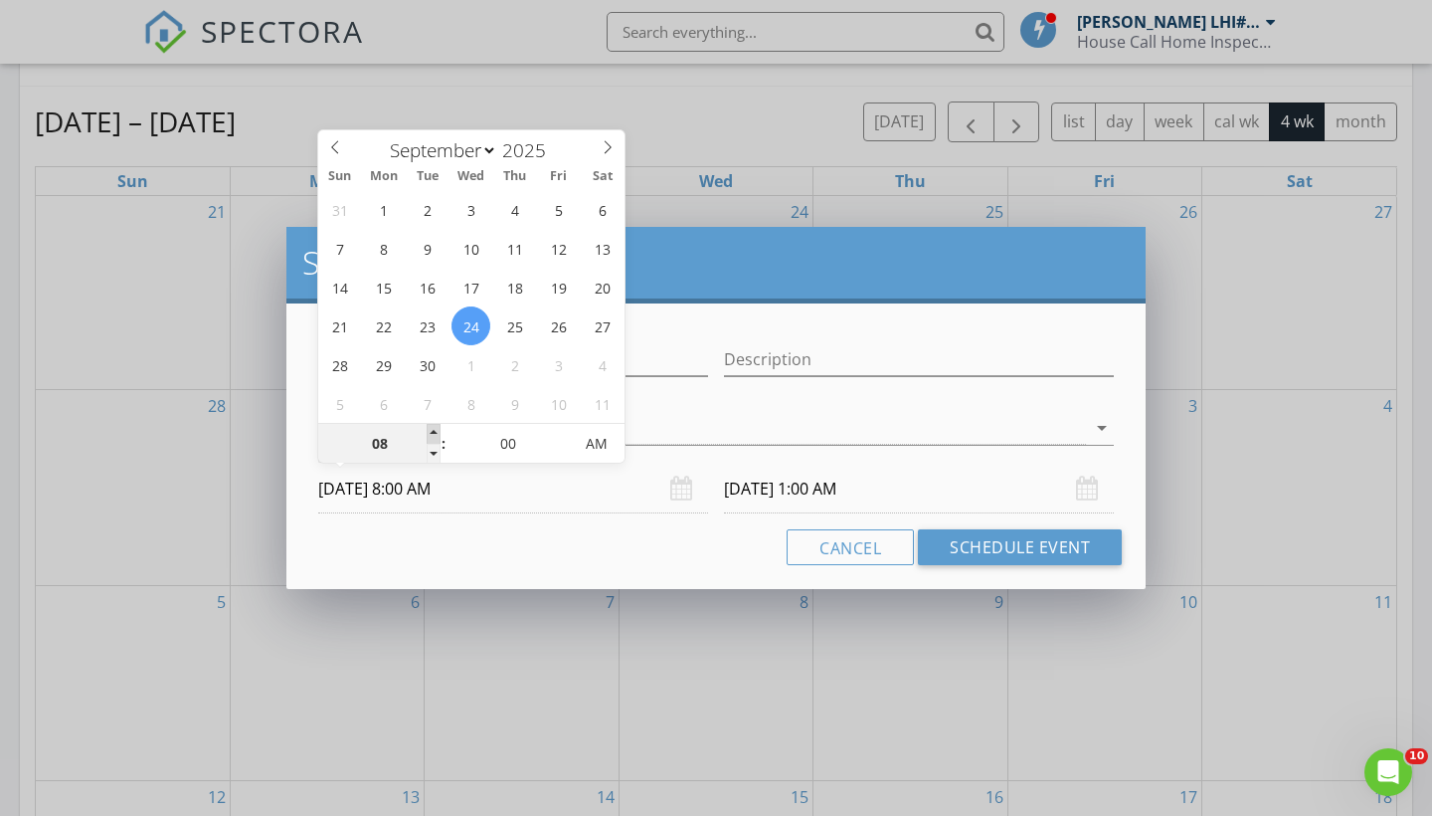
type input "09"
type input "[DATE] 9:00 AM"
click at [430, 432] on span at bounding box center [434, 434] width 14 height 20
type input "[DATE] 9:00 AM"
type input "10"
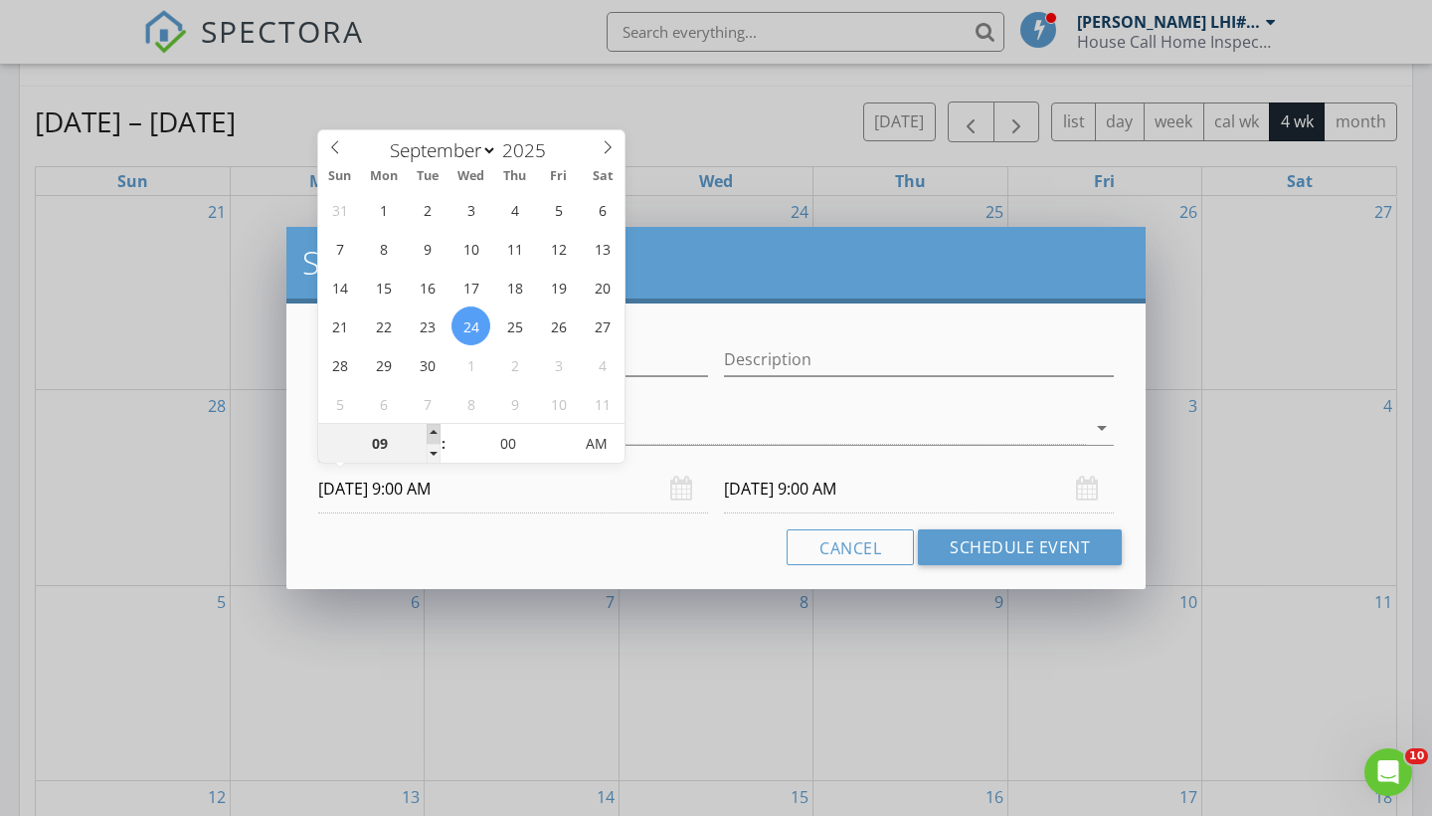
type input "[DATE] 10:00 AM"
click at [430, 432] on span at bounding box center [434, 434] width 14 height 20
click at [460, 531] on div "Cancel Schedule Event" at bounding box center [716, 547] width 812 height 36
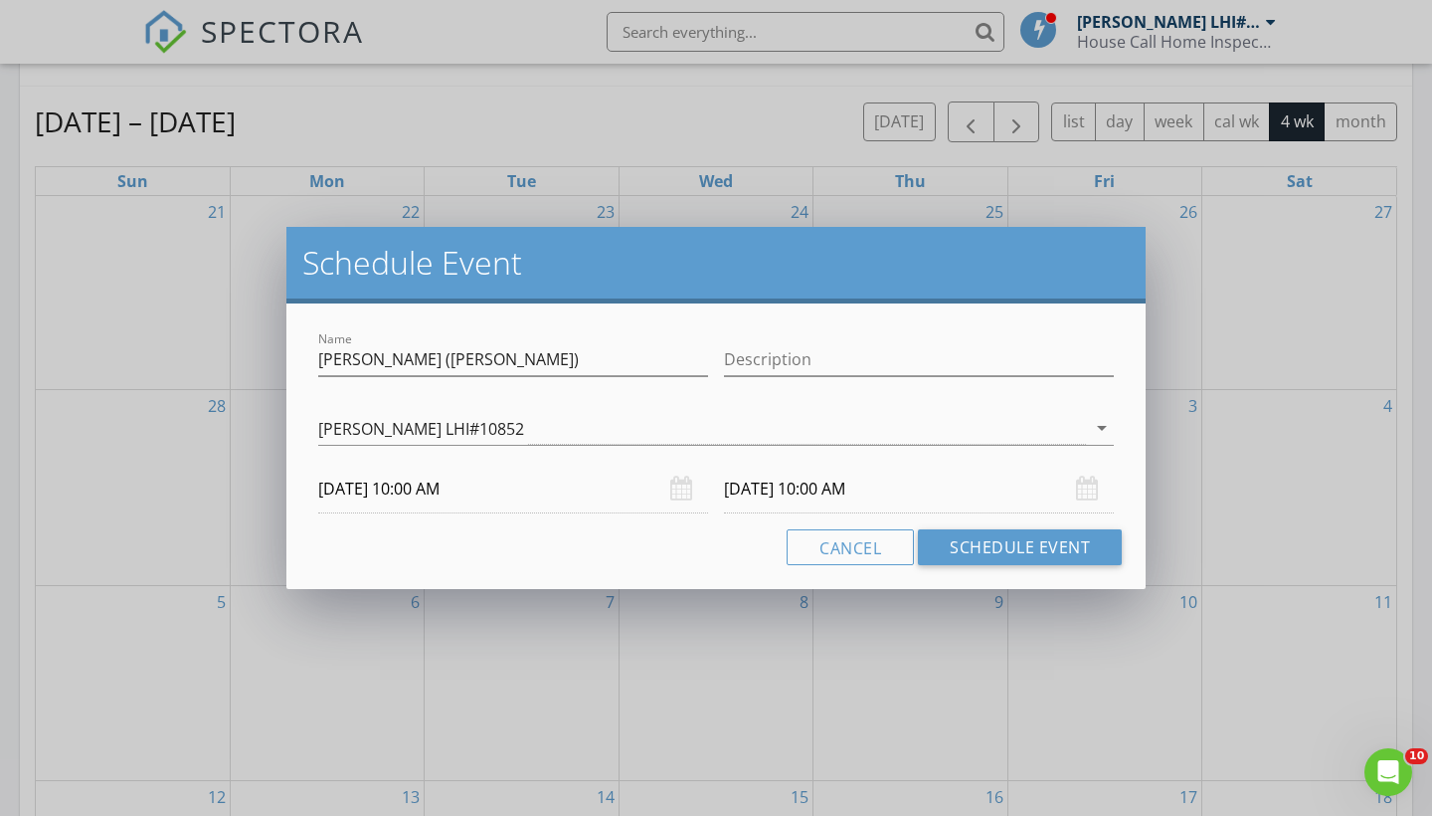
click at [780, 489] on input "[DATE] 10:00 AM" at bounding box center [919, 489] width 390 height 49
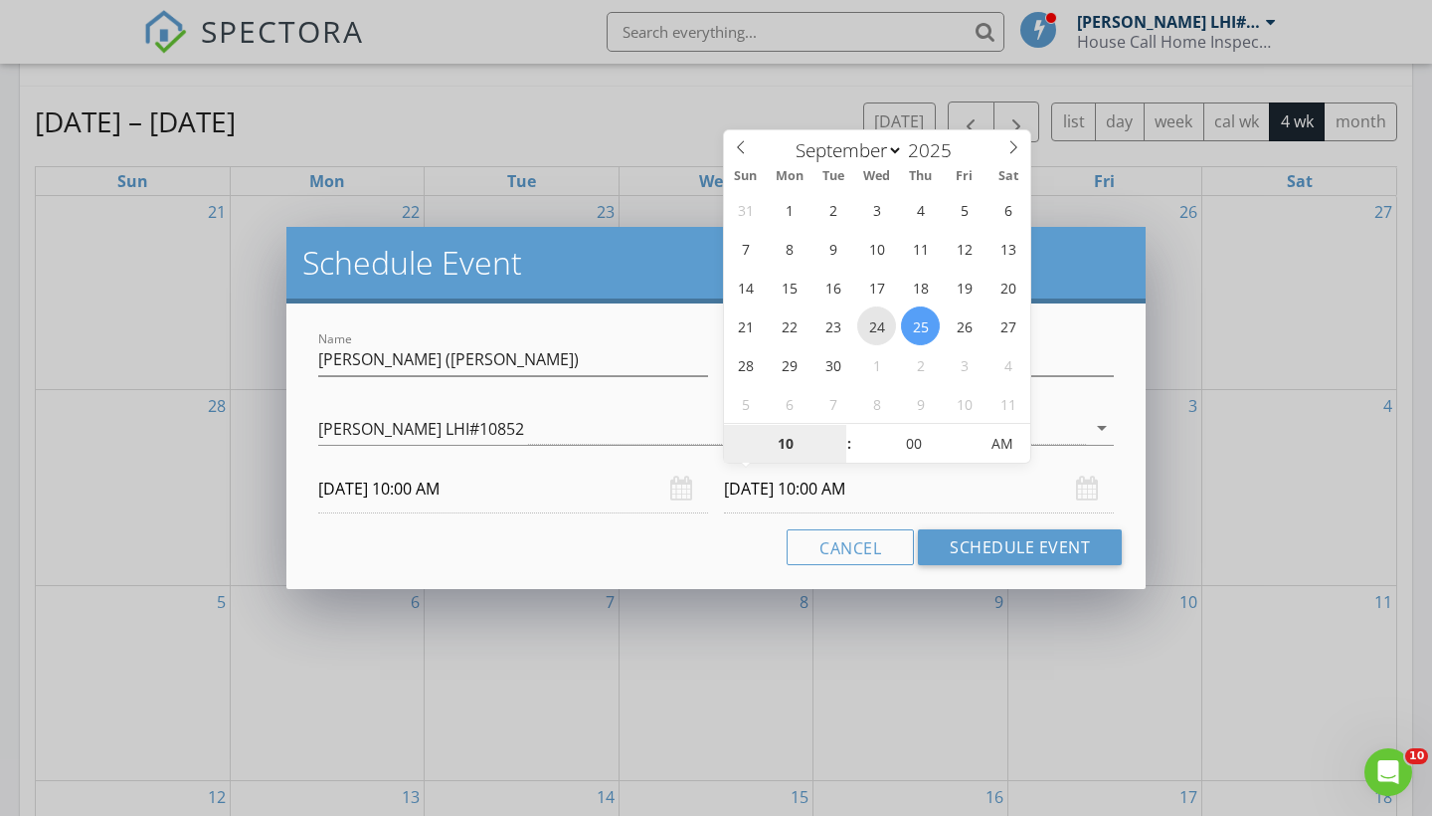
type input "[DATE] 10:00 AM"
type input "05"
type input "[DATE] 10:05 AM"
click at [969, 435] on span at bounding box center [968, 434] width 14 height 20
type input "10"
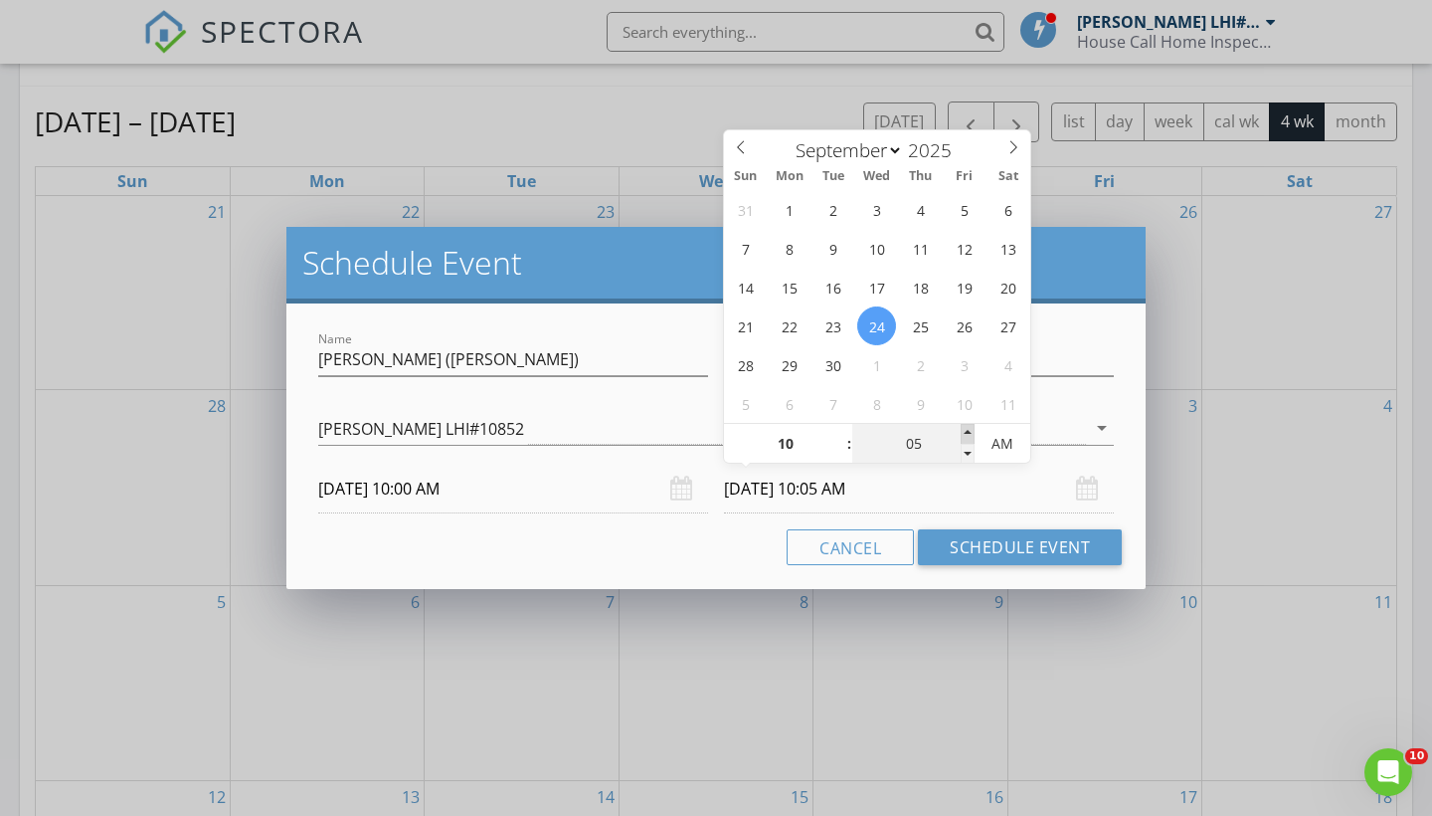
type input "[DATE] 10:10 AM"
click at [969, 435] on span at bounding box center [968, 434] width 14 height 20
type input "15"
type input "[DATE] 10:15 AM"
click at [969, 435] on span at bounding box center [968, 434] width 14 height 20
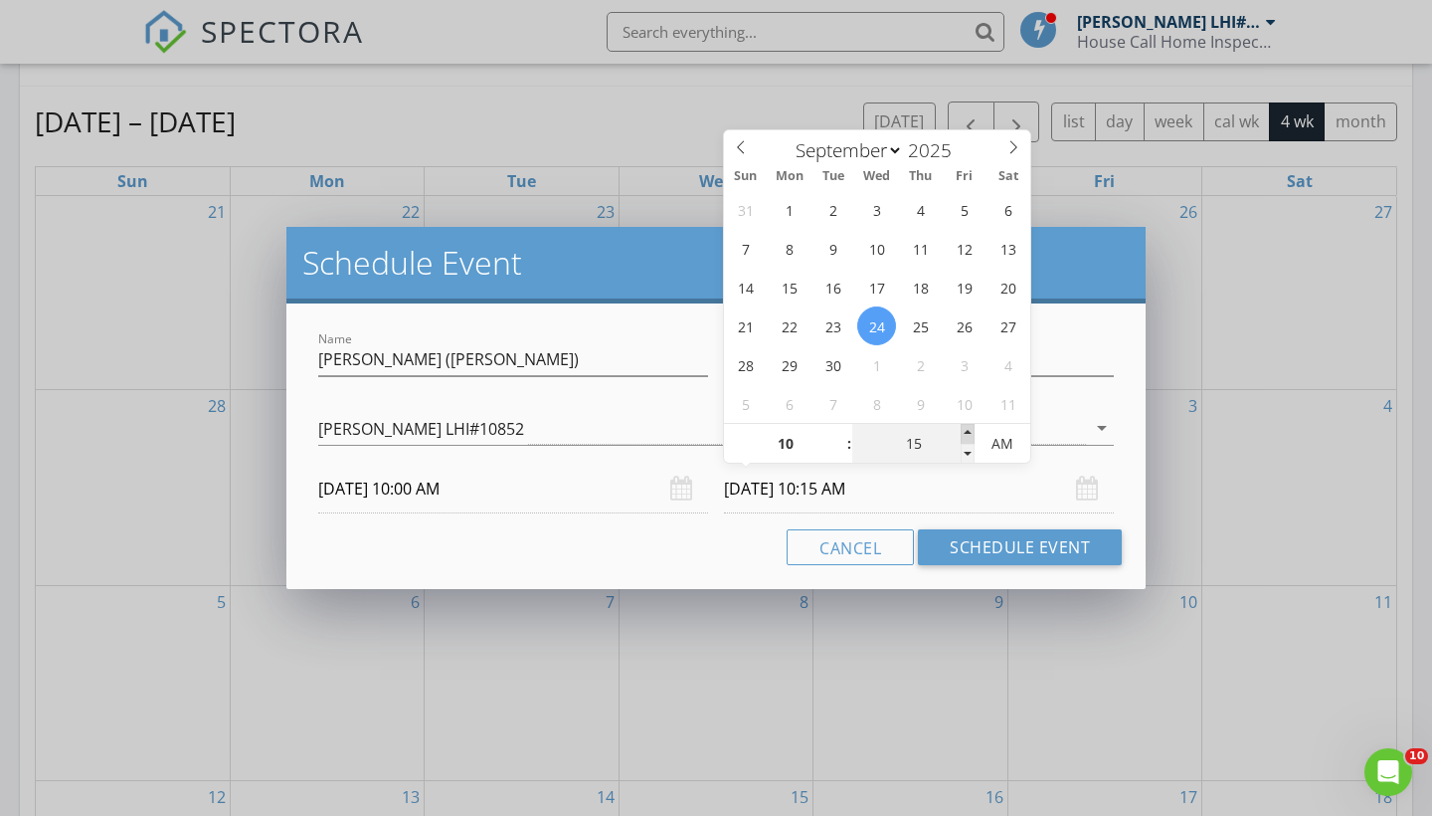
type input "20"
type input "[DATE] 10:20 AM"
click at [969, 435] on span at bounding box center [968, 434] width 14 height 20
type input "25"
type input "[DATE] 10:25 AM"
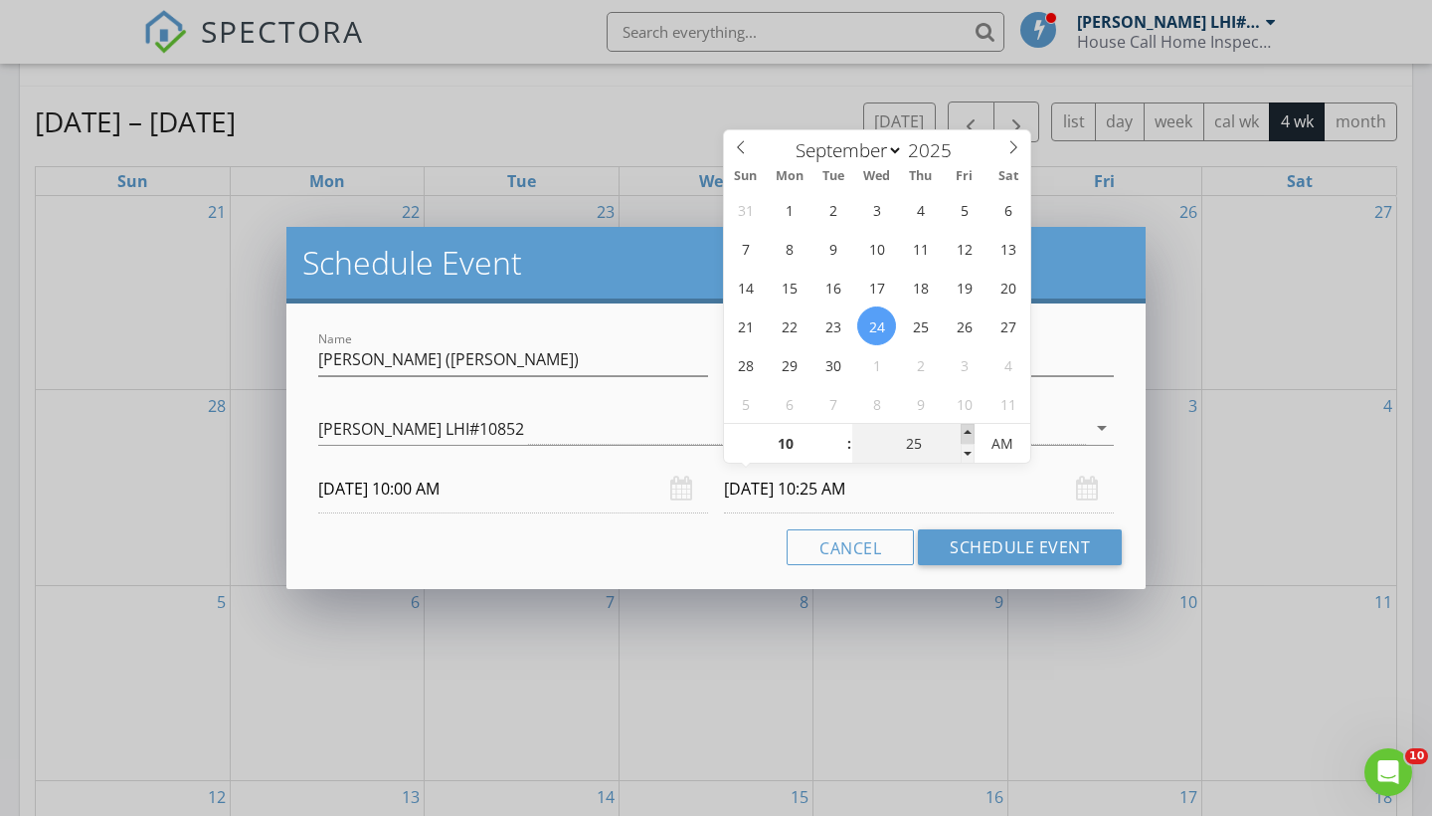
click at [969, 435] on span at bounding box center [968, 434] width 14 height 20
type input "30"
type input "[DATE] 10:30 AM"
click at [969, 435] on span at bounding box center [968, 434] width 14 height 20
click at [972, 546] on button "Schedule Event" at bounding box center [1020, 547] width 204 height 36
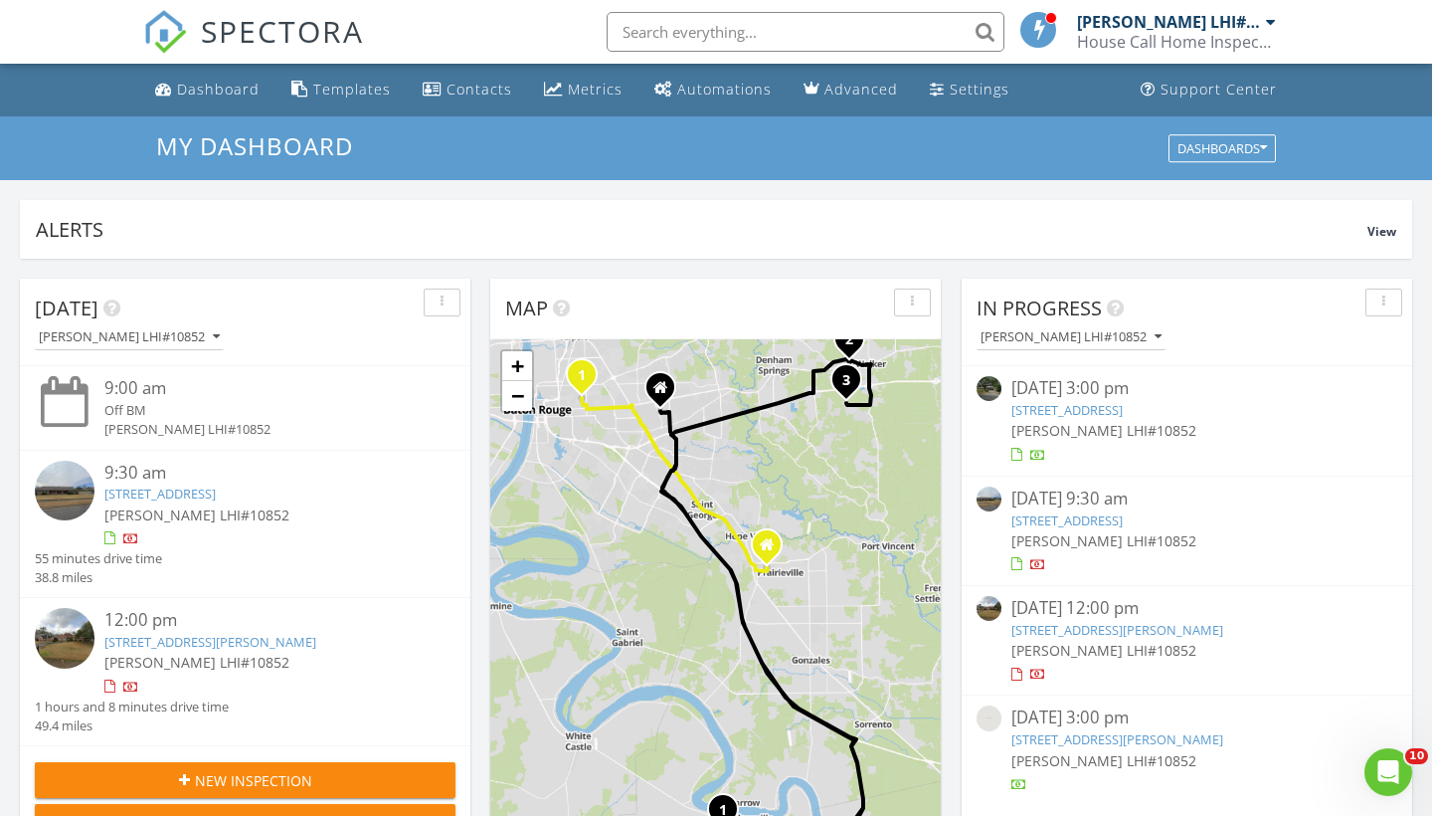
scroll to position [0, 0]
click at [1121, 34] on div "House Call Home Inspection" at bounding box center [1176, 42] width 199 height 20
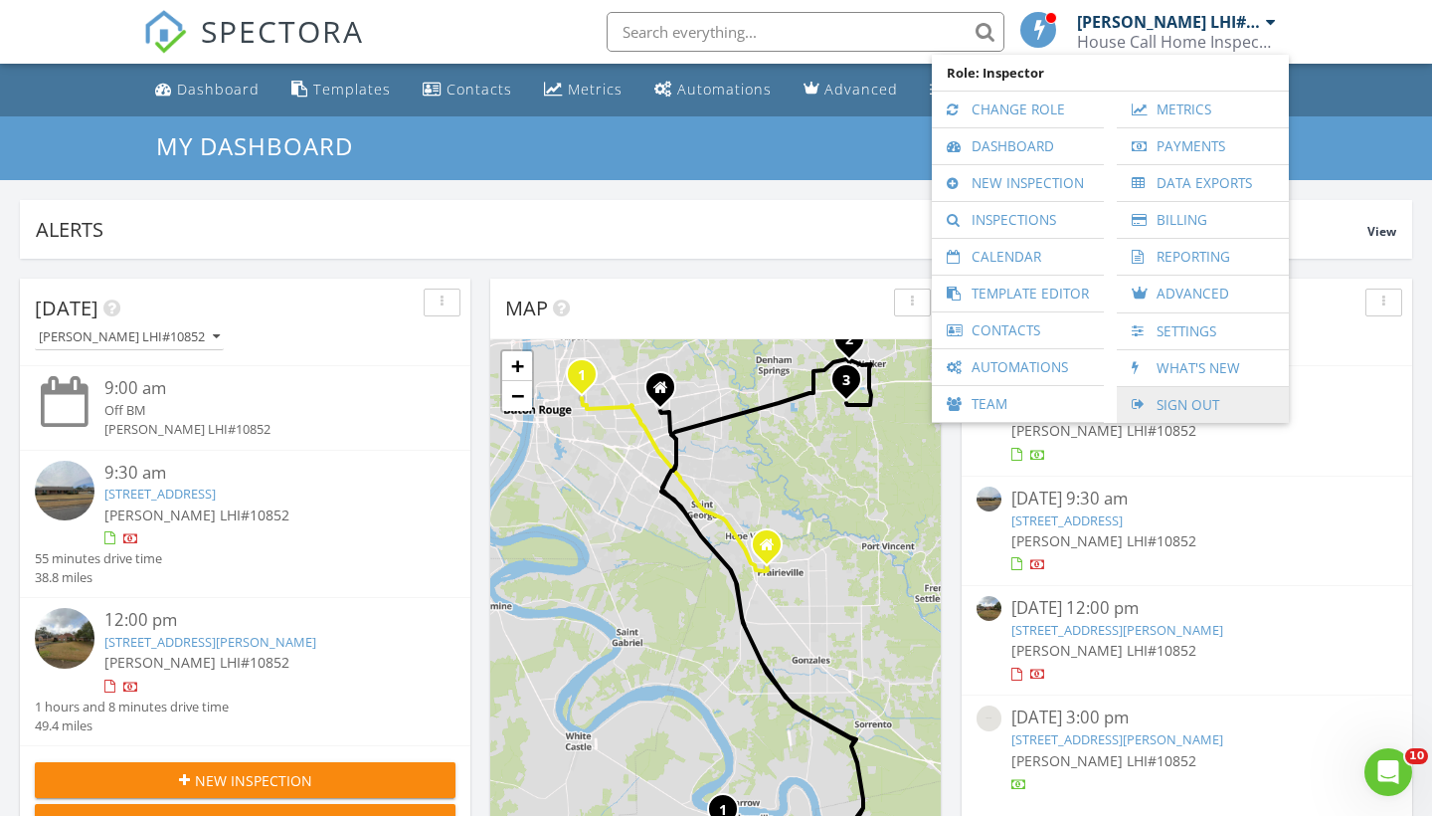
click at [1183, 406] on link "Sign Out" at bounding box center [1203, 405] width 152 height 36
